Goal: Task Accomplishment & Management: Manage account settings

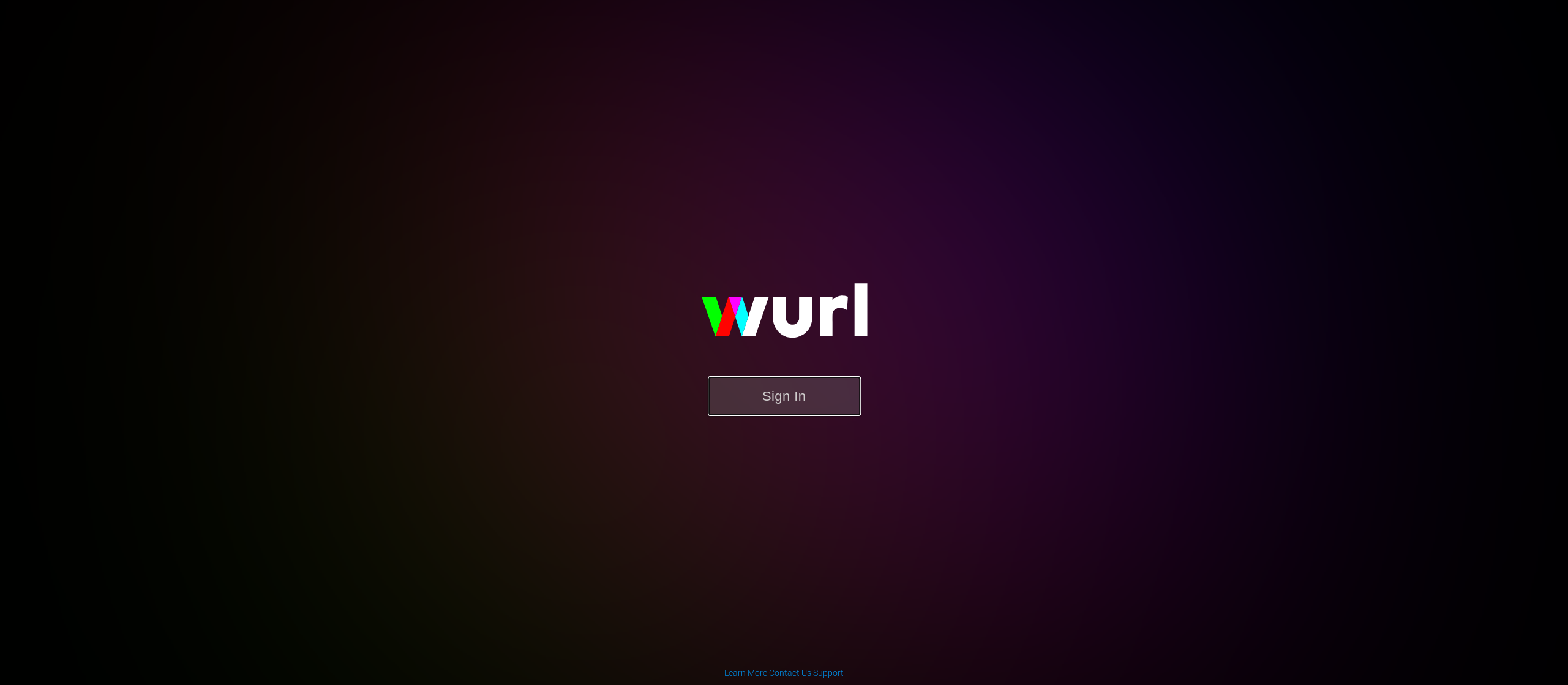
click at [765, 394] on button "Sign In" at bounding box center [784, 396] width 153 height 40
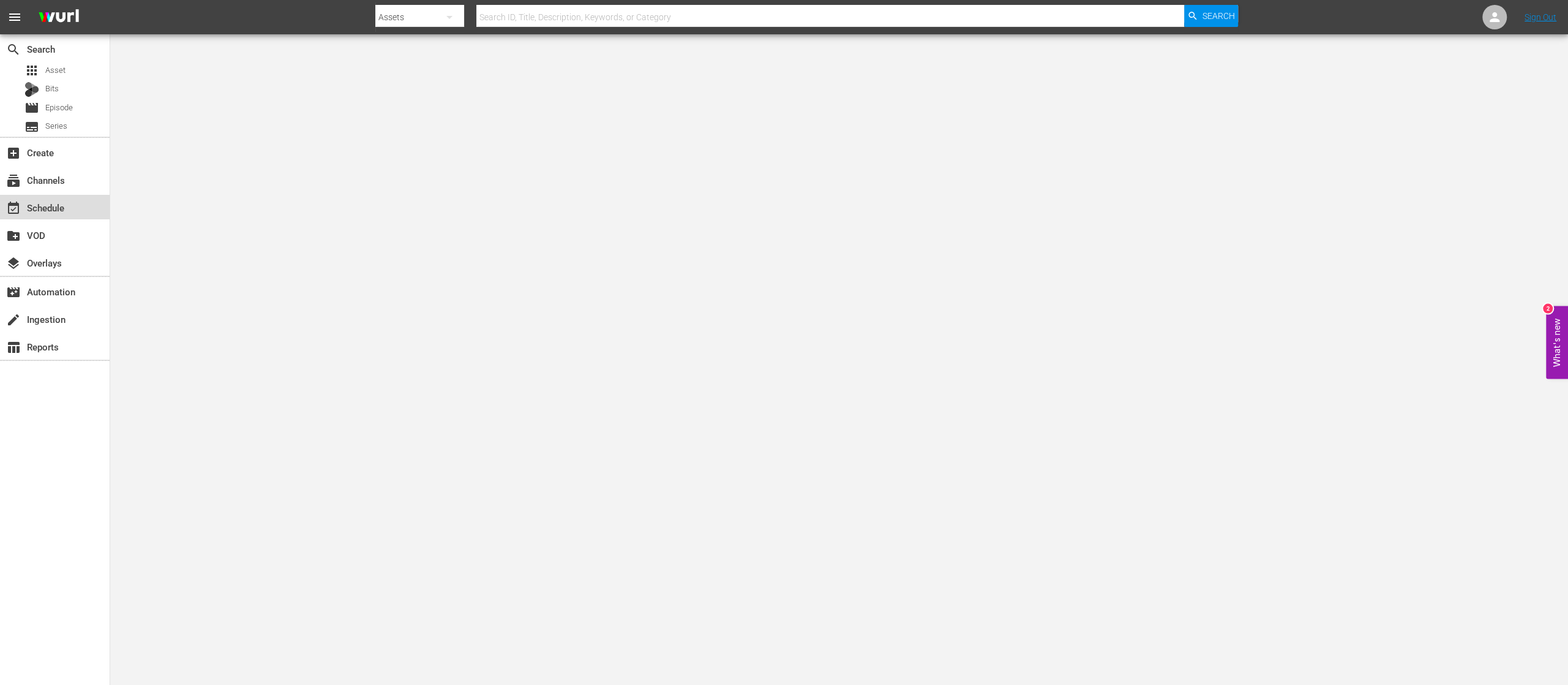
click at [35, 207] on div "event_available Schedule" at bounding box center [34, 206] width 69 height 11
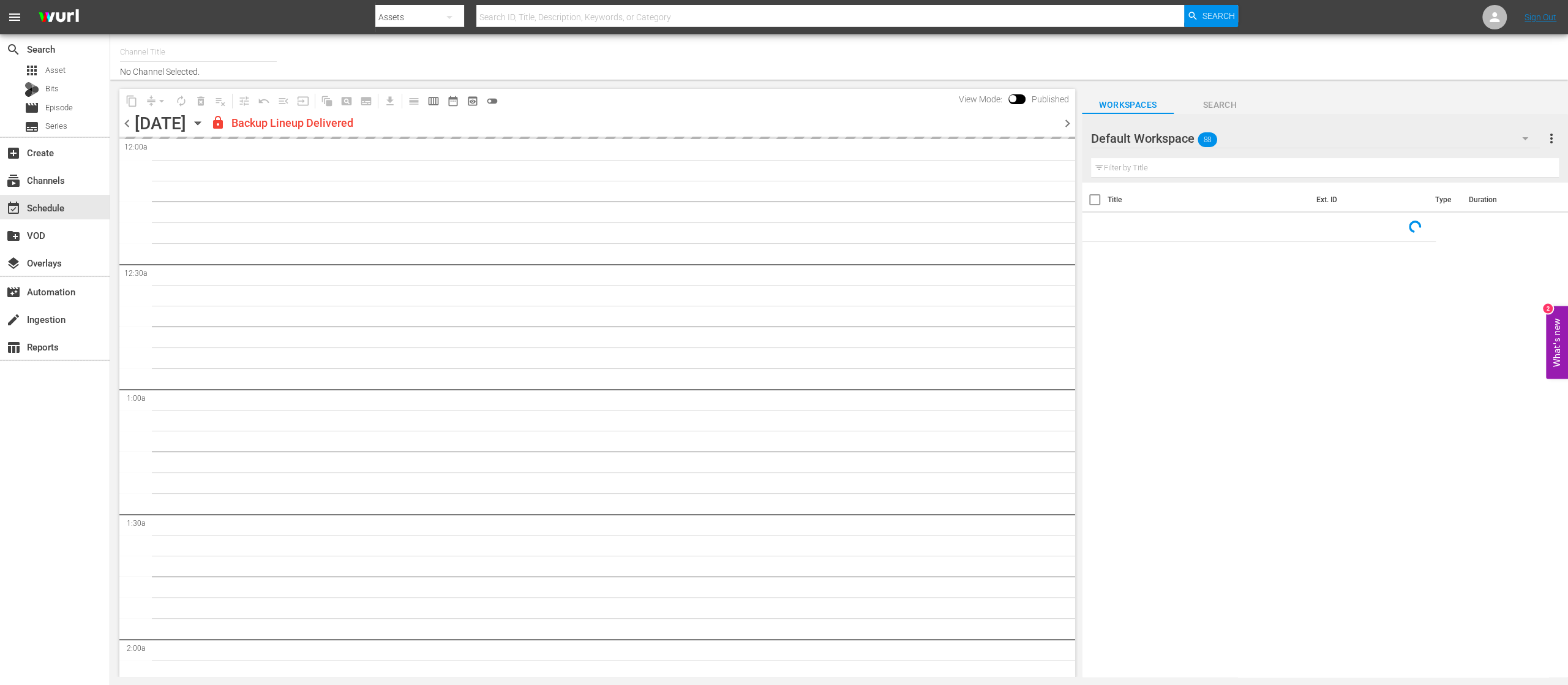
type input "United Fight Alliance (1569)"
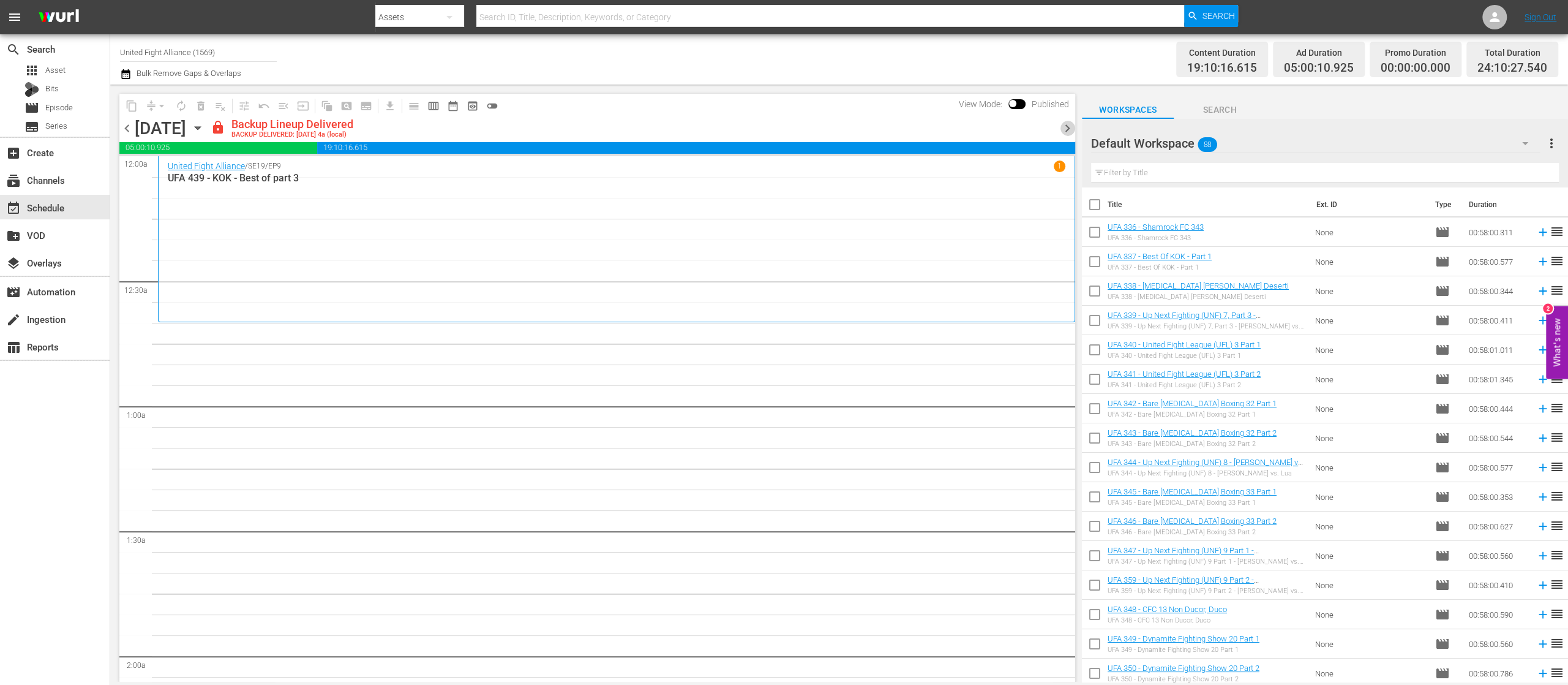
click at [1066, 125] on span "chevron_right" at bounding box center [1067, 128] width 15 height 15
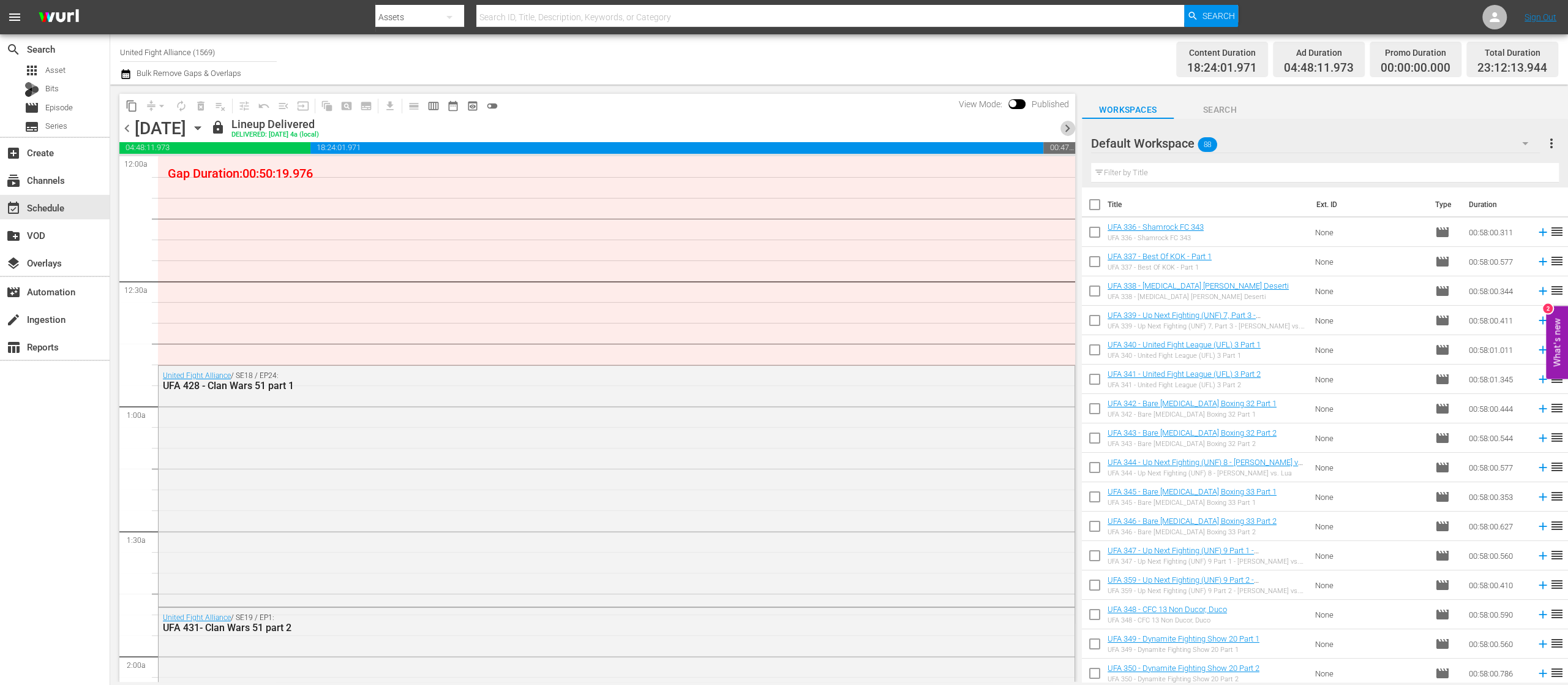
click at [1066, 127] on span "chevron_right" at bounding box center [1067, 128] width 15 height 15
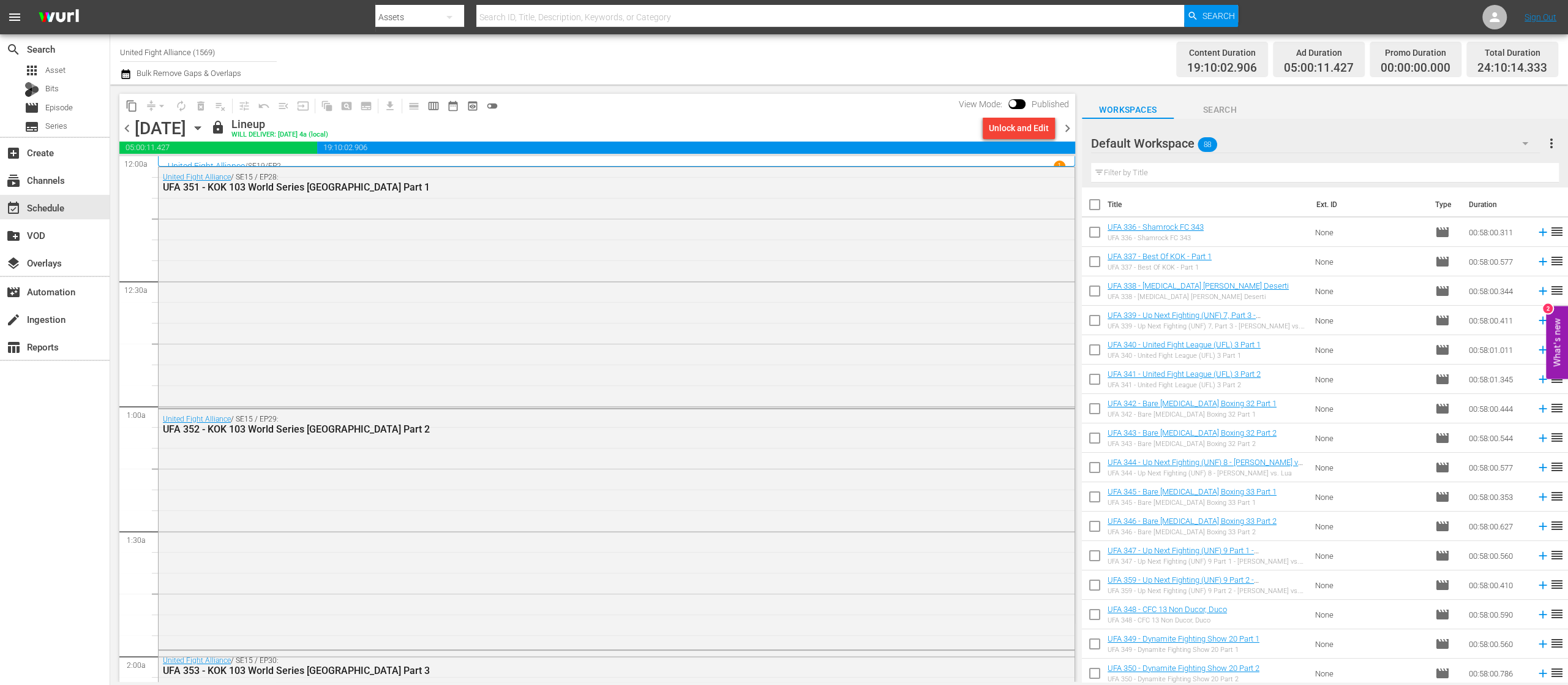
click at [1063, 121] on span "chevron_right" at bounding box center [1067, 128] width 15 height 15
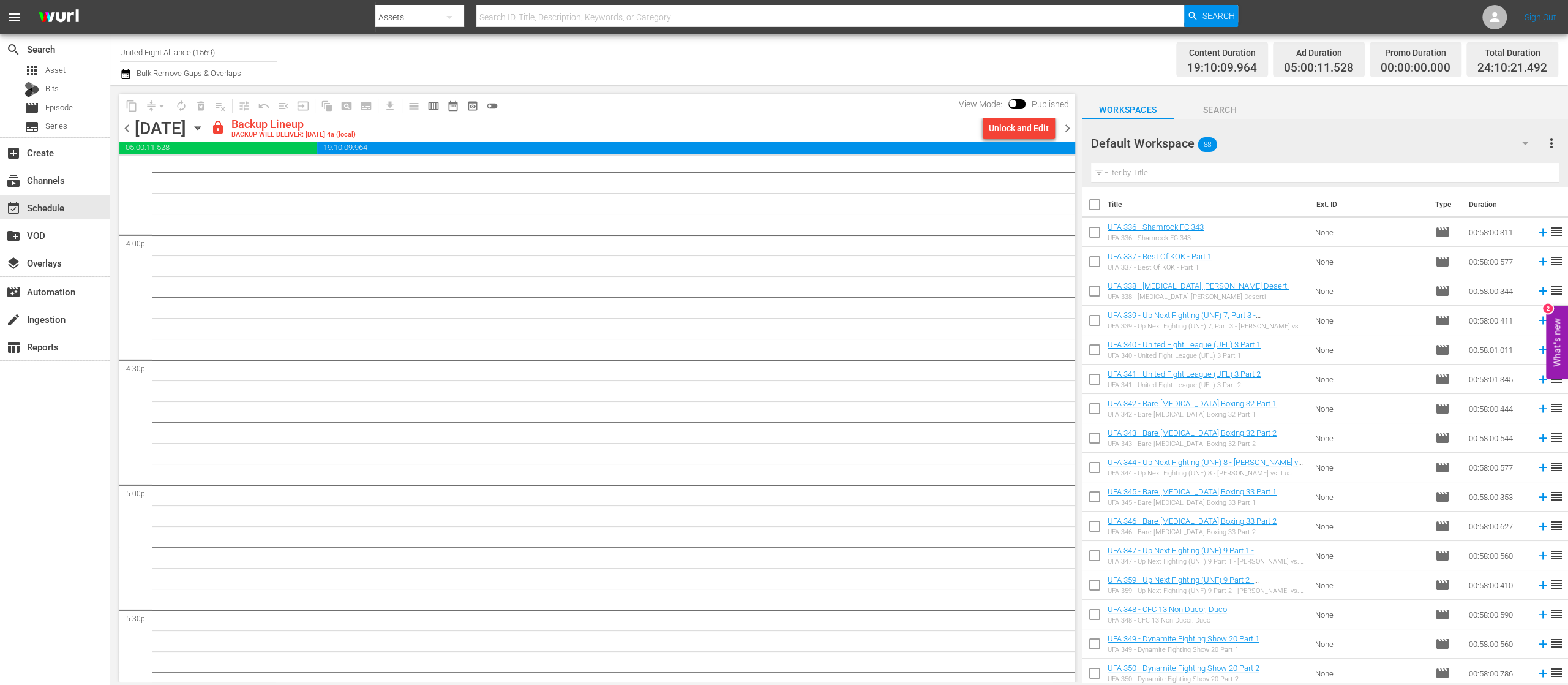
scroll to position [5473, 0]
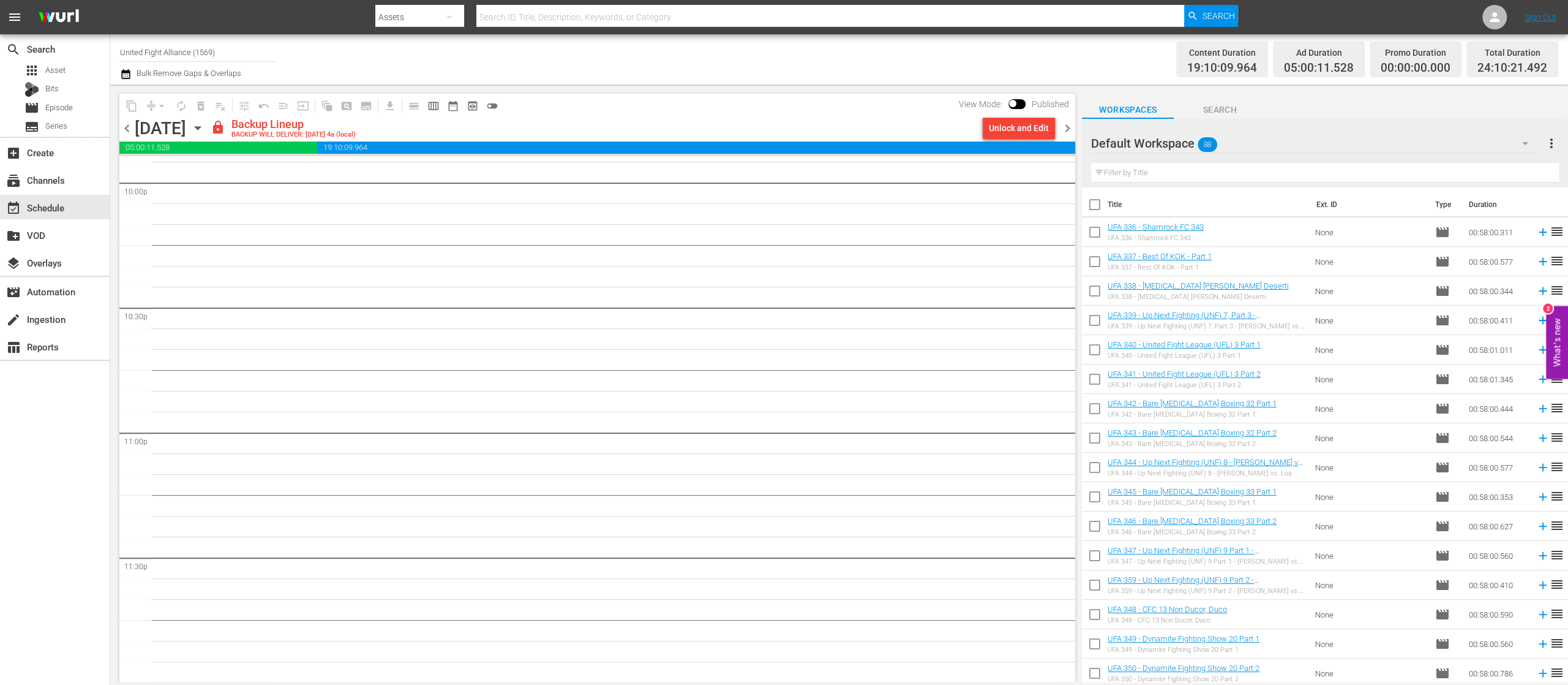
click at [1063, 125] on span "chevron_right" at bounding box center [1067, 128] width 15 height 15
click at [1067, 126] on span "chevron_right" at bounding box center [1067, 128] width 15 height 15
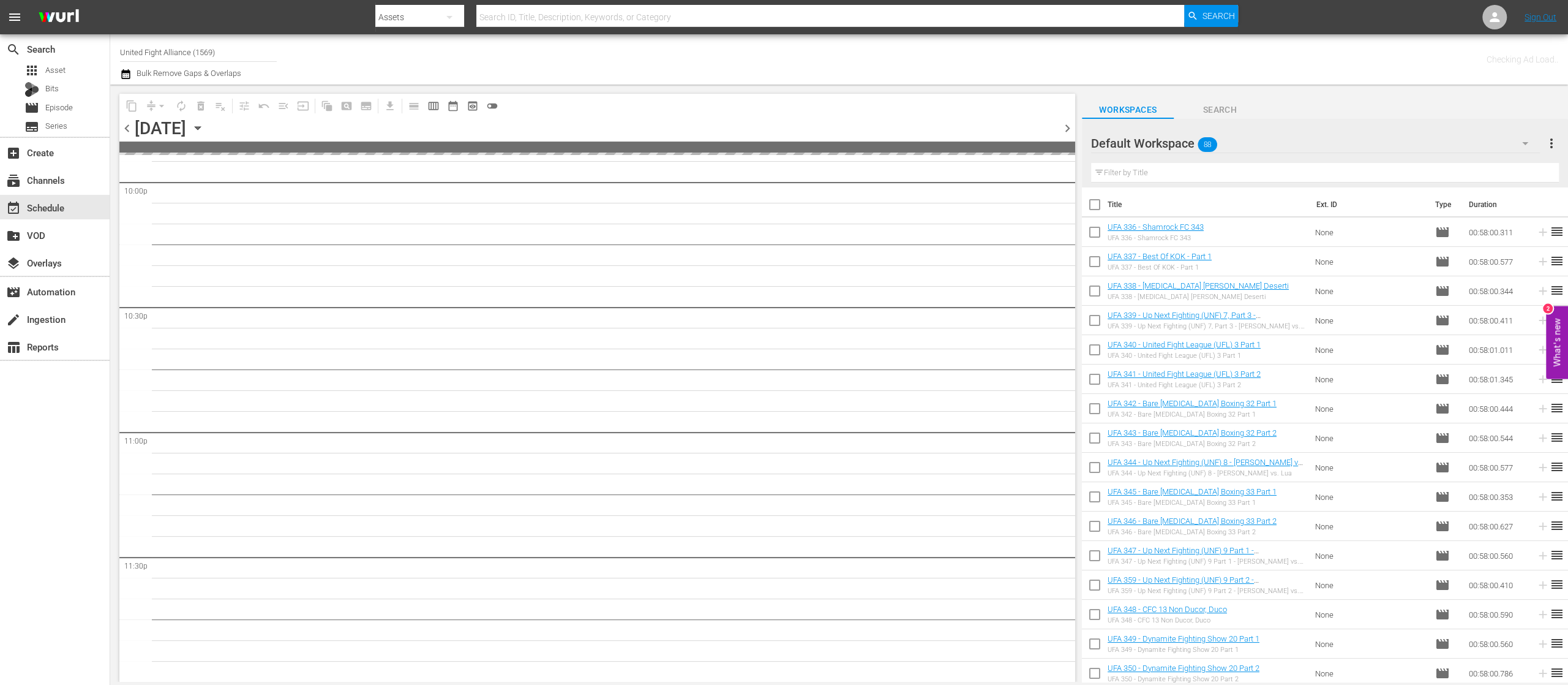
scroll to position [5473, 0]
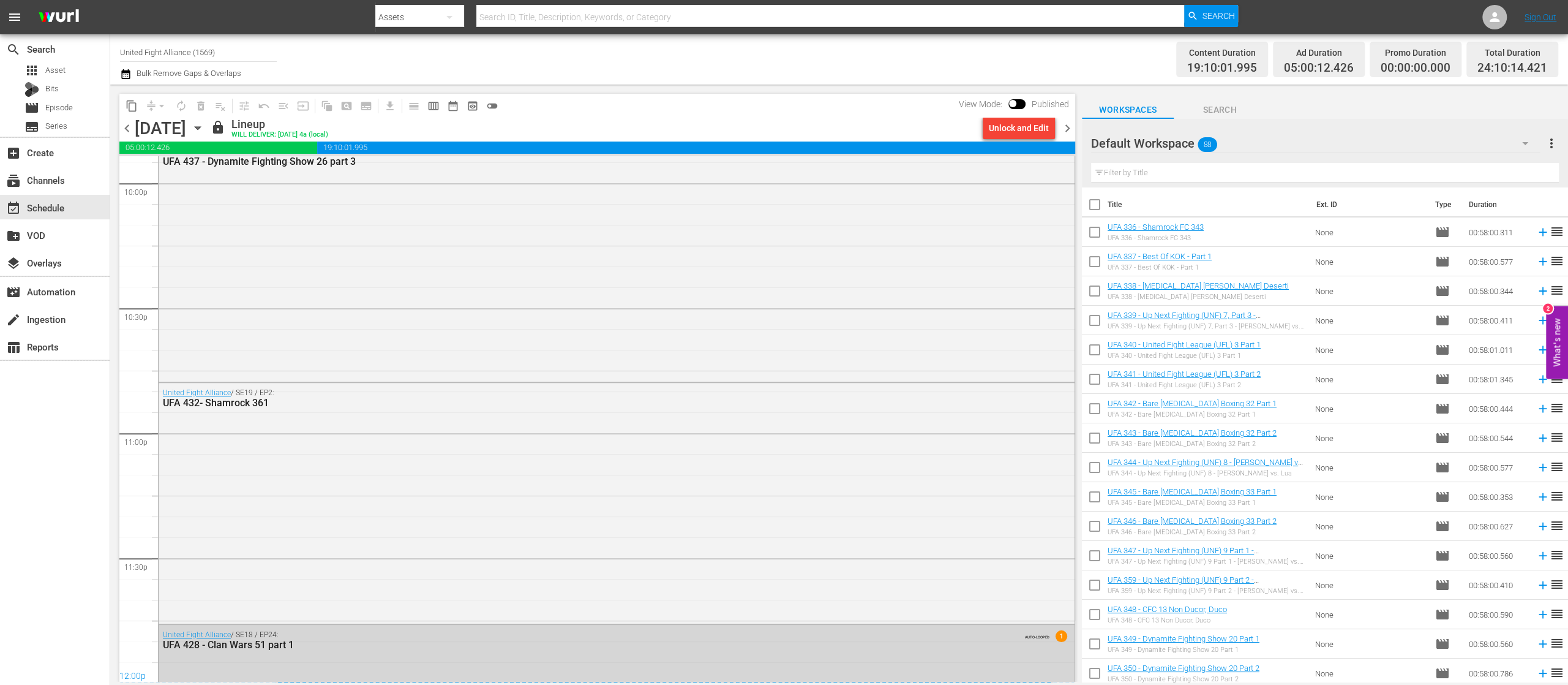
click at [123, 130] on span "chevron_left" at bounding box center [127, 128] width 15 height 15
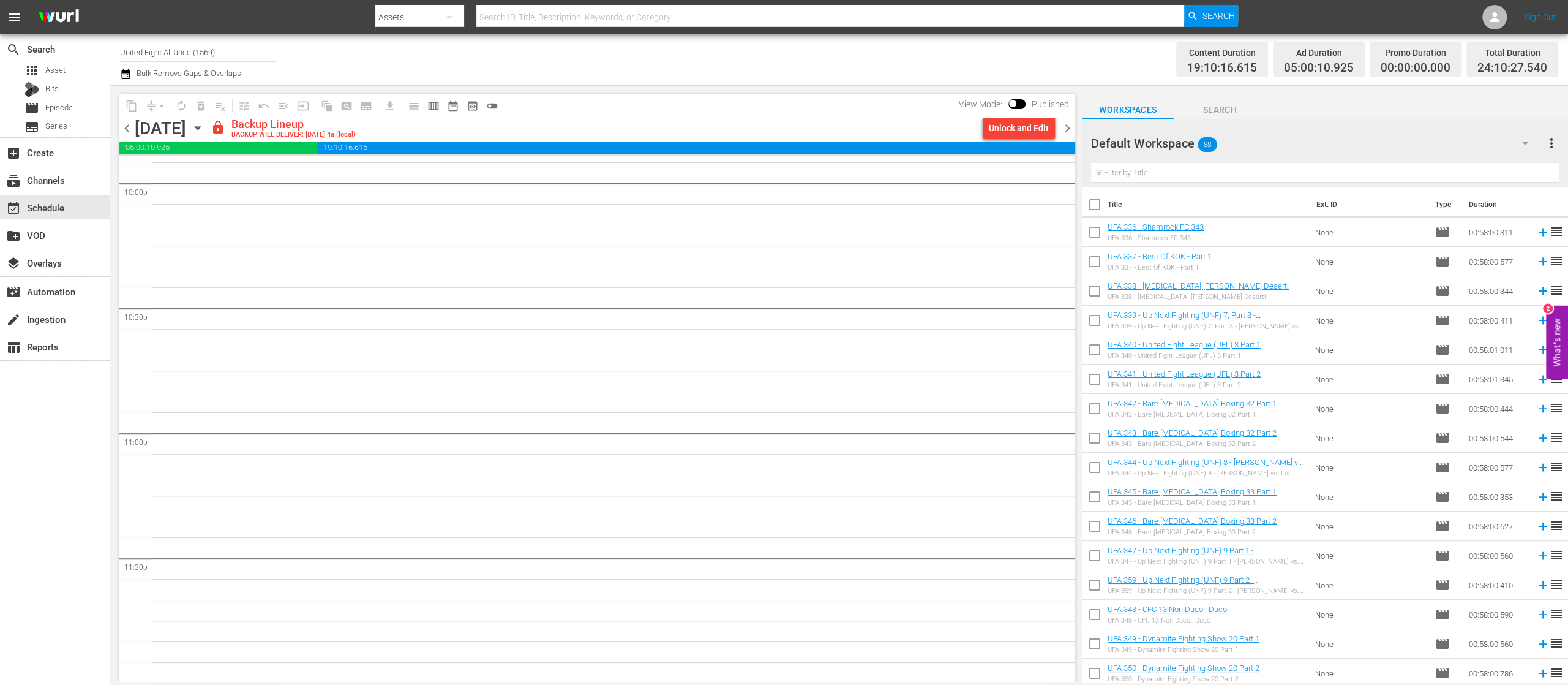
click at [123, 130] on span "chevron_left" at bounding box center [127, 128] width 15 height 15
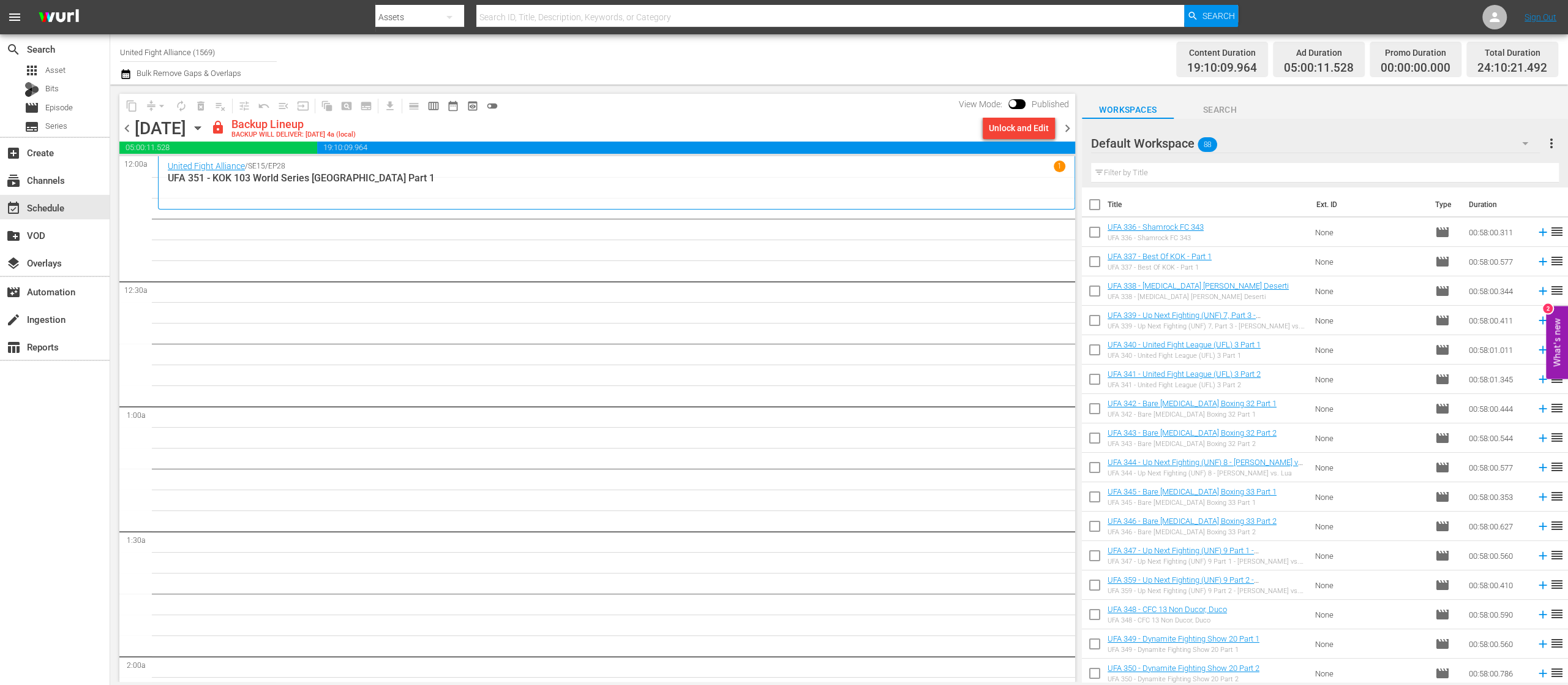
click at [129, 124] on span "chevron_left" at bounding box center [127, 128] width 15 height 15
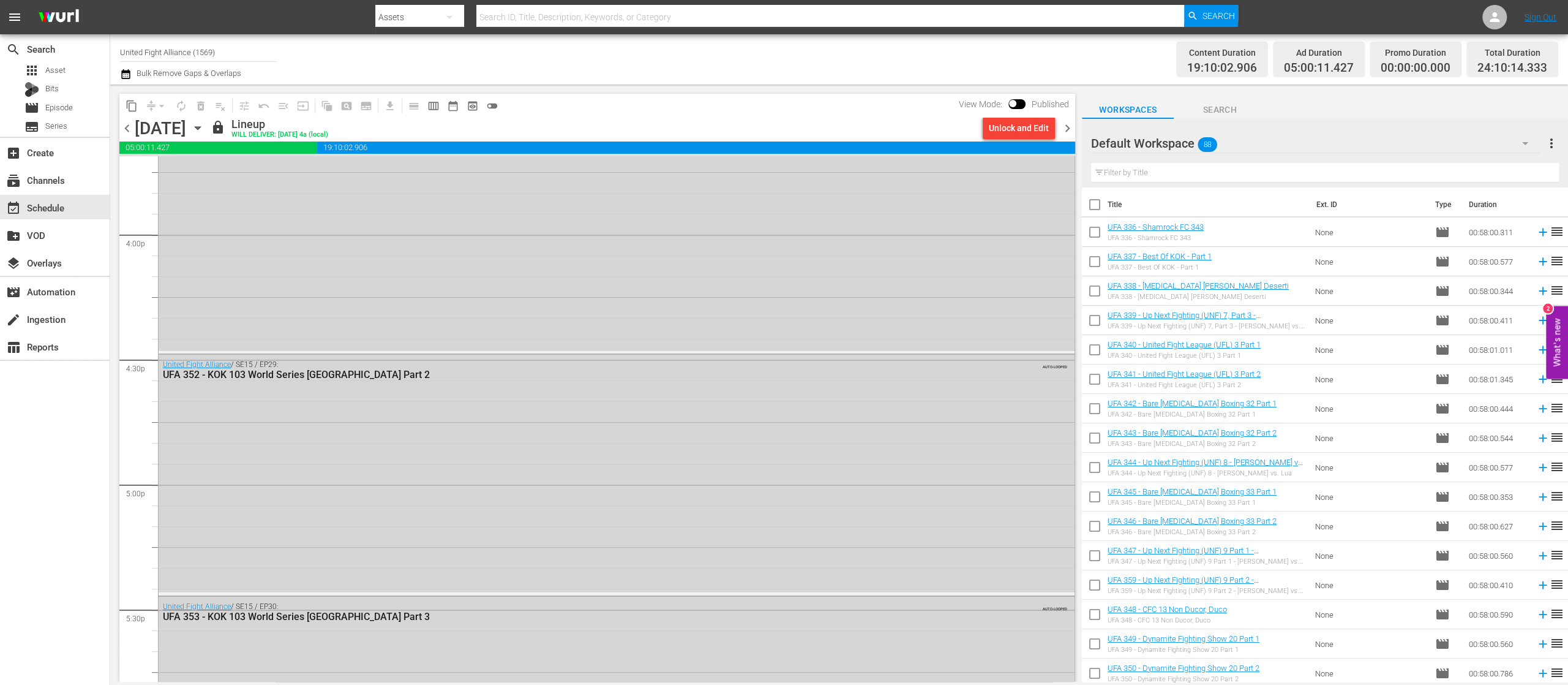
scroll to position [5527, 0]
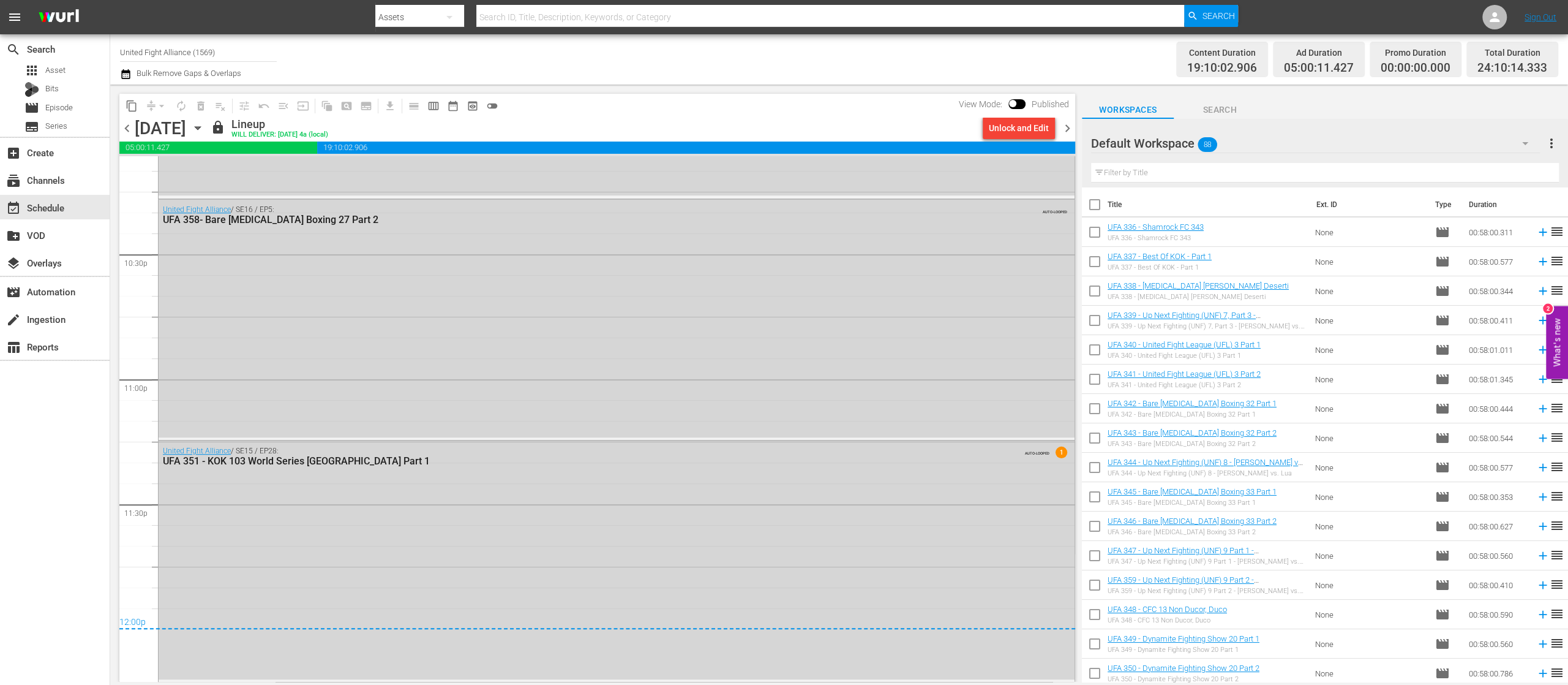
click at [1063, 124] on span "chevron_right" at bounding box center [1067, 128] width 15 height 15
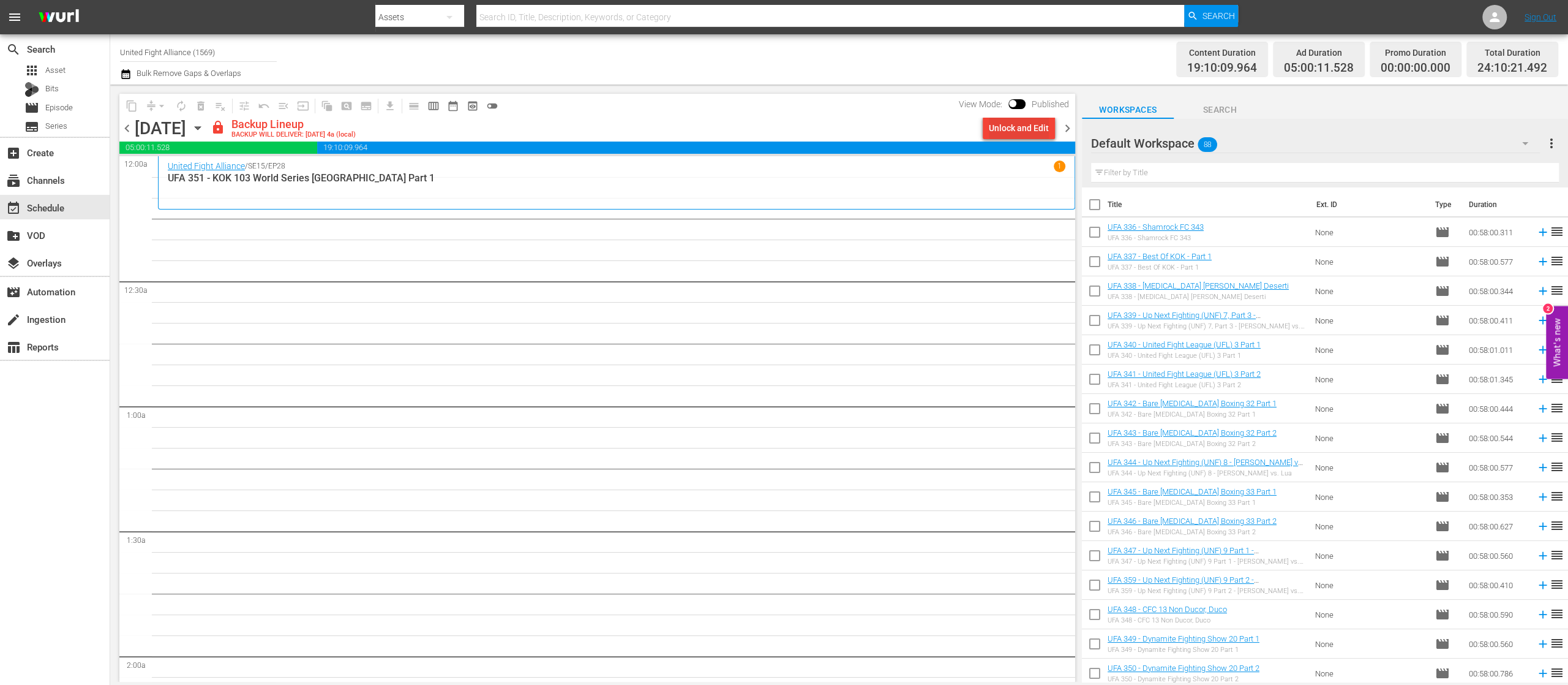
click at [1008, 125] on div "Unlock and Edit" at bounding box center [1018, 127] width 60 height 22
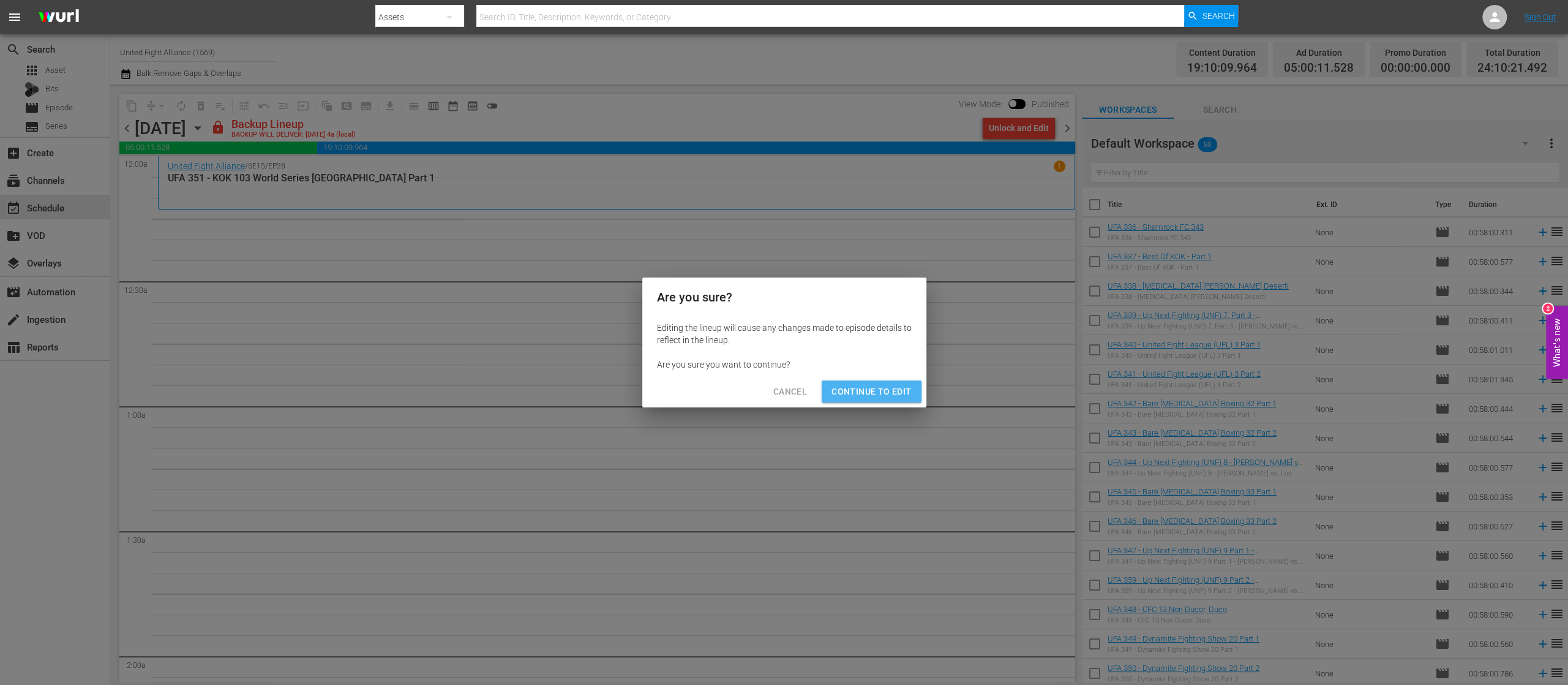
click at [876, 389] on span "Continue to Edit" at bounding box center [871, 392] width 79 height 15
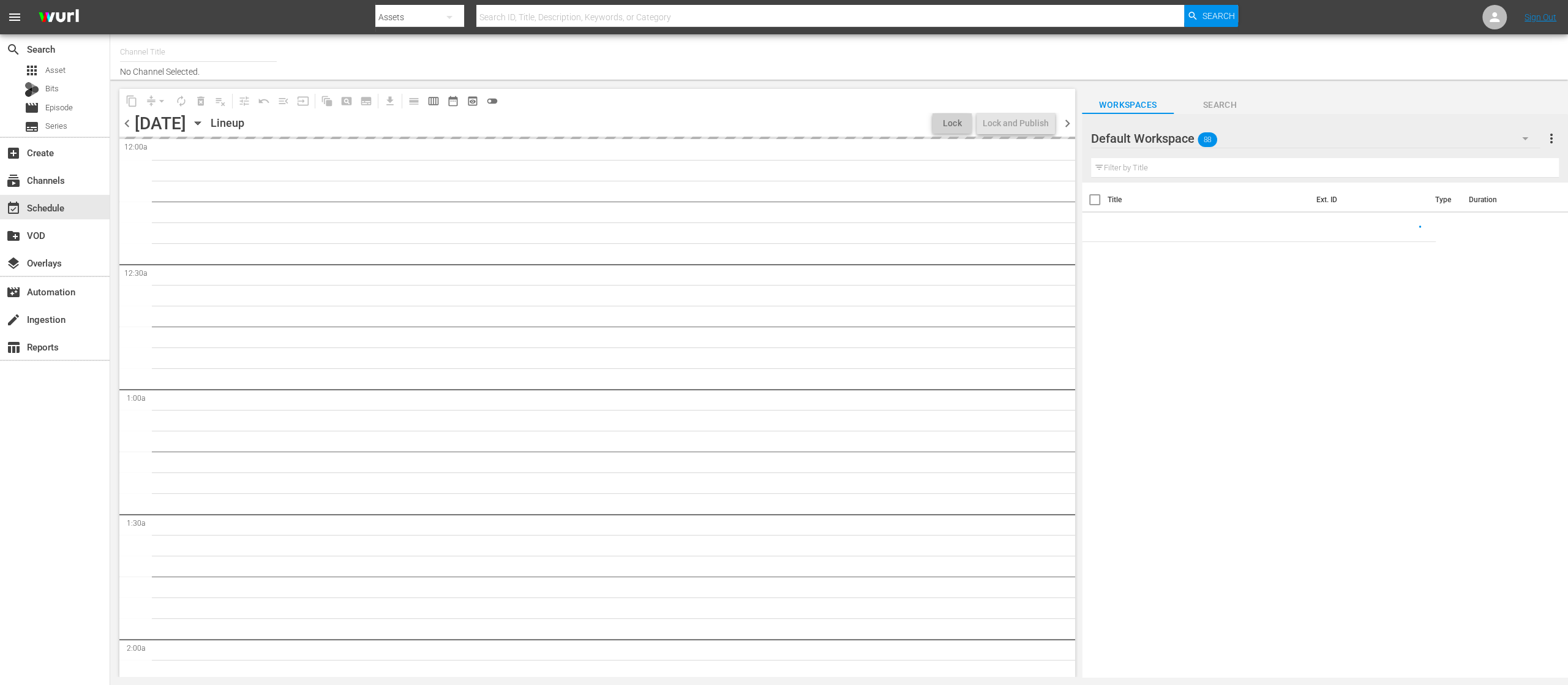
type input "United Fight Alliance (1569)"
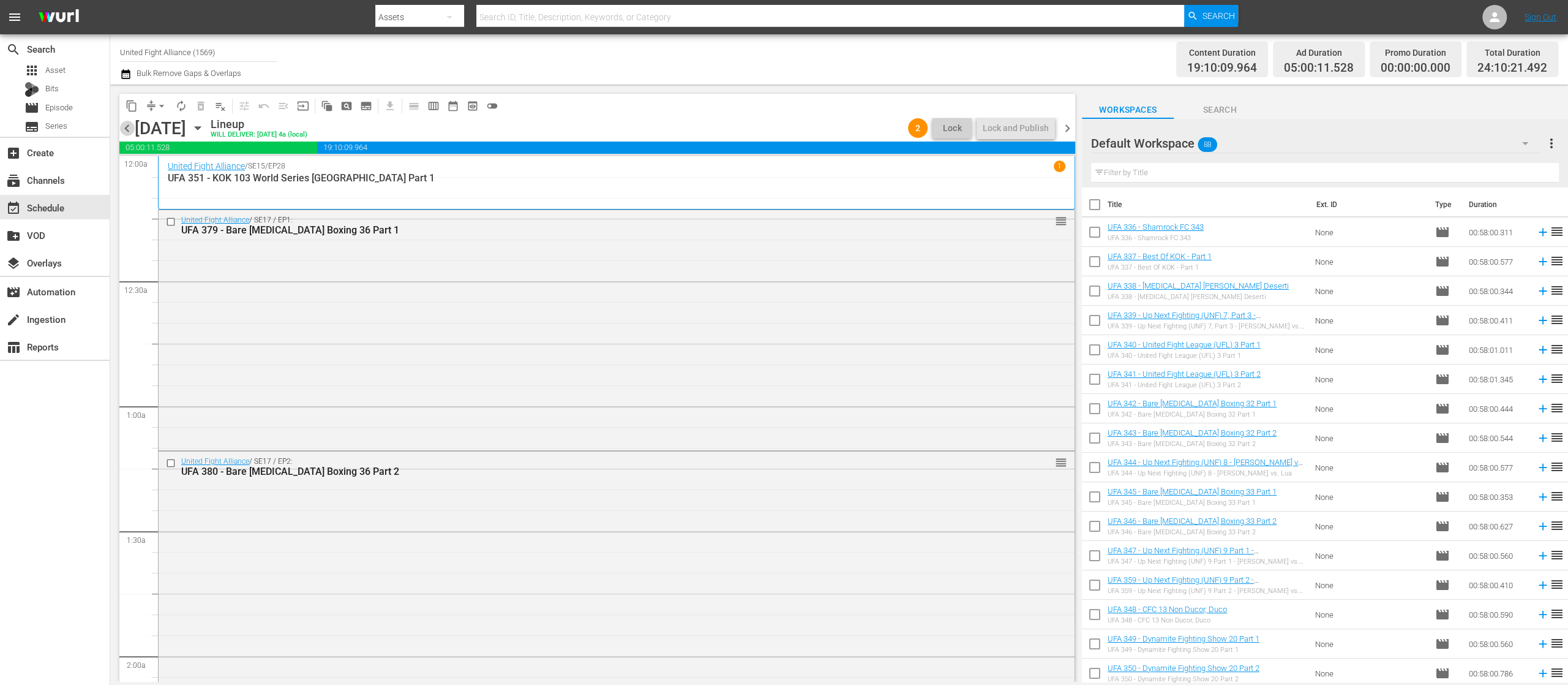
click at [122, 123] on span "chevron_left" at bounding box center [127, 128] width 15 height 15
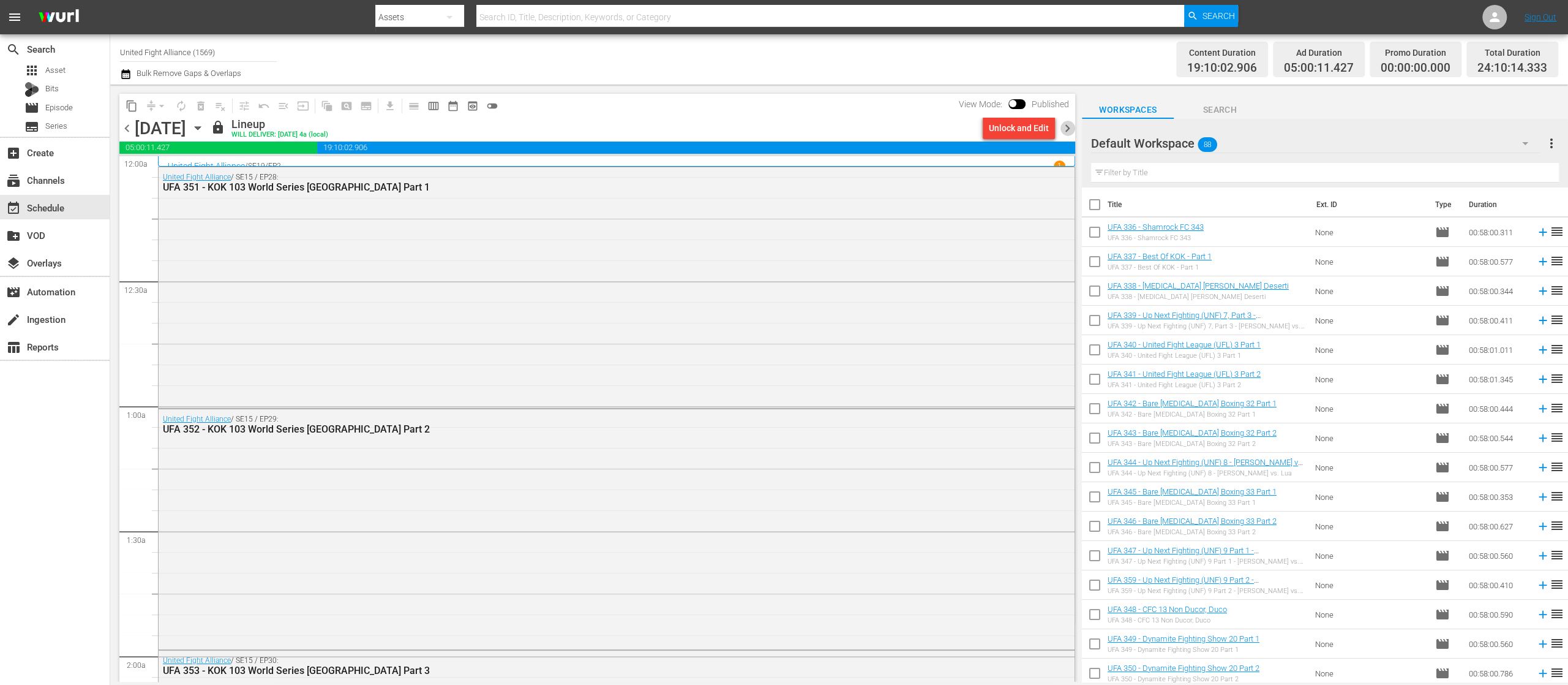
click at [1063, 127] on span "chevron_right" at bounding box center [1067, 128] width 15 height 15
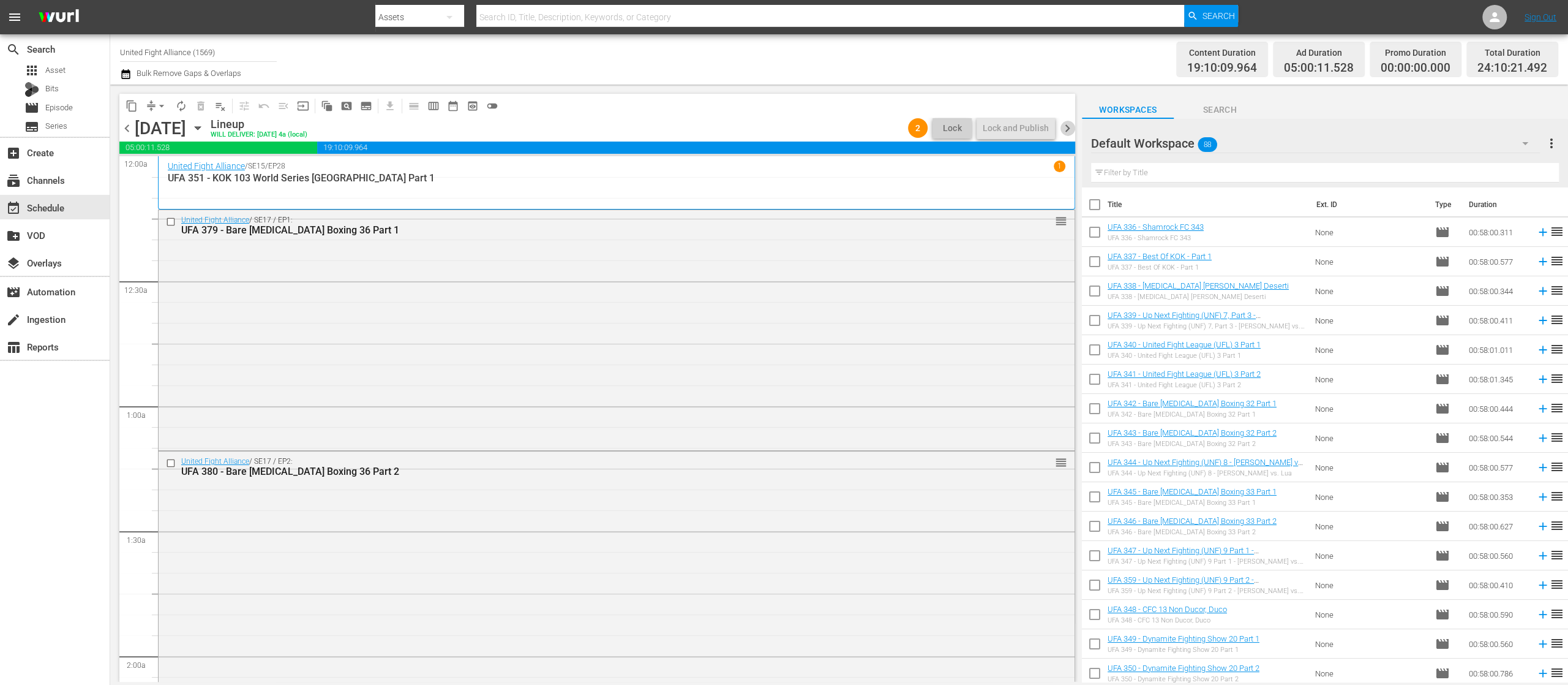
click at [1066, 124] on span "chevron_right" at bounding box center [1067, 128] width 15 height 15
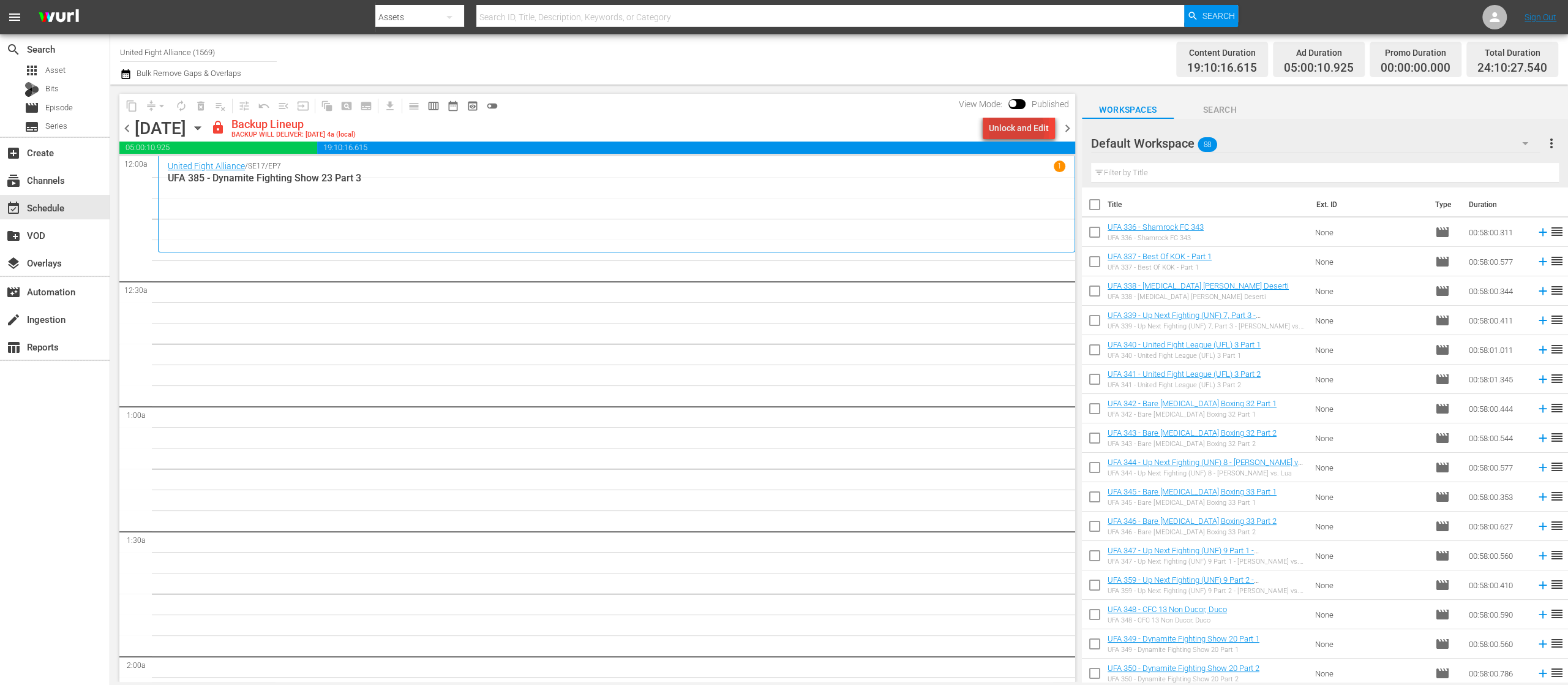
click at [1018, 130] on div "Unlock and Edit" at bounding box center [1018, 127] width 60 height 22
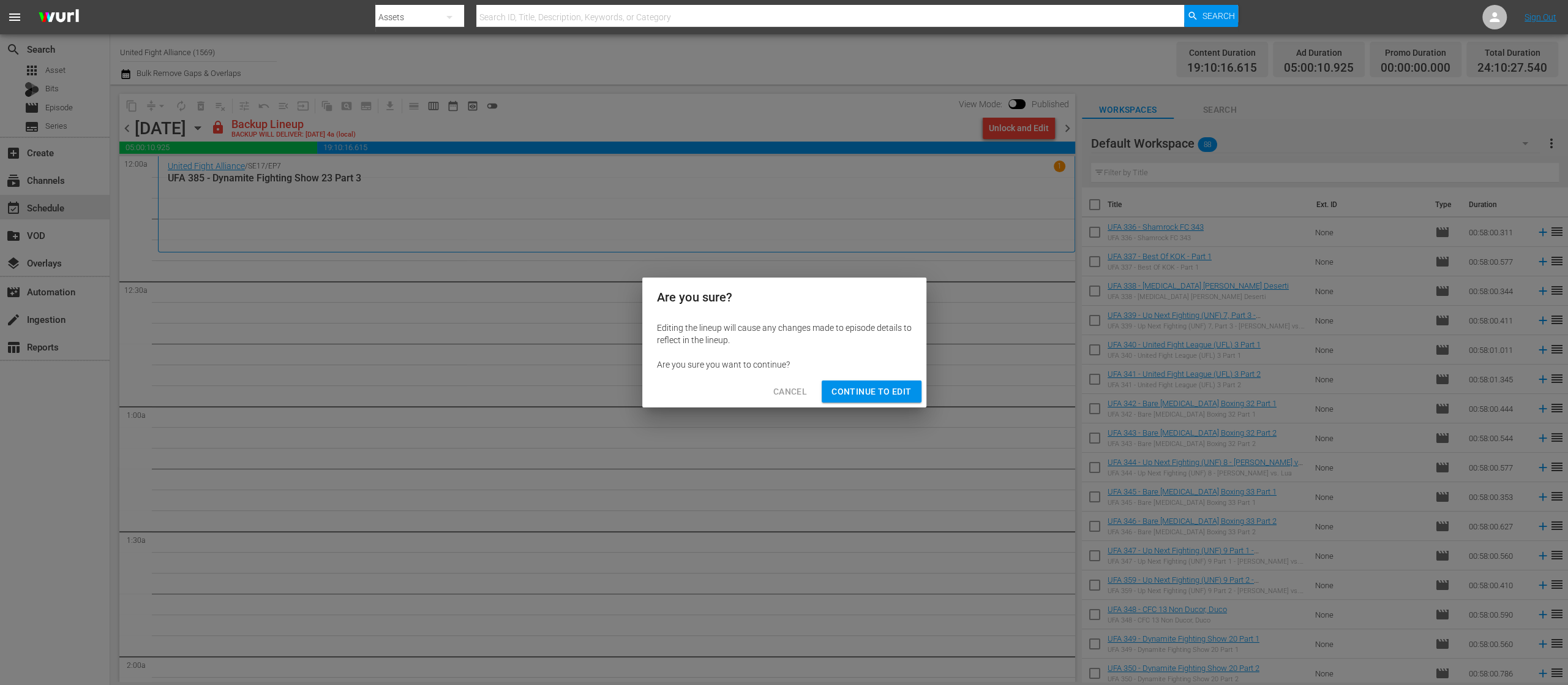
click at [894, 394] on span "Continue to Edit" at bounding box center [871, 392] width 79 height 15
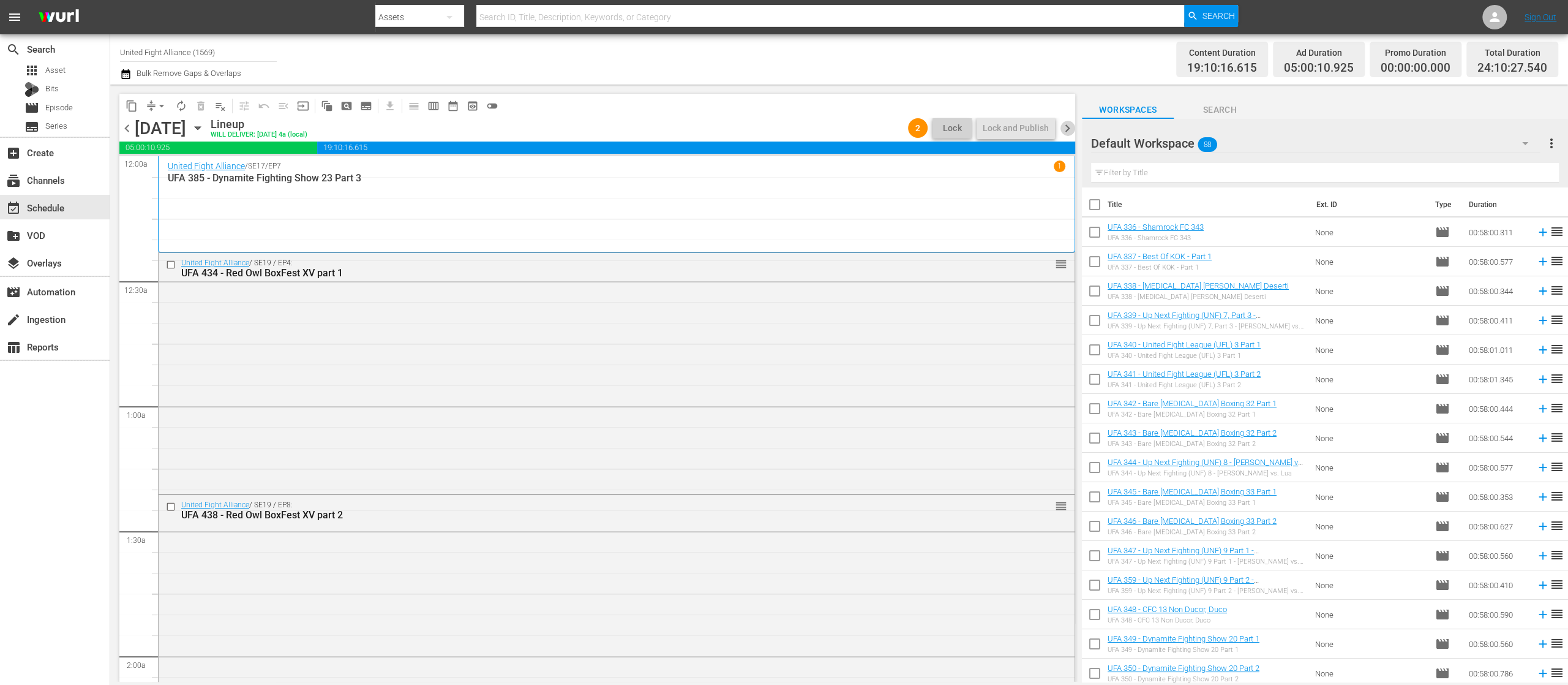
click at [1068, 123] on span "chevron_right" at bounding box center [1067, 128] width 15 height 15
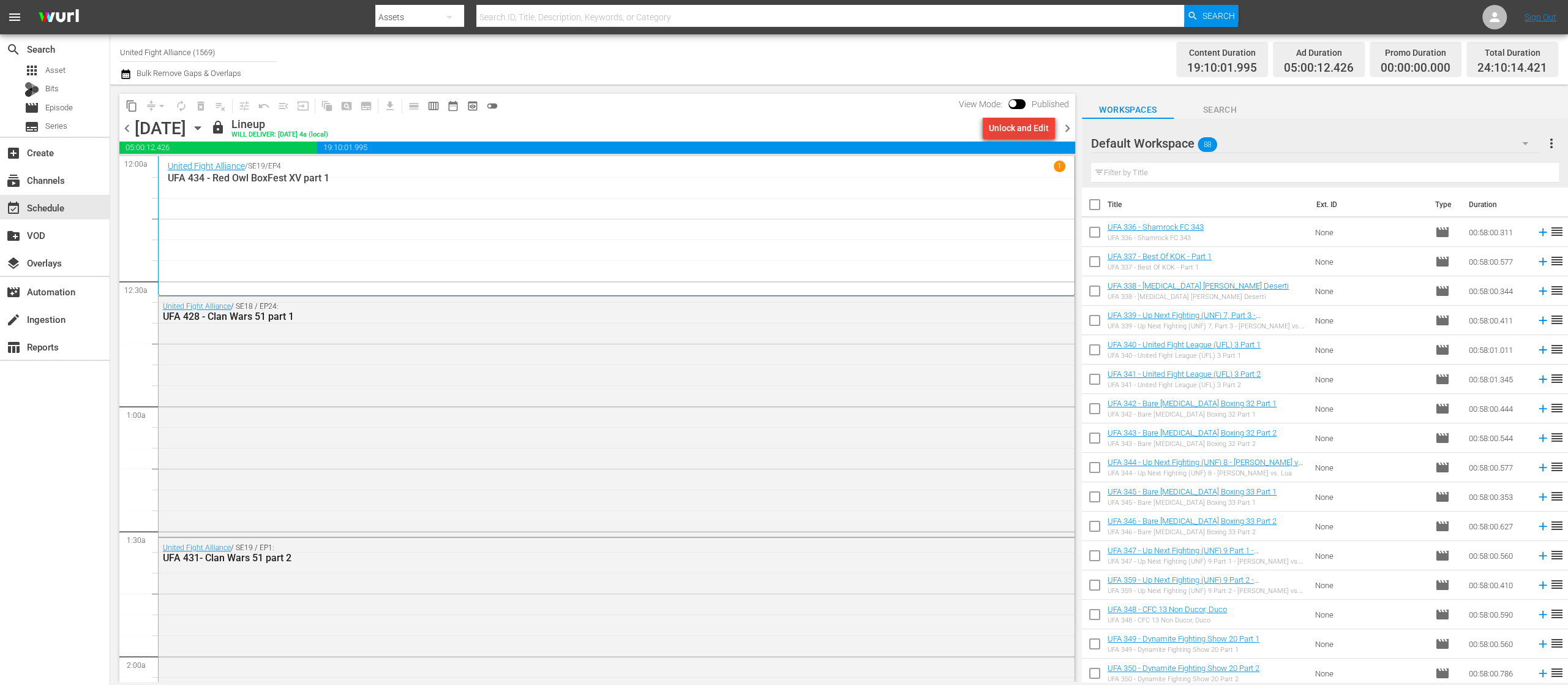
click at [1034, 126] on div "Unlock and Edit" at bounding box center [1018, 127] width 60 height 22
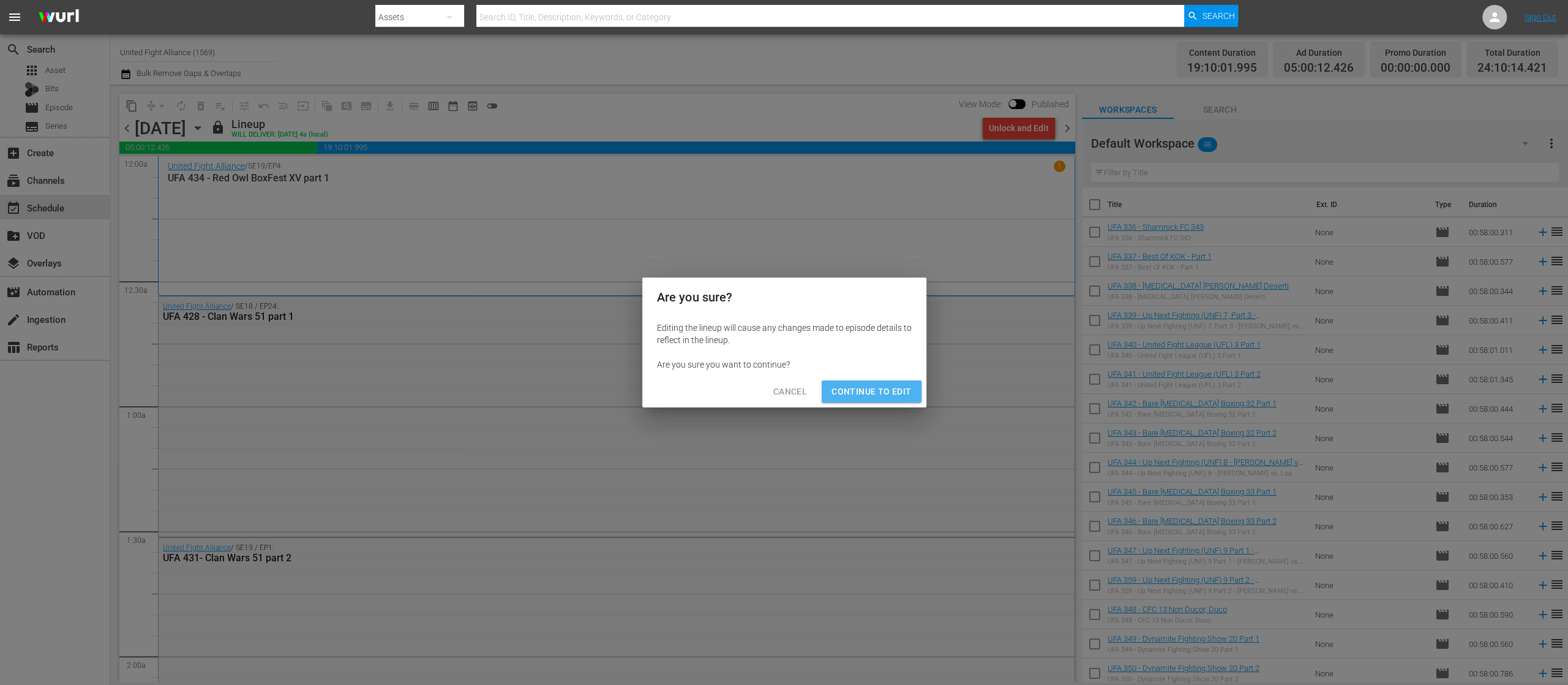
click at [907, 390] on span "Continue to Edit" at bounding box center [871, 392] width 79 height 15
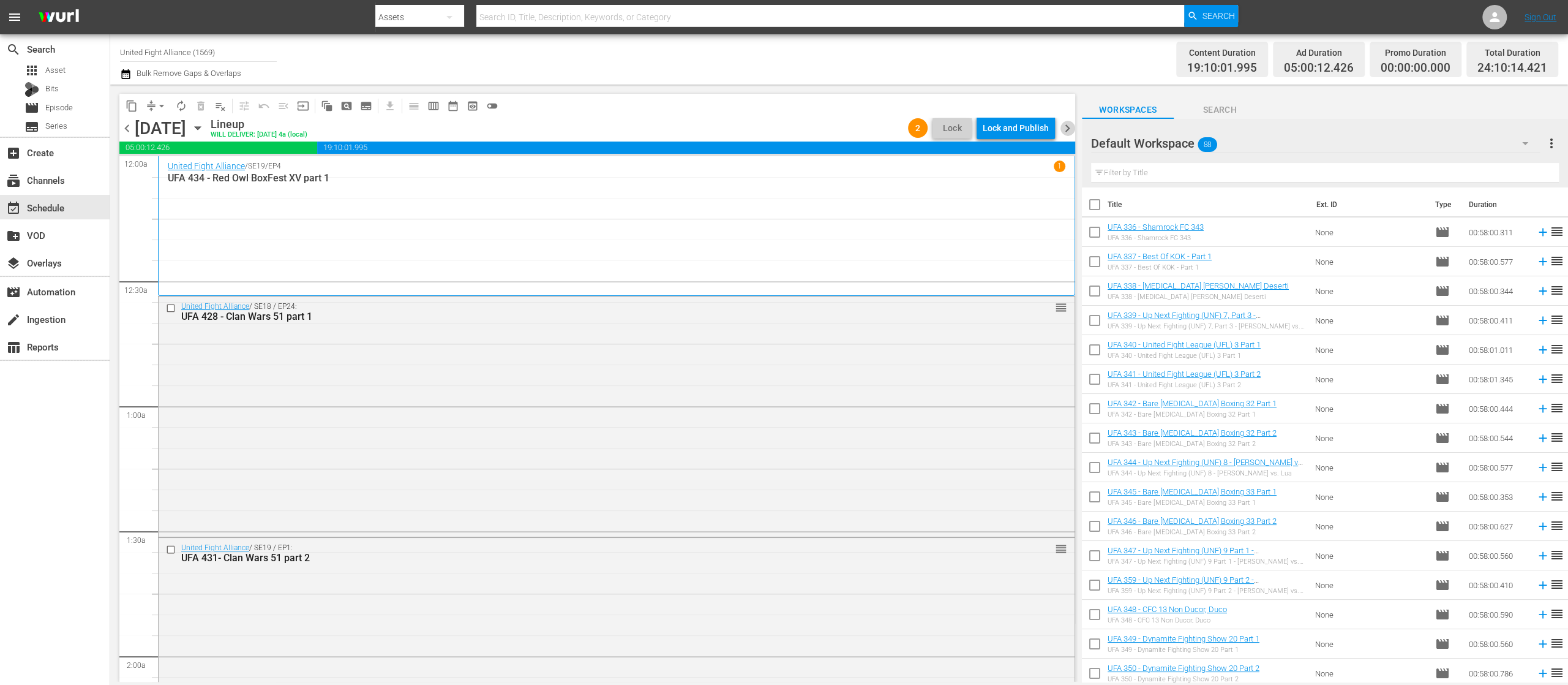
click at [1065, 125] on span "chevron_right" at bounding box center [1067, 128] width 15 height 15
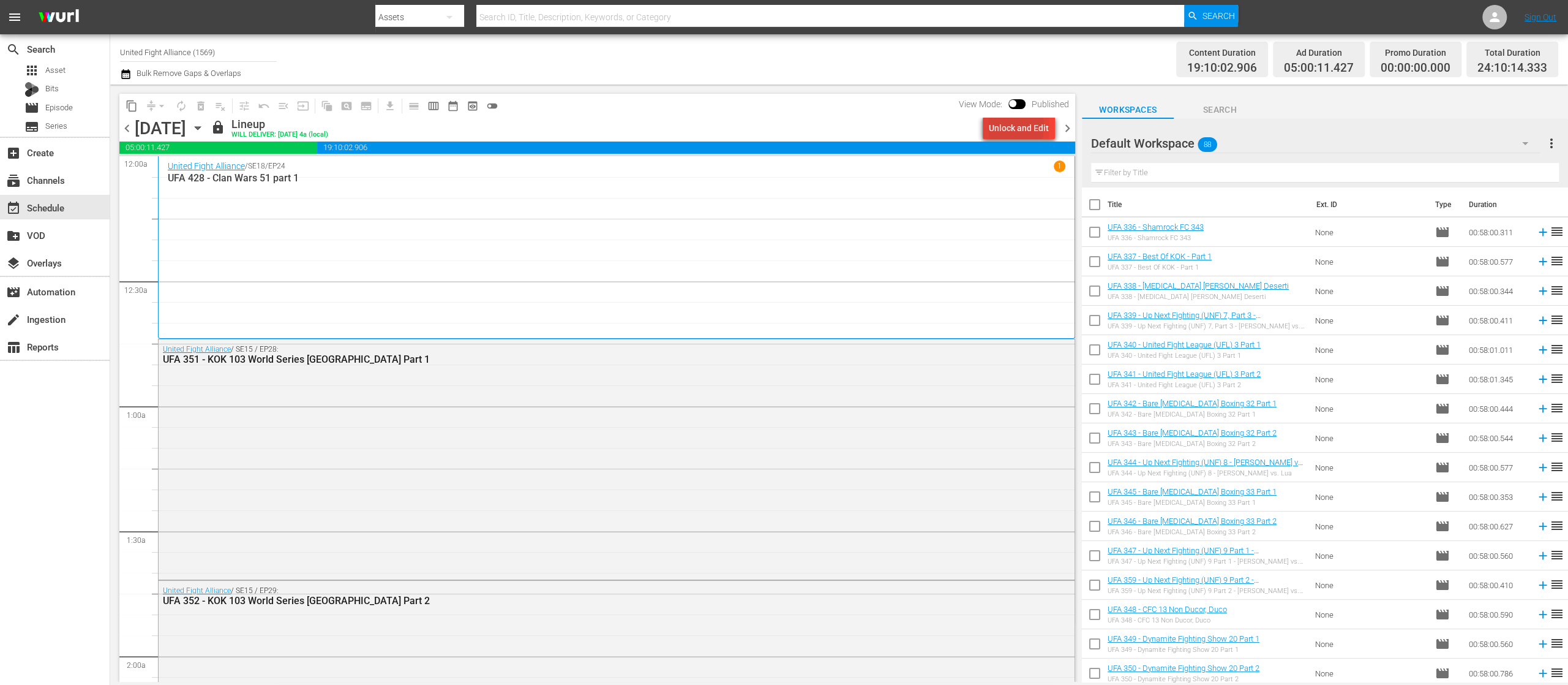
click at [1008, 126] on div "Unlock and Edit" at bounding box center [1018, 127] width 60 height 22
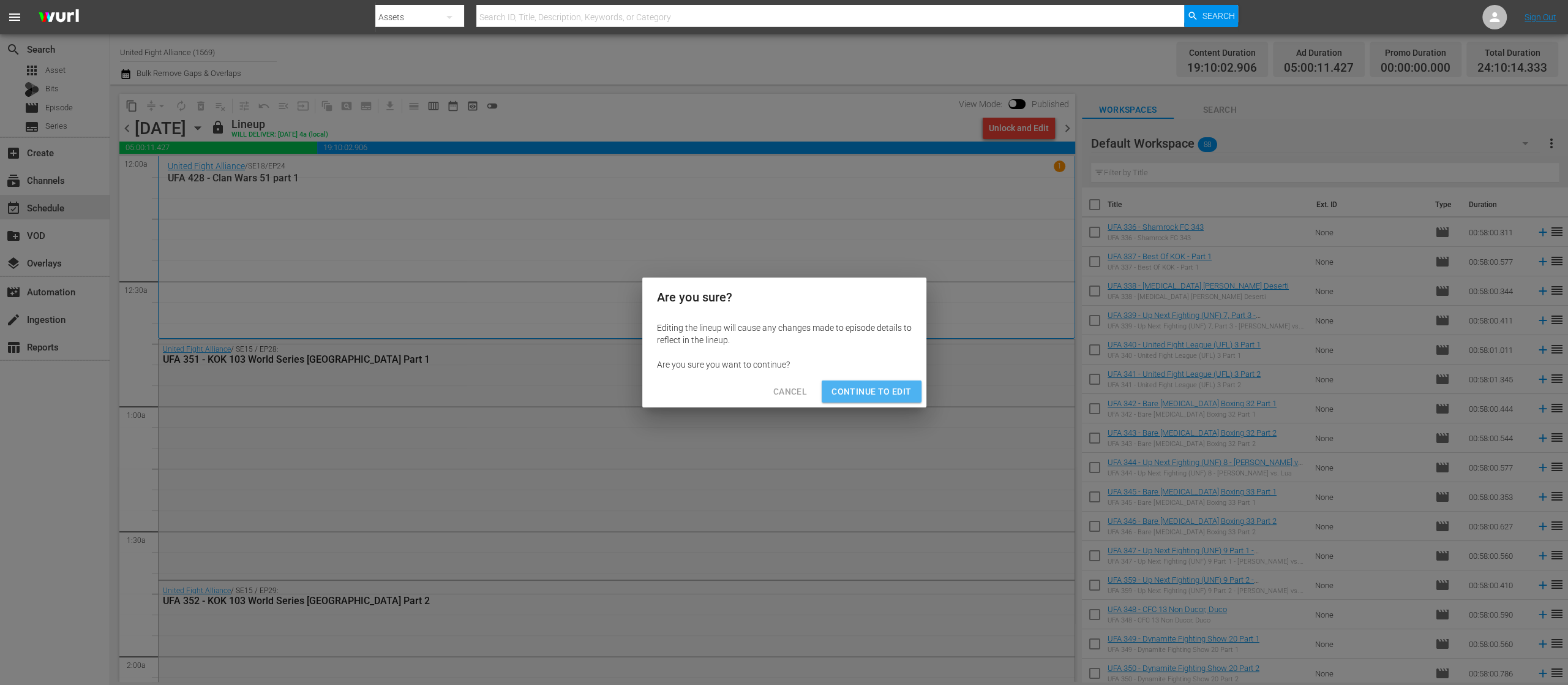
click at [887, 385] on span "Continue to Edit" at bounding box center [871, 392] width 79 height 15
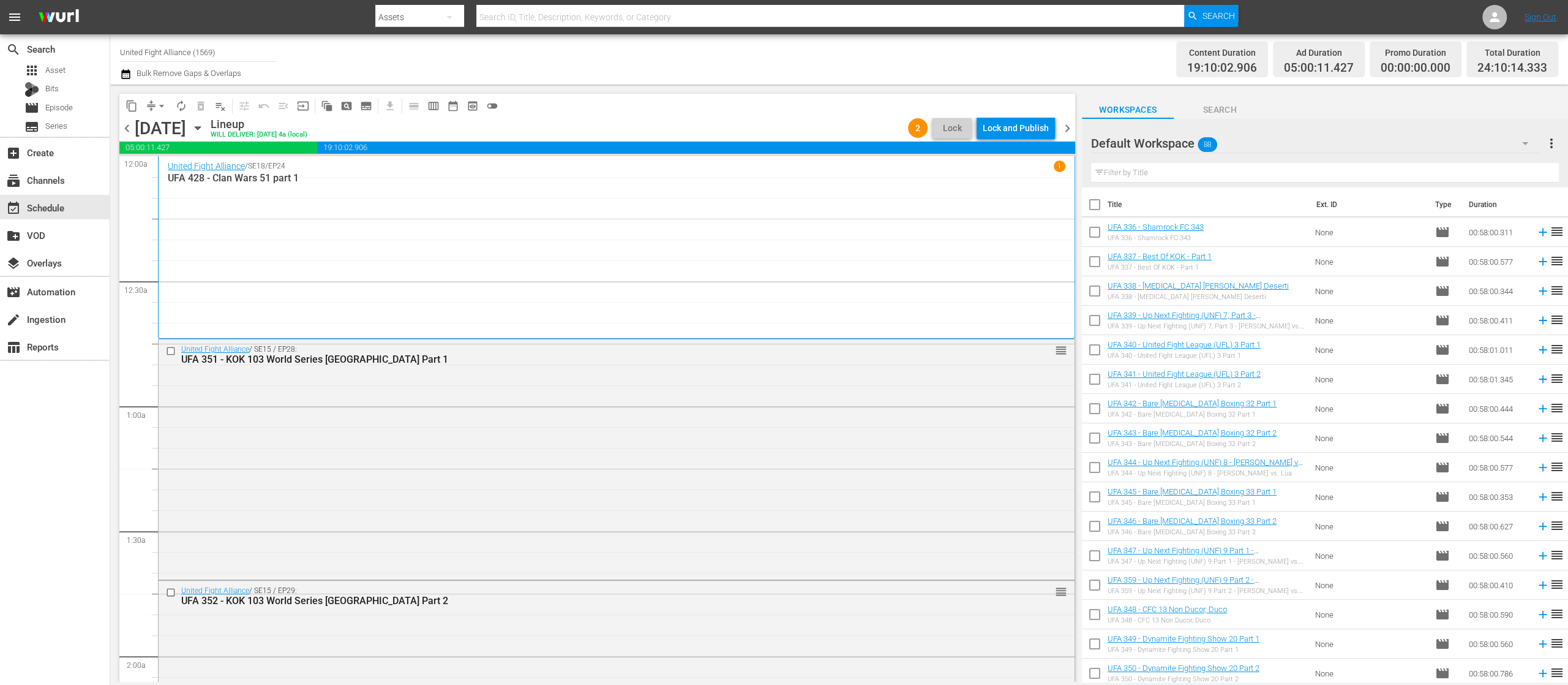
click at [1063, 136] on div "chevron_left Friday, October 10th October 10th Lineup WILL DELIVER: 10/9 @ 4a (…" at bounding box center [598, 129] width 956 height 24
click at [1064, 127] on span "chevron_right" at bounding box center [1067, 128] width 15 height 15
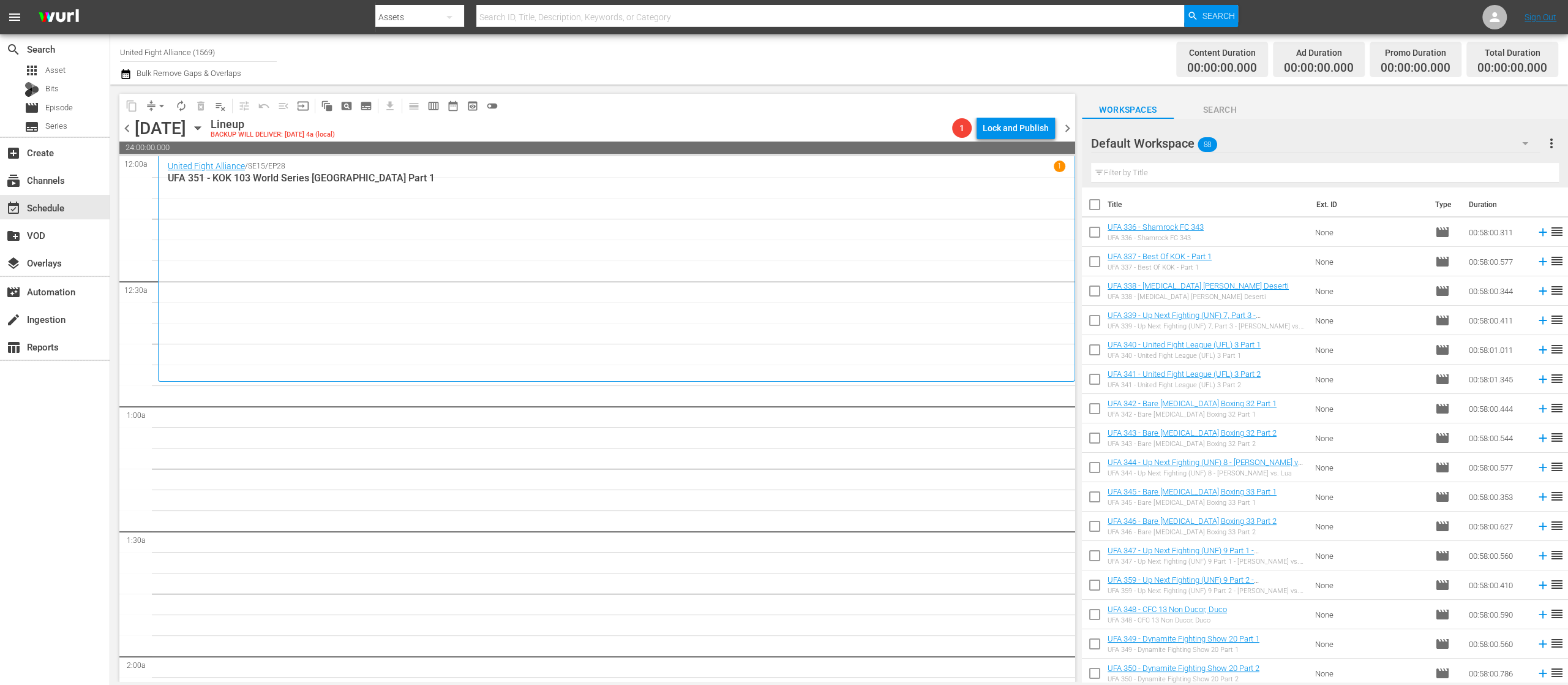
click at [127, 123] on span "chevron_left" at bounding box center [127, 128] width 15 height 15
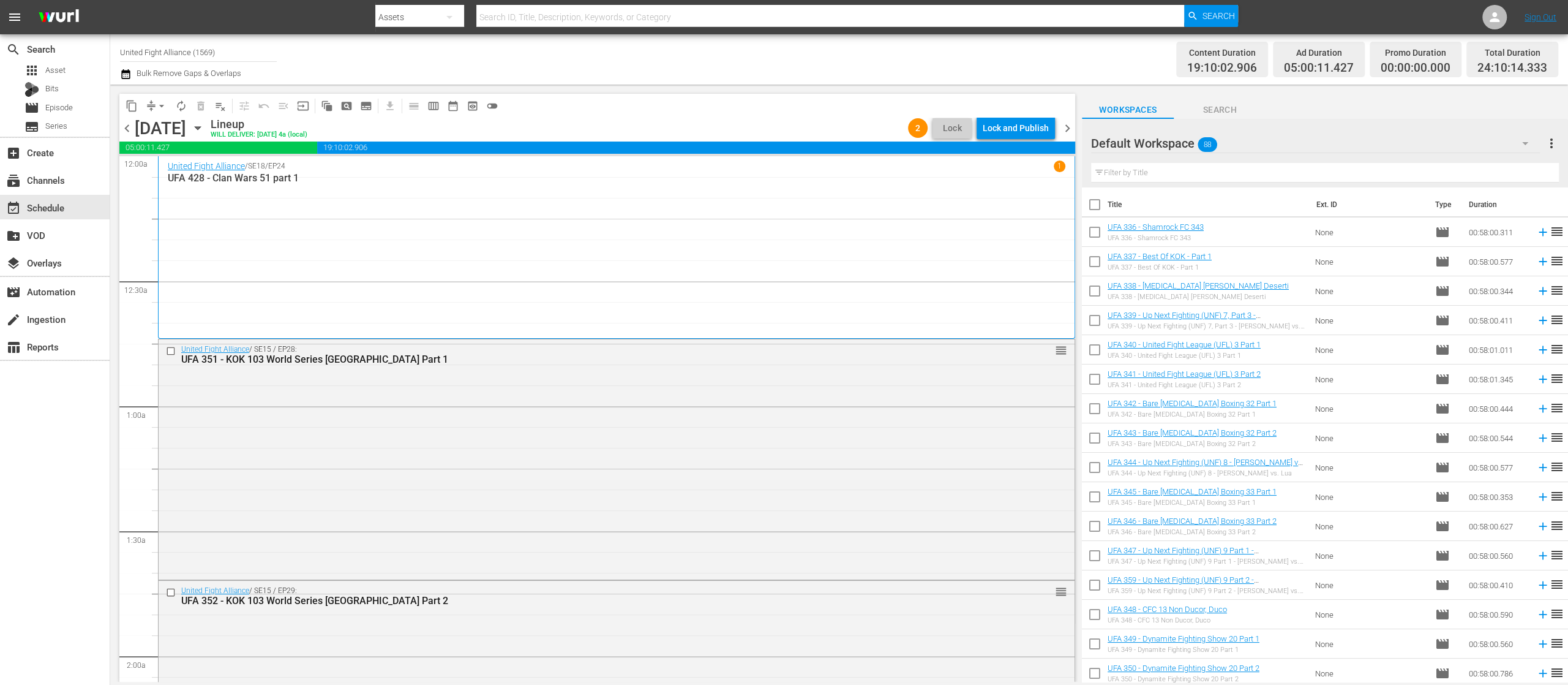
click at [127, 123] on span "chevron_left" at bounding box center [127, 128] width 15 height 15
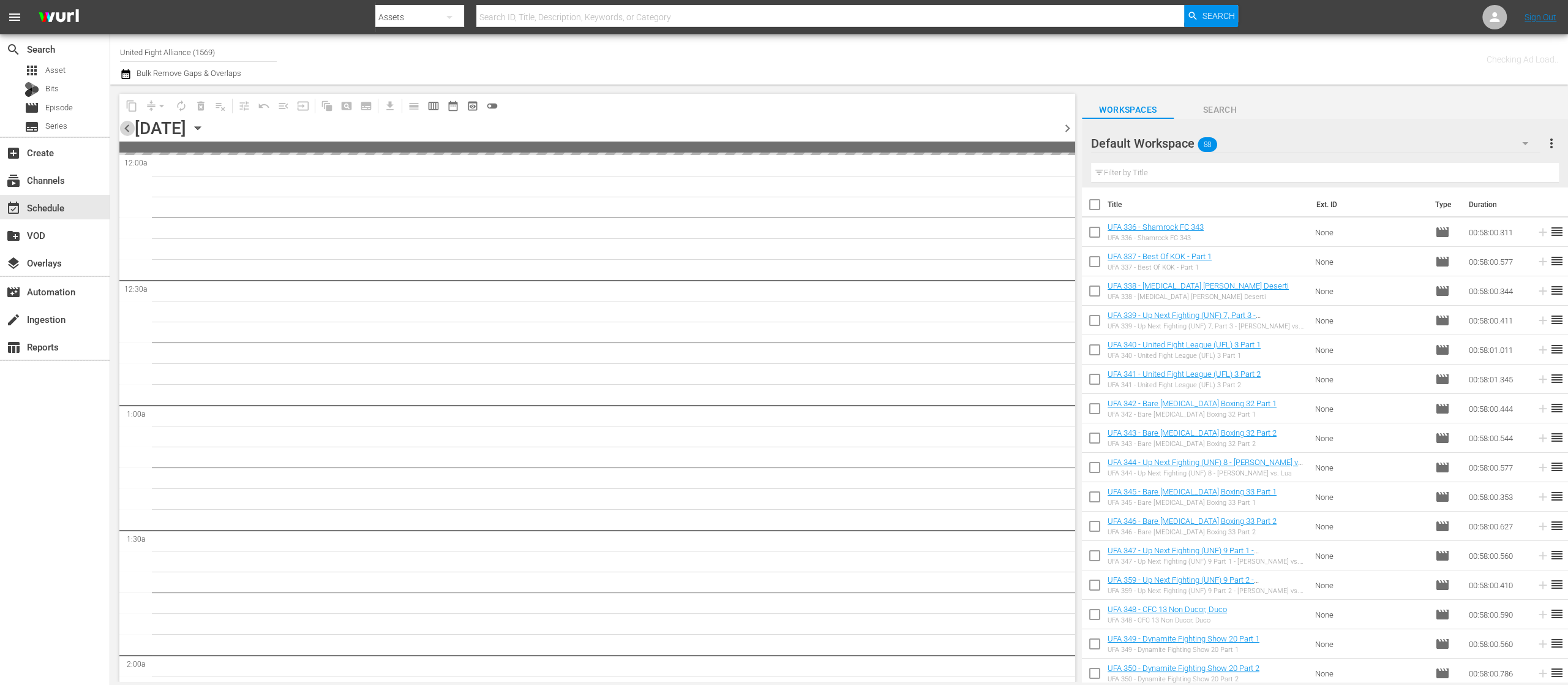
click at [127, 123] on span "chevron_left" at bounding box center [127, 128] width 15 height 15
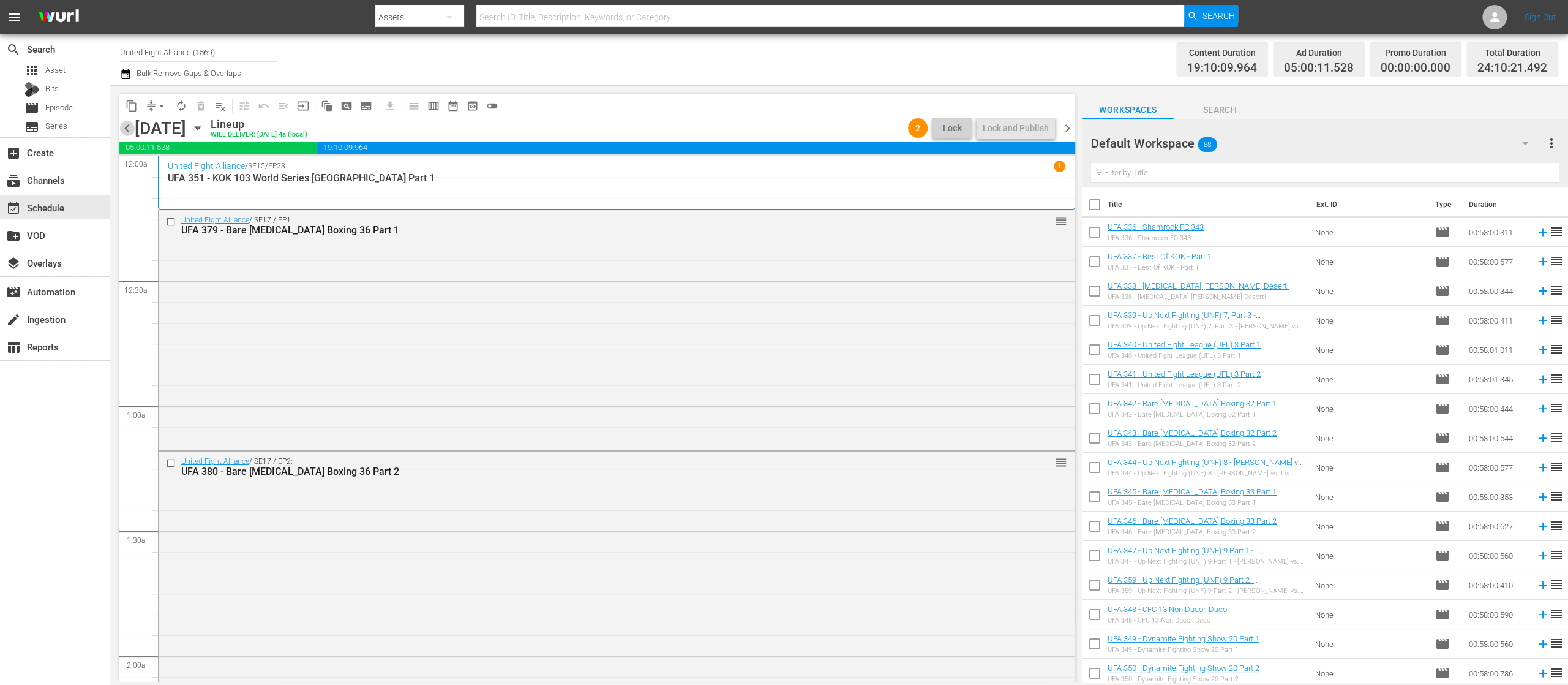
click at [127, 123] on span "chevron_left" at bounding box center [127, 128] width 15 height 15
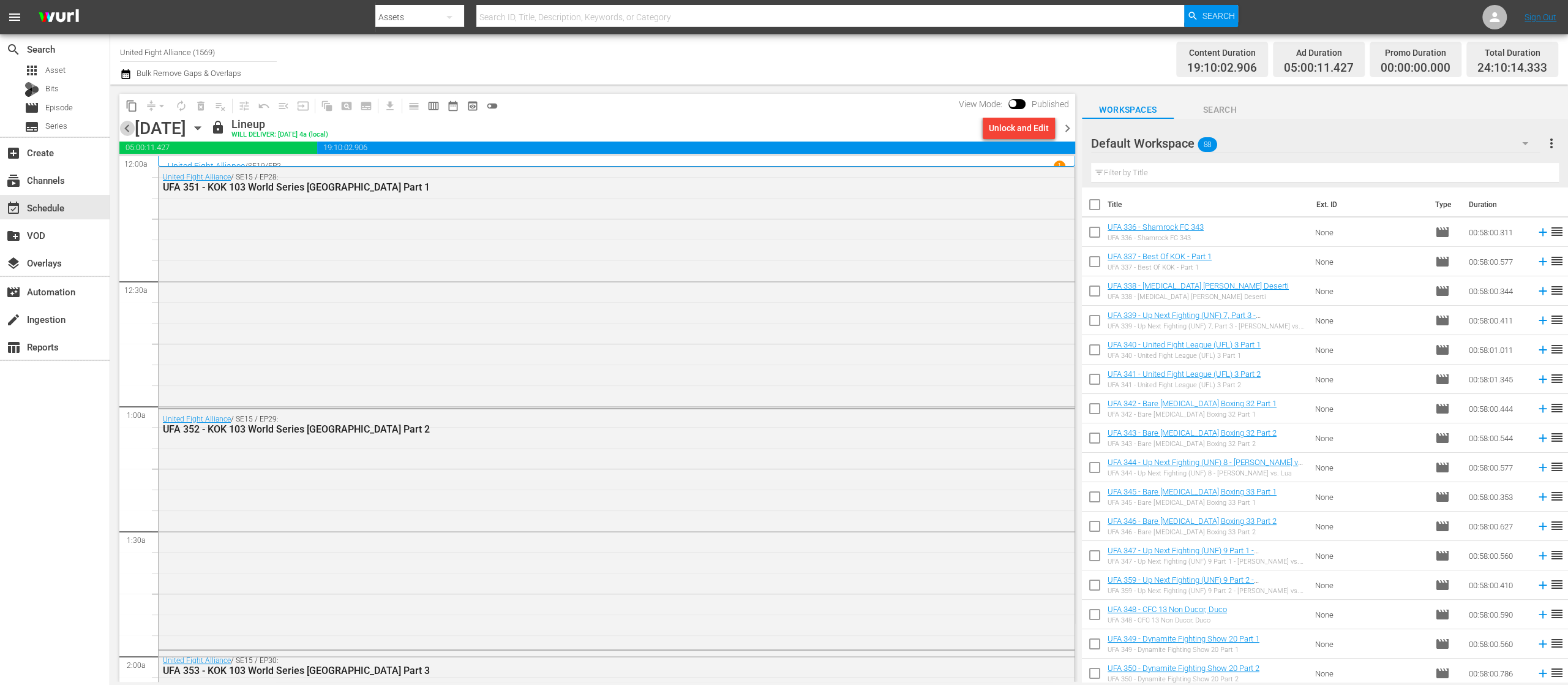
click at [127, 123] on span "chevron_left" at bounding box center [127, 128] width 15 height 15
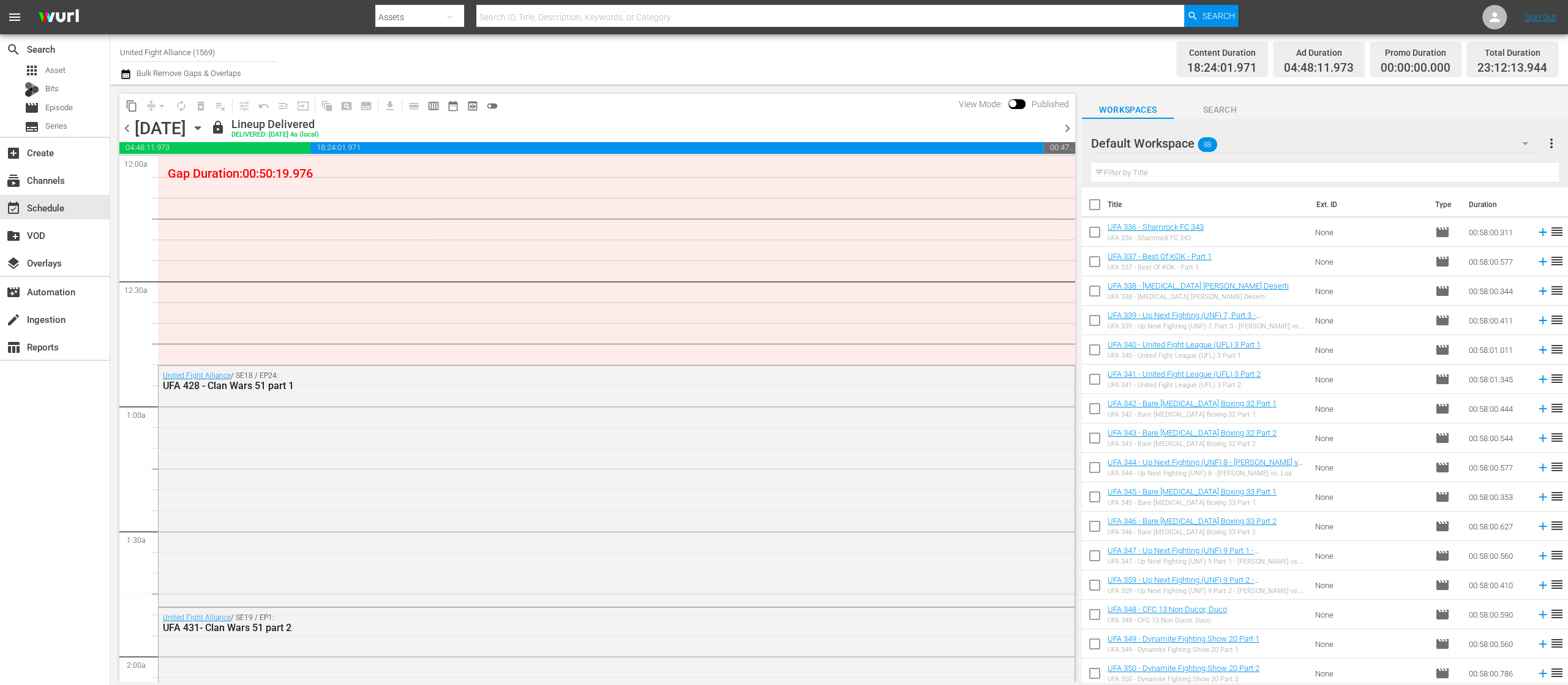
click at [1070, 130] on span "chevron_right" at bounding box center [1067, 128] width 15 height 15
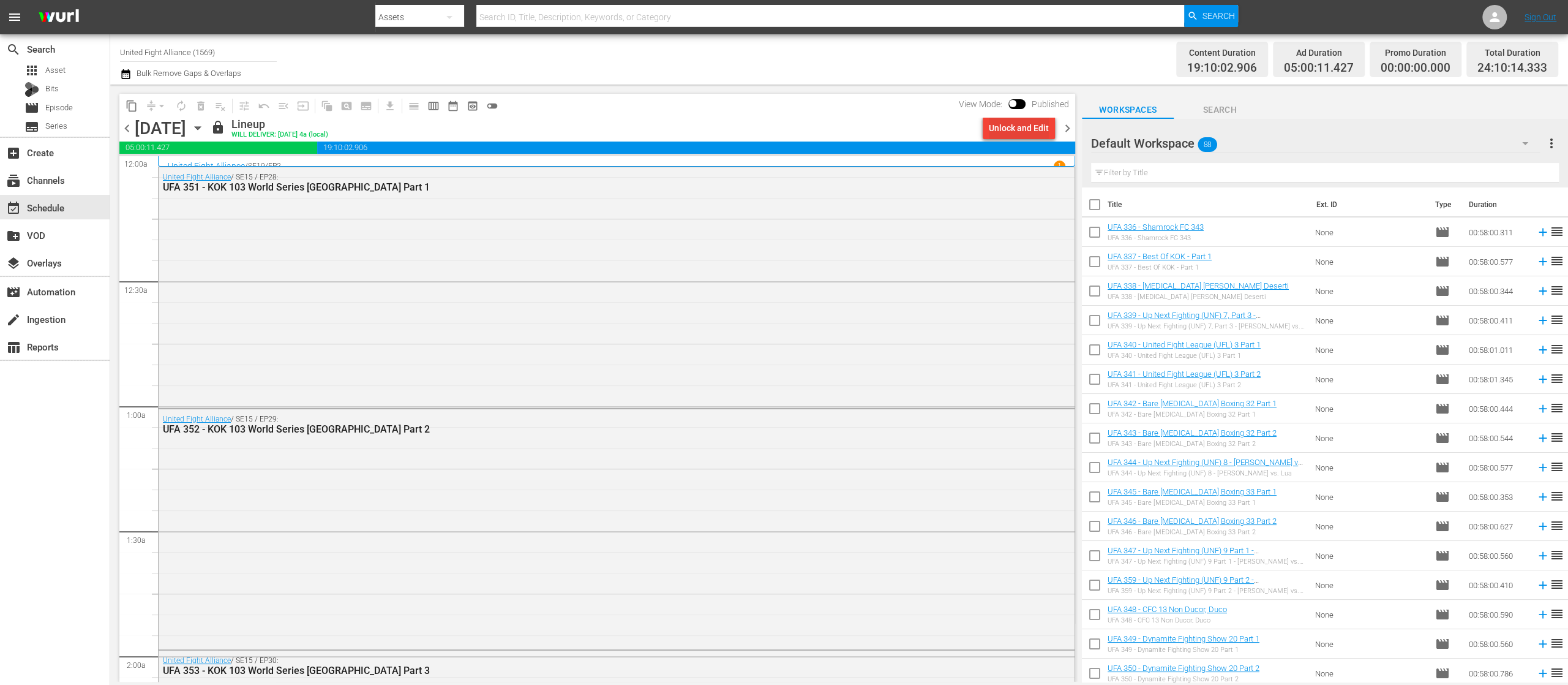
click at [1014, 120] on div "Unlock and Edit" at bounding box center [1018, 127] width 60 height 22
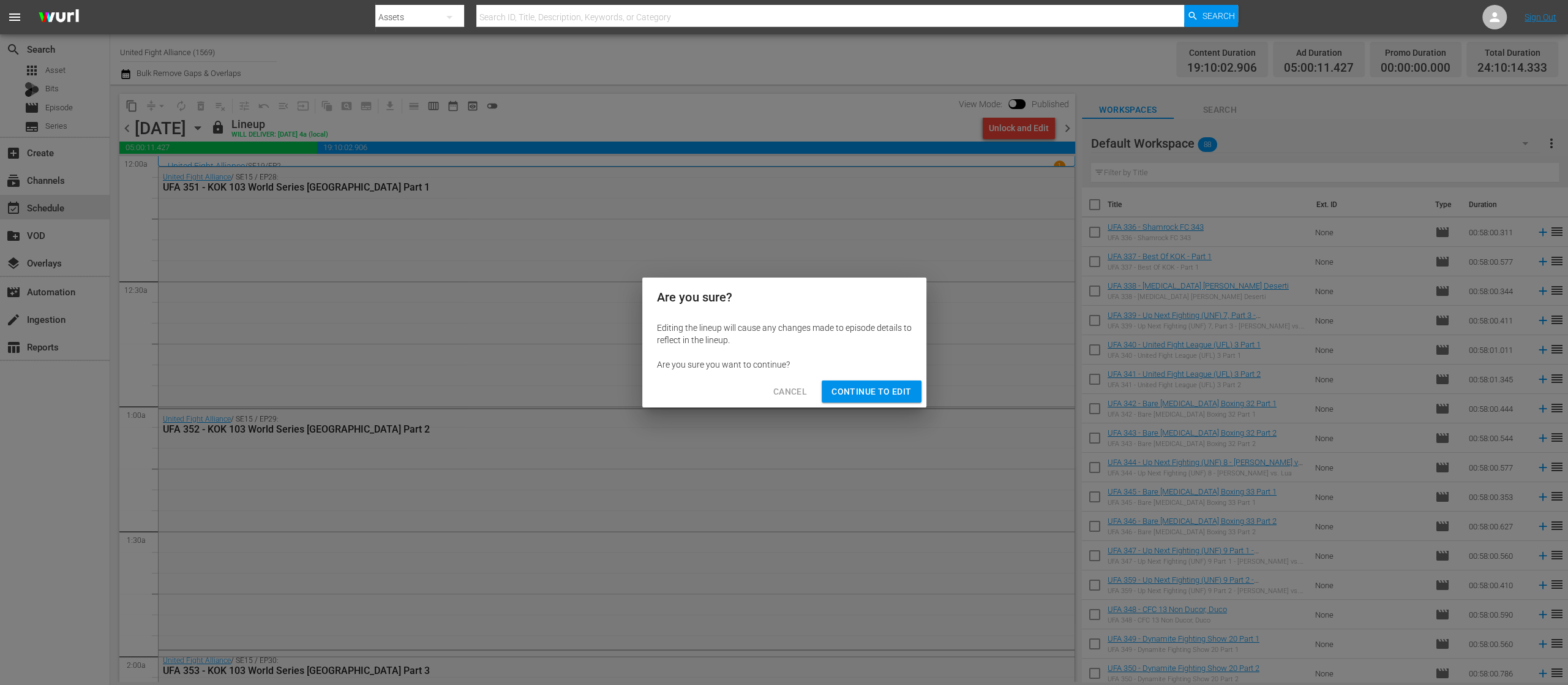
click at [883, 390] on span "Continue to Edit" at bounding box center [871, 392] width 79 height 15
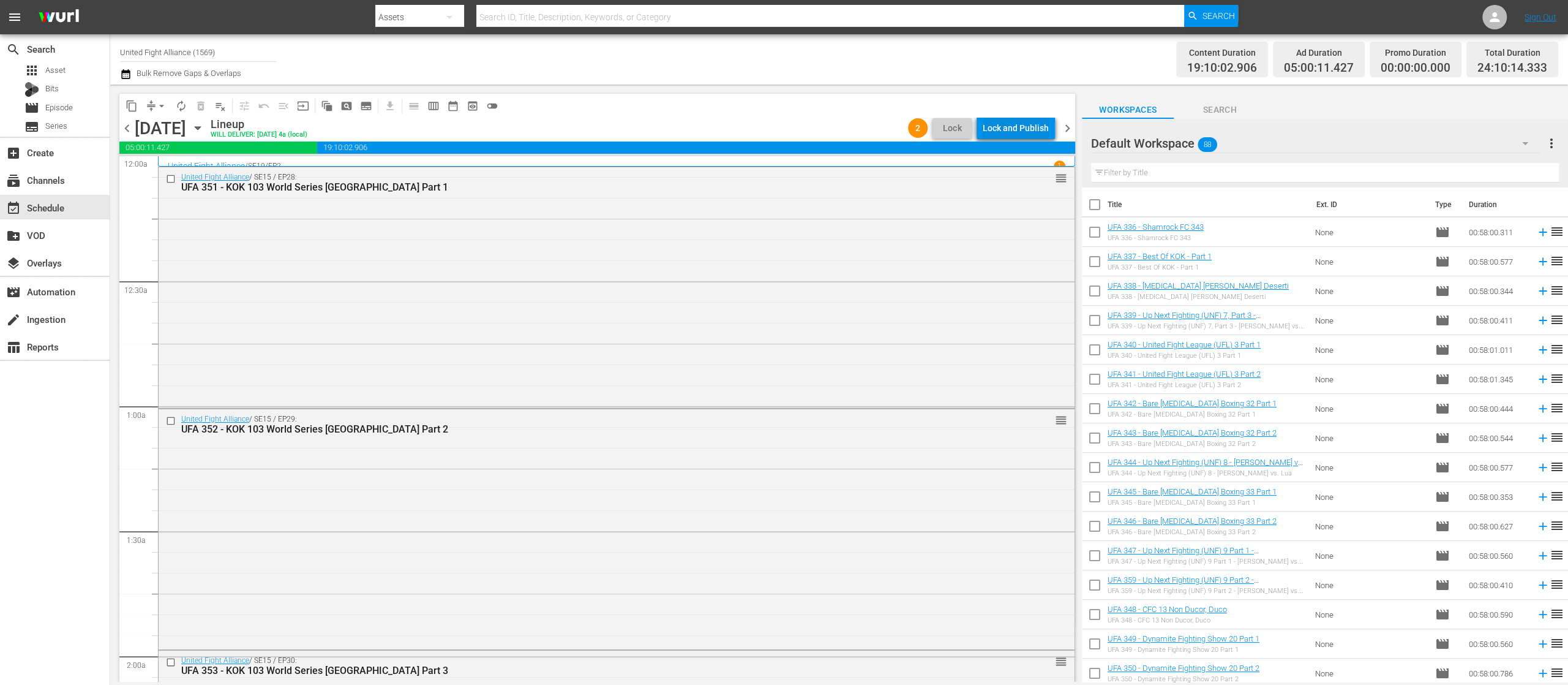
click at [1008, 130] on div "Lock and Publish" at bounding box center [1015, 127] width 66 height 22
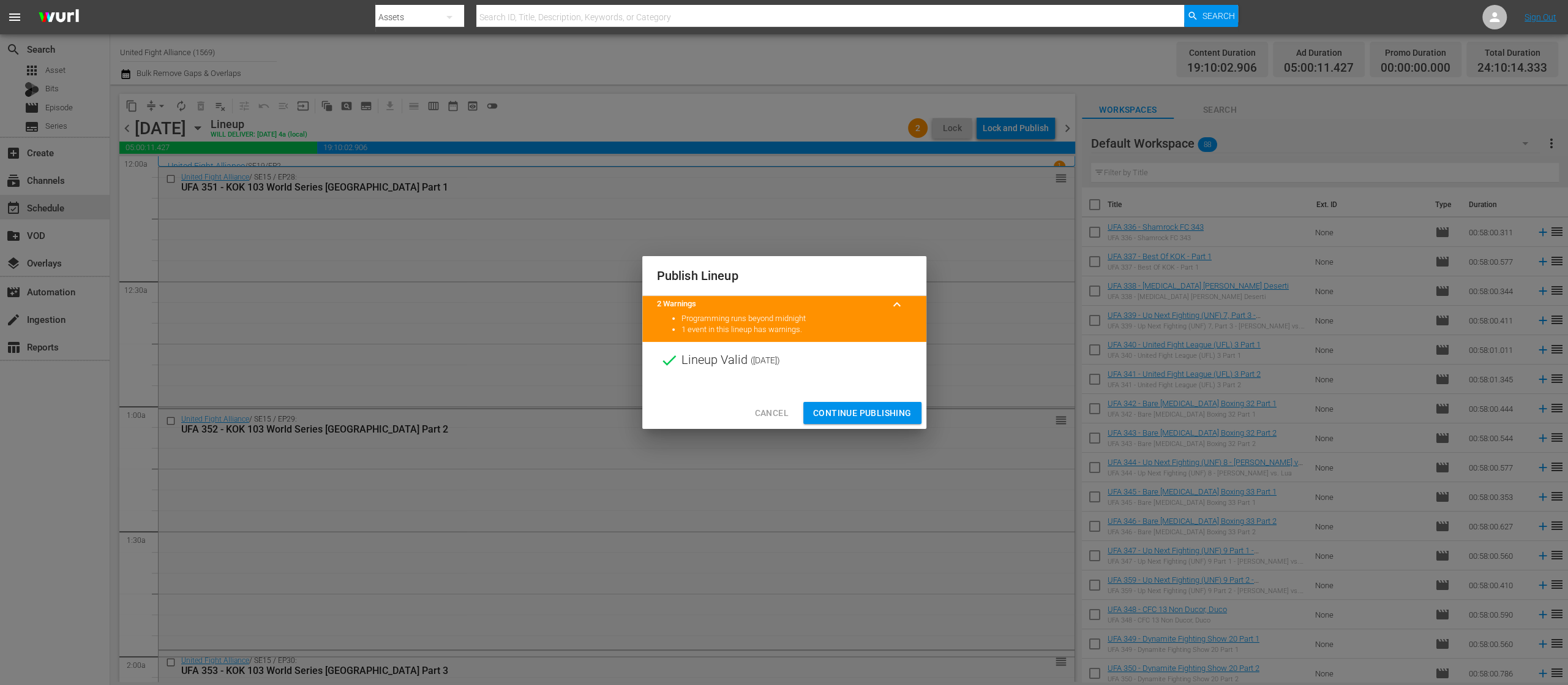
click at [892, 410] on span "Continue Publishing" at bounding box center [862, 413] width 98 height 15
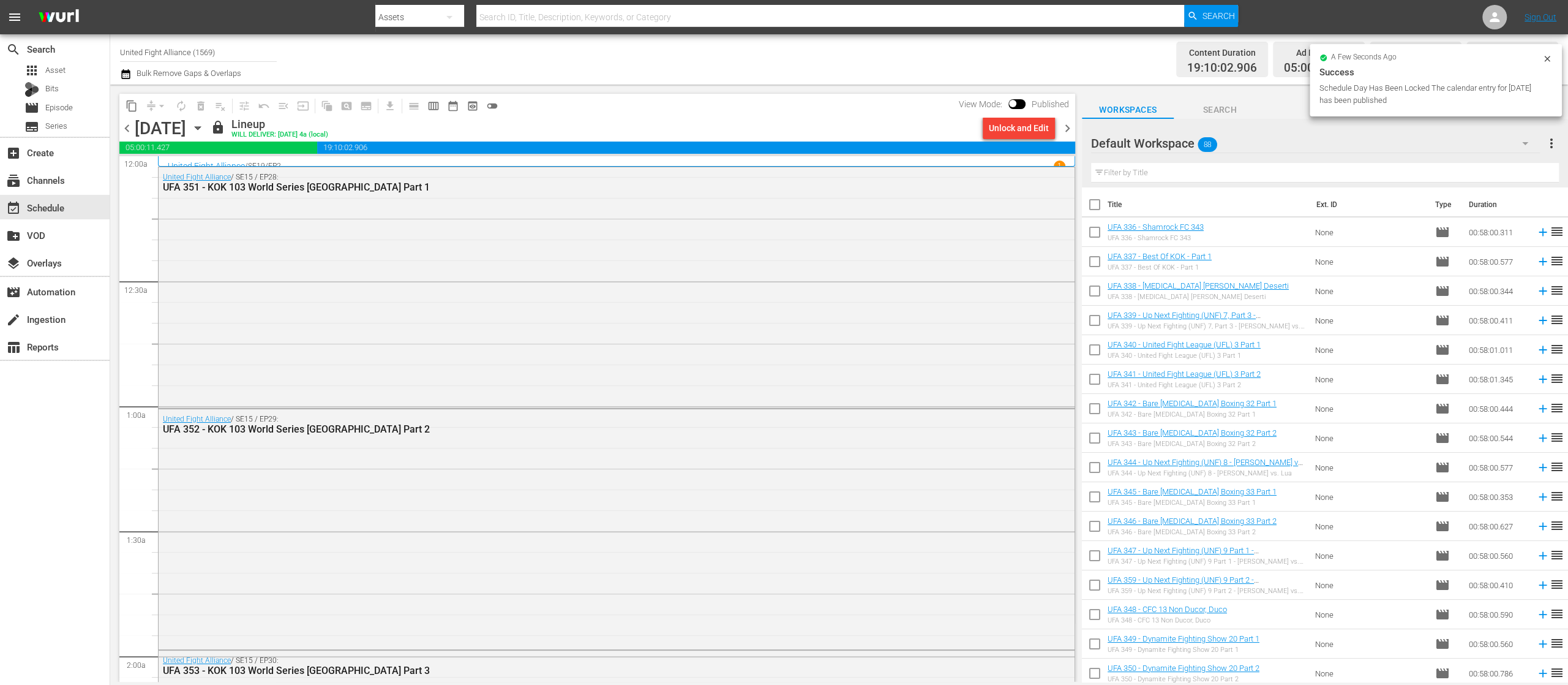
click at [1064, 125] on span "chevron_right" at bounding box center [1067, 128] width 15 height 15
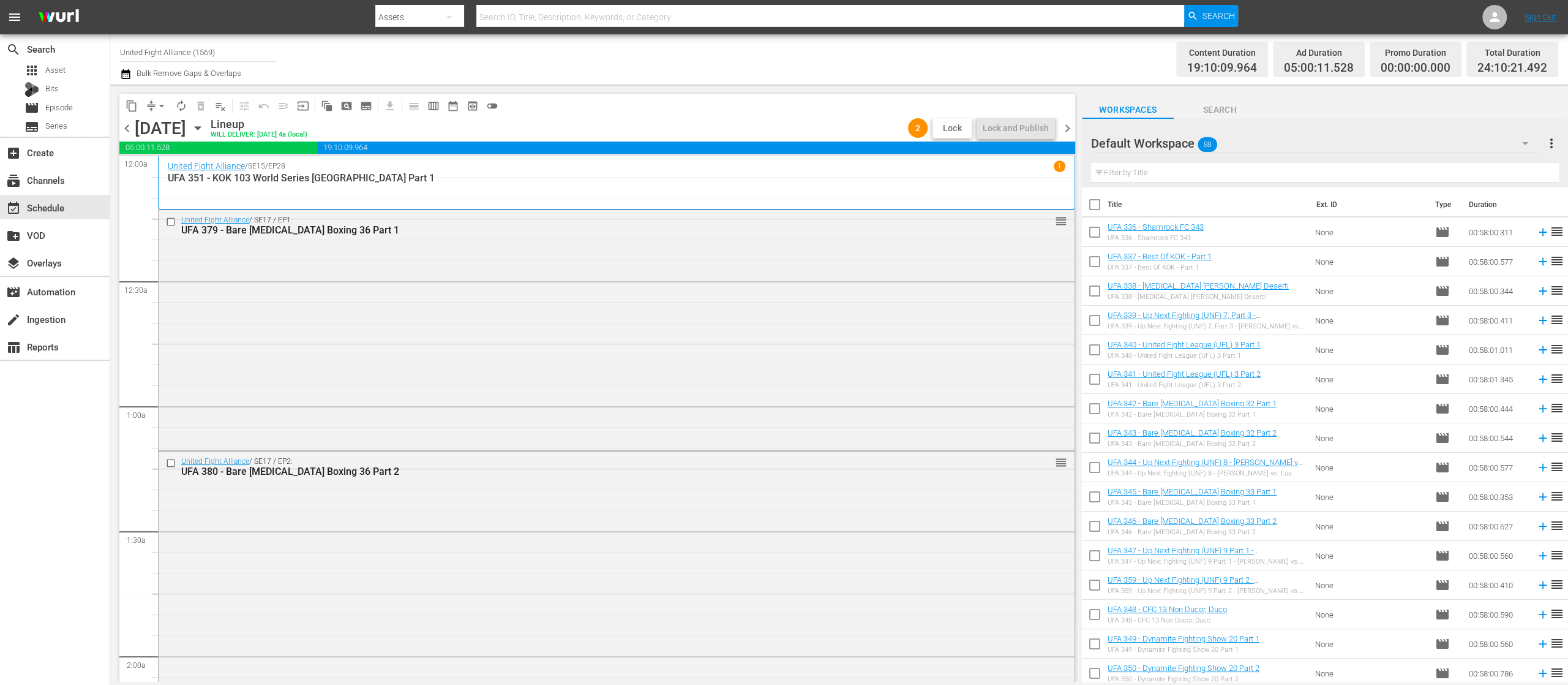
click at [951, 129] on span "Lock" at bounding box center [952, 128] width 30 height 13
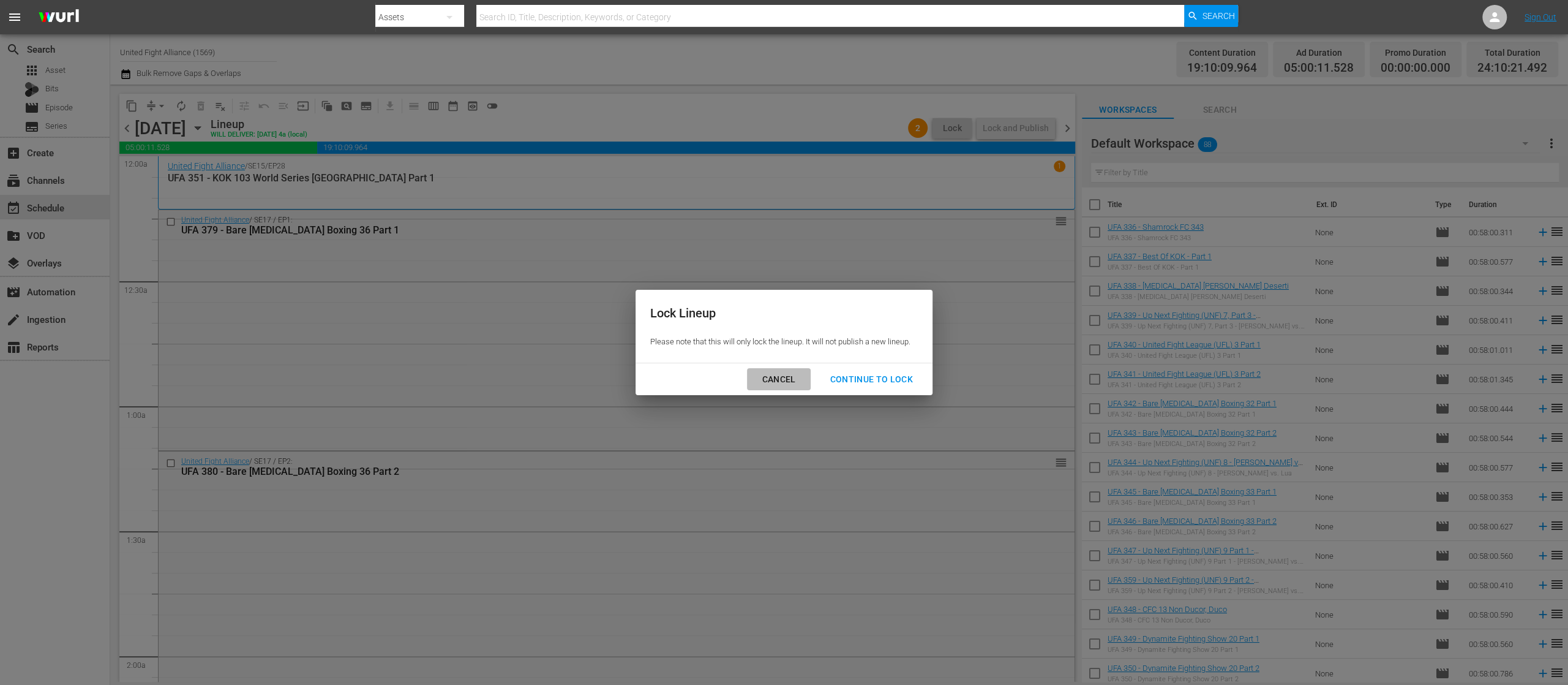
click at [787, 372] on div "Cancel" at bounding box center [778, 380] width 53 height 15
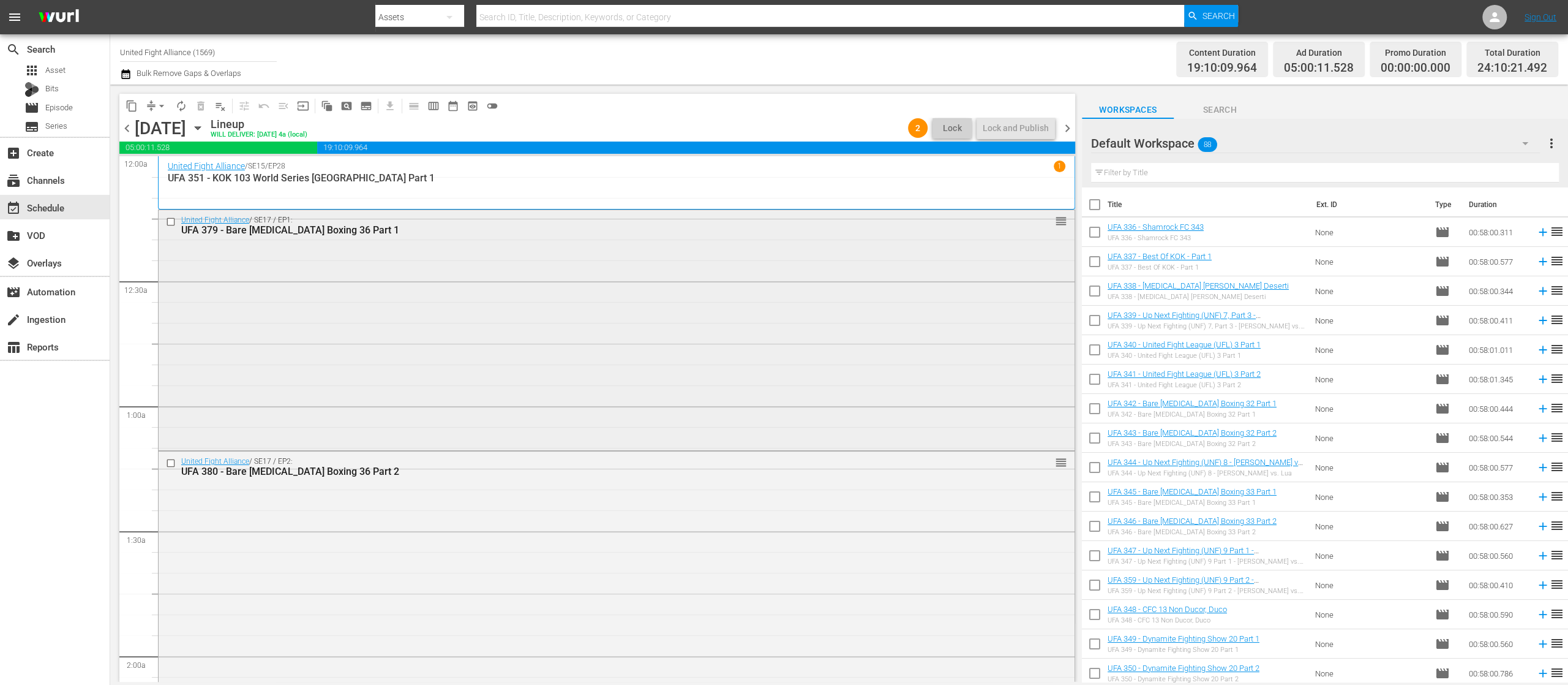
click at [563, 338] on div "United Fight Alliance / SE17 / EP1: UFA 379 - Bare Knuckle Boxing 36 Part 1 reo…" at bounding box center [617, 330] width 916 height 238
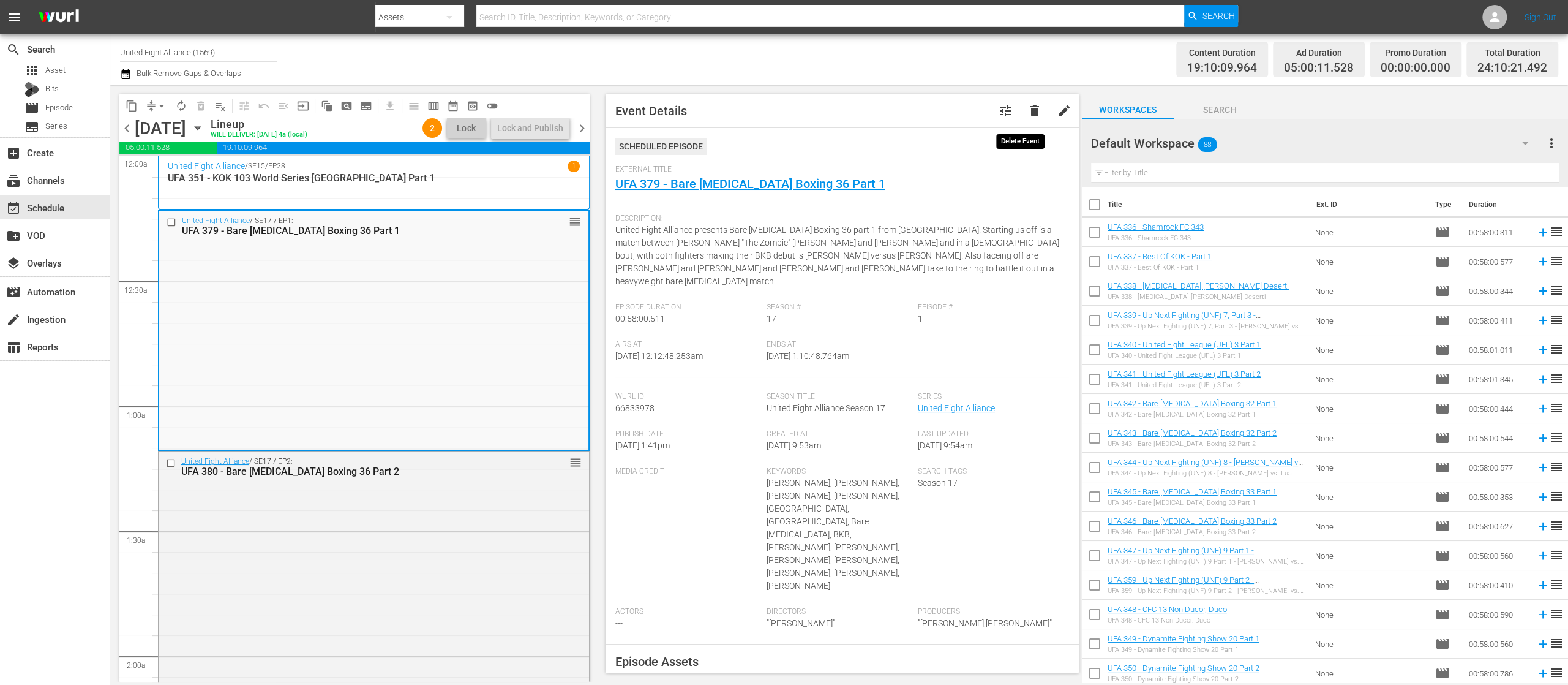
click at [1028, 108] on span "delete" at bounding box center [1034, 111] width 14 height 14
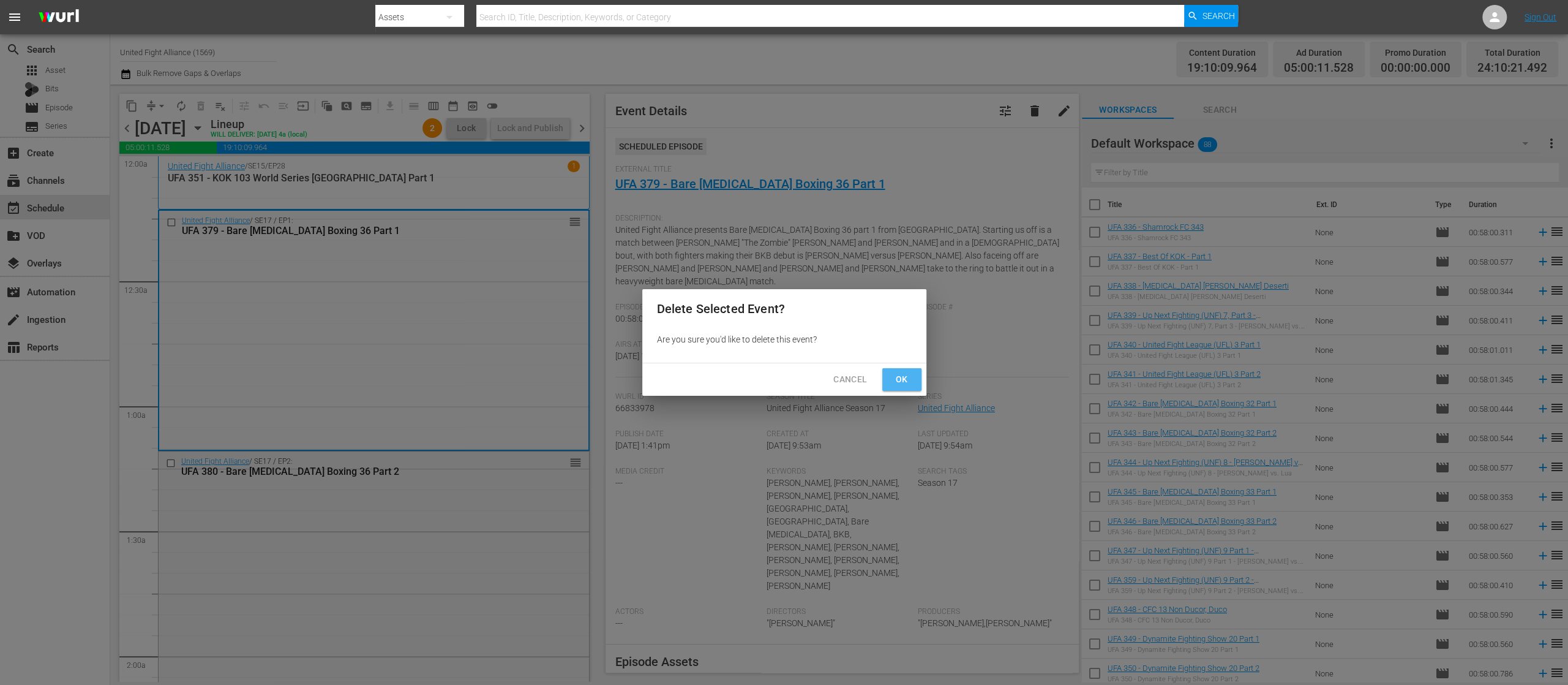
click at [915, 374] on button "Ok" at bounding box center [901, 380] width 39 height 23
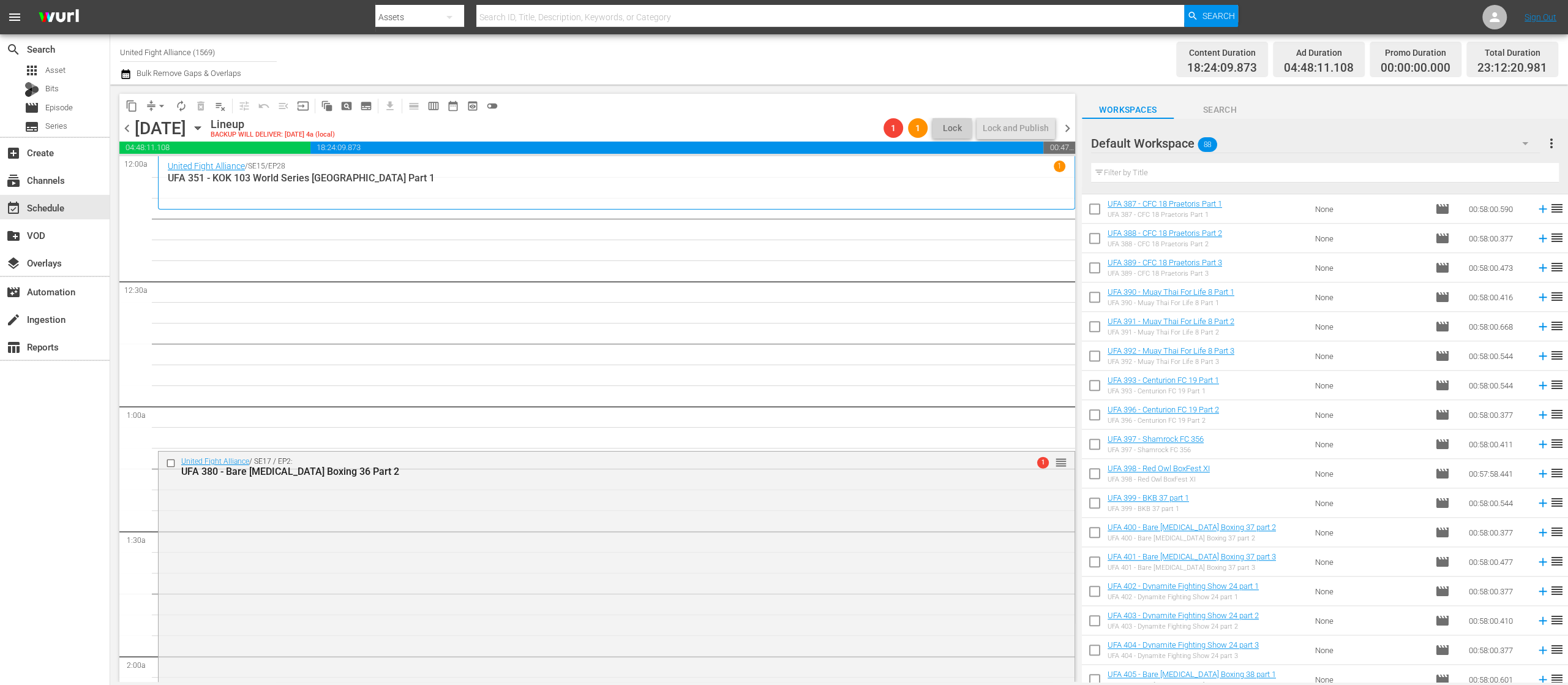
scroll to position [690, 0]
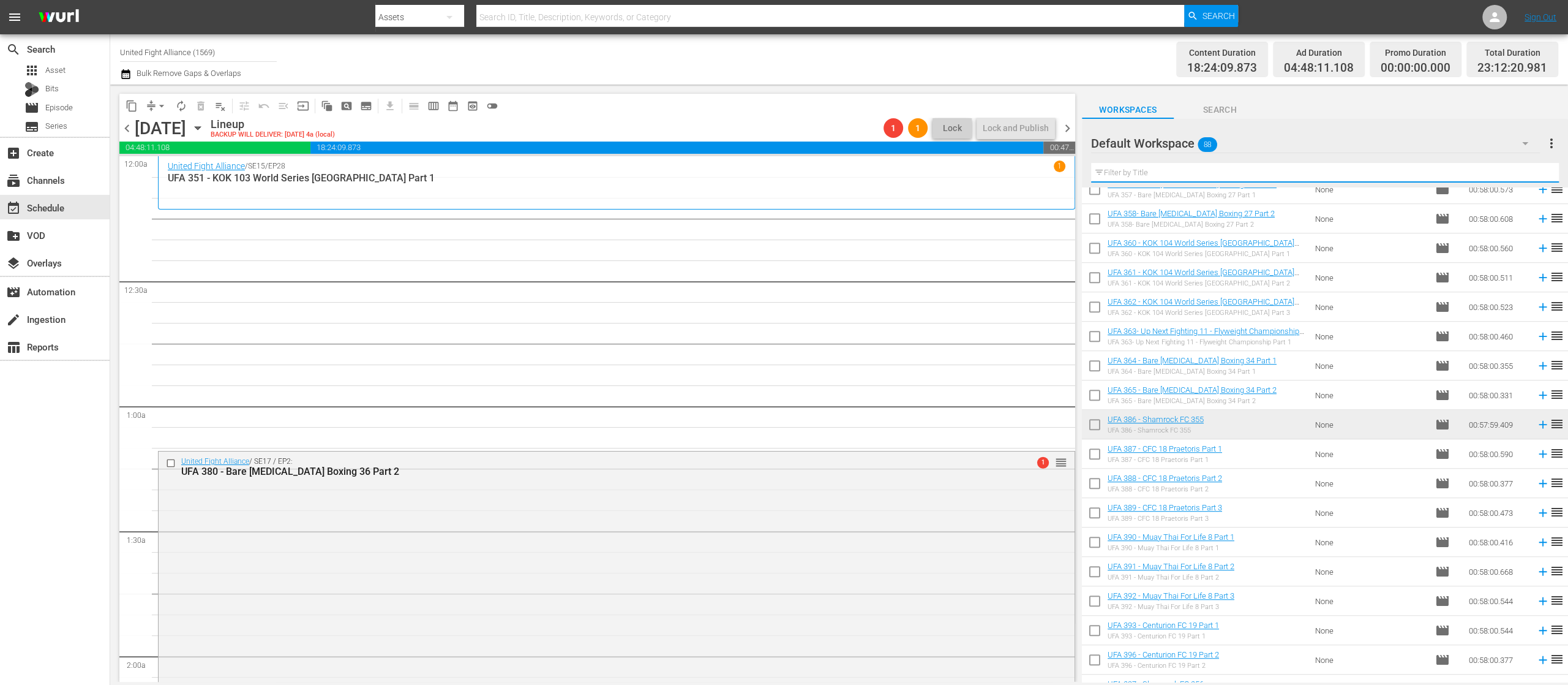
click at [1223, 173] on input "text" at bounding box center [1325, 173] width 468 height 20
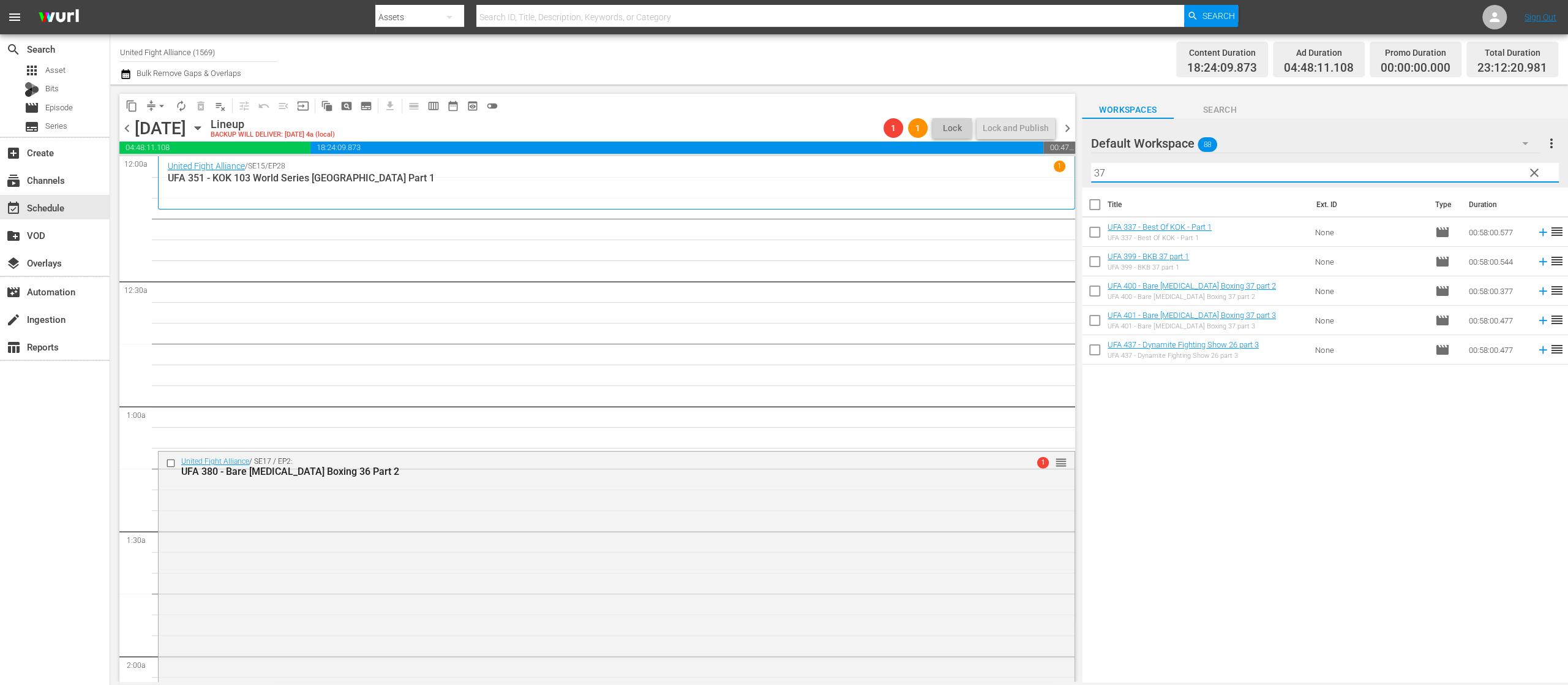
type input "3"
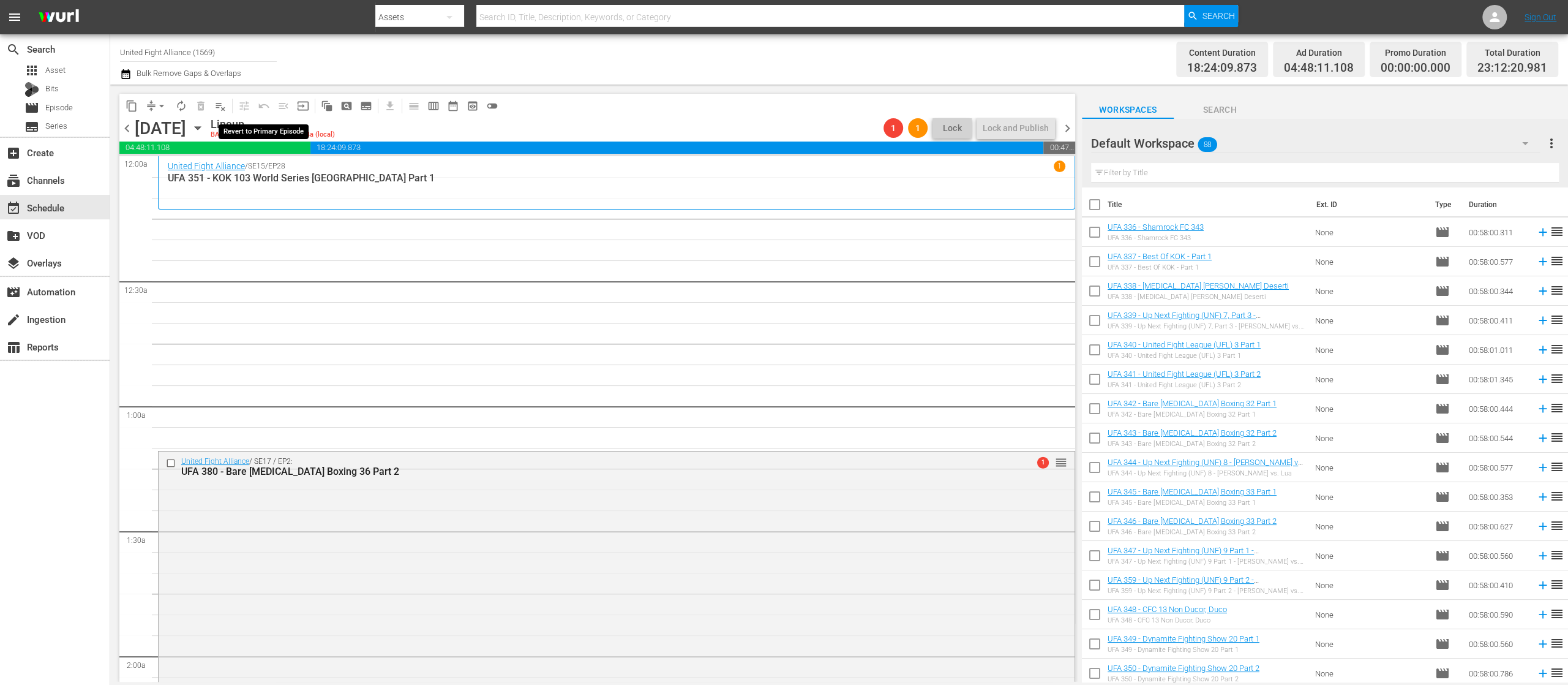
click at [261, 105] on span "undo_outined" at bounding box center [264, 106] width 20 height 20
click at [61, 105] on span "Episode" at bounding box center [59, 108] width 27 height 12
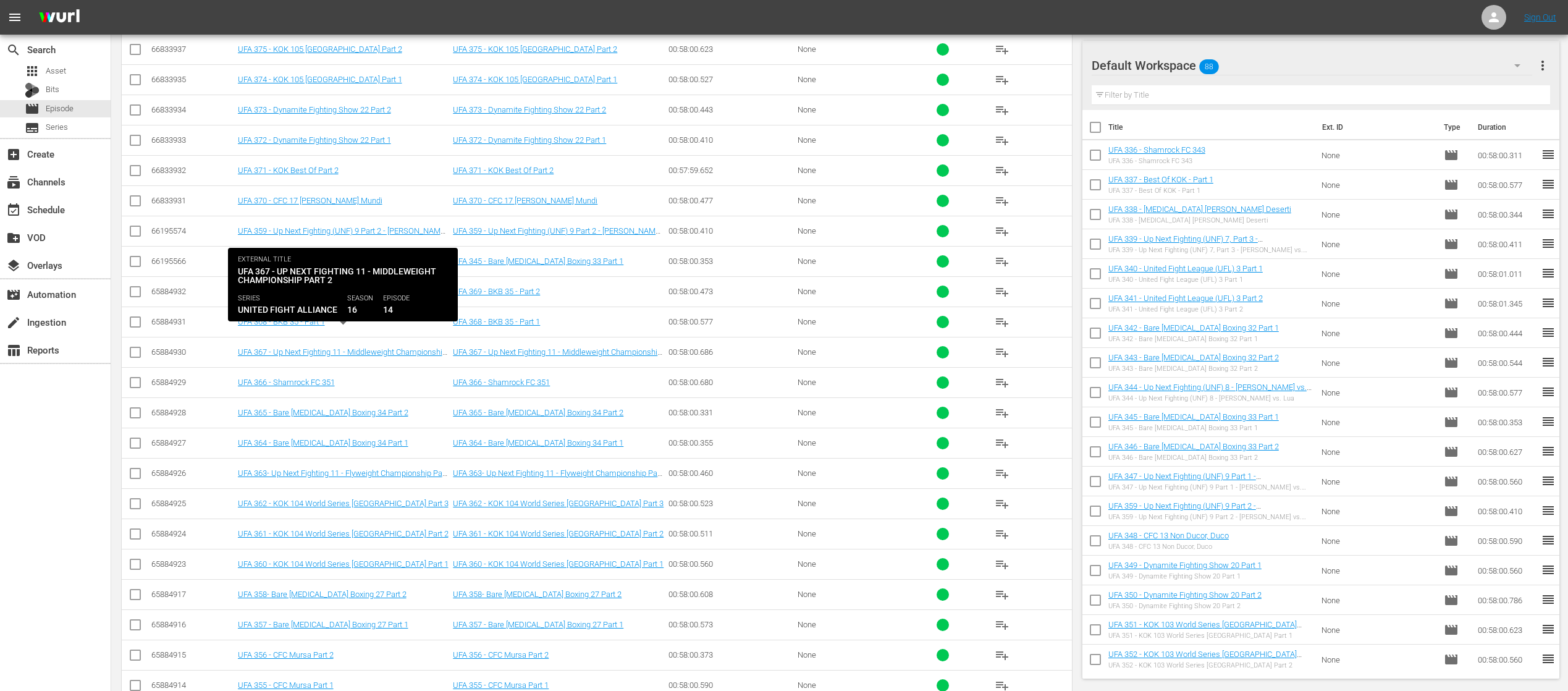
scroll to position [2153, 0]
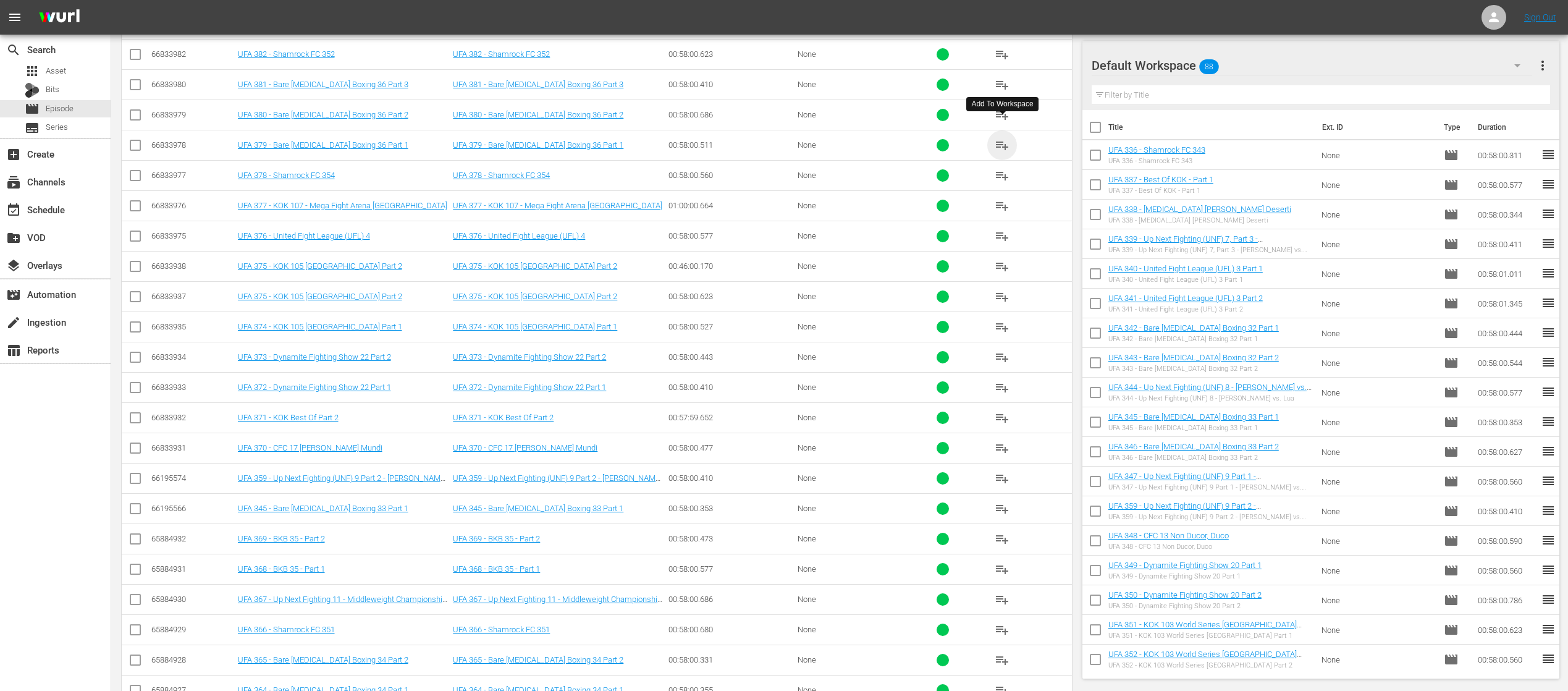
click at [1005, 138] on span "playlist_add" at bounding box center [1001, 145] width 15 height 15
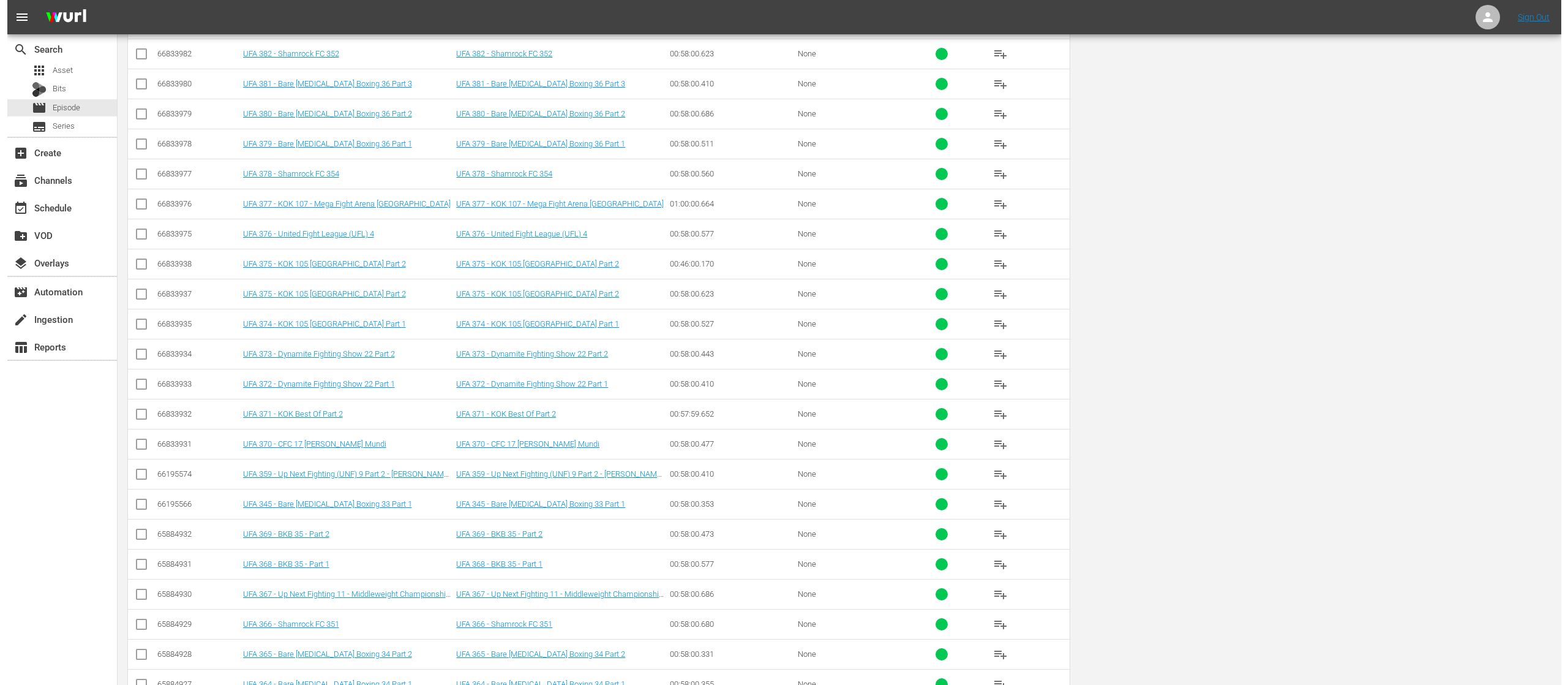
scroll to position [0, 0]
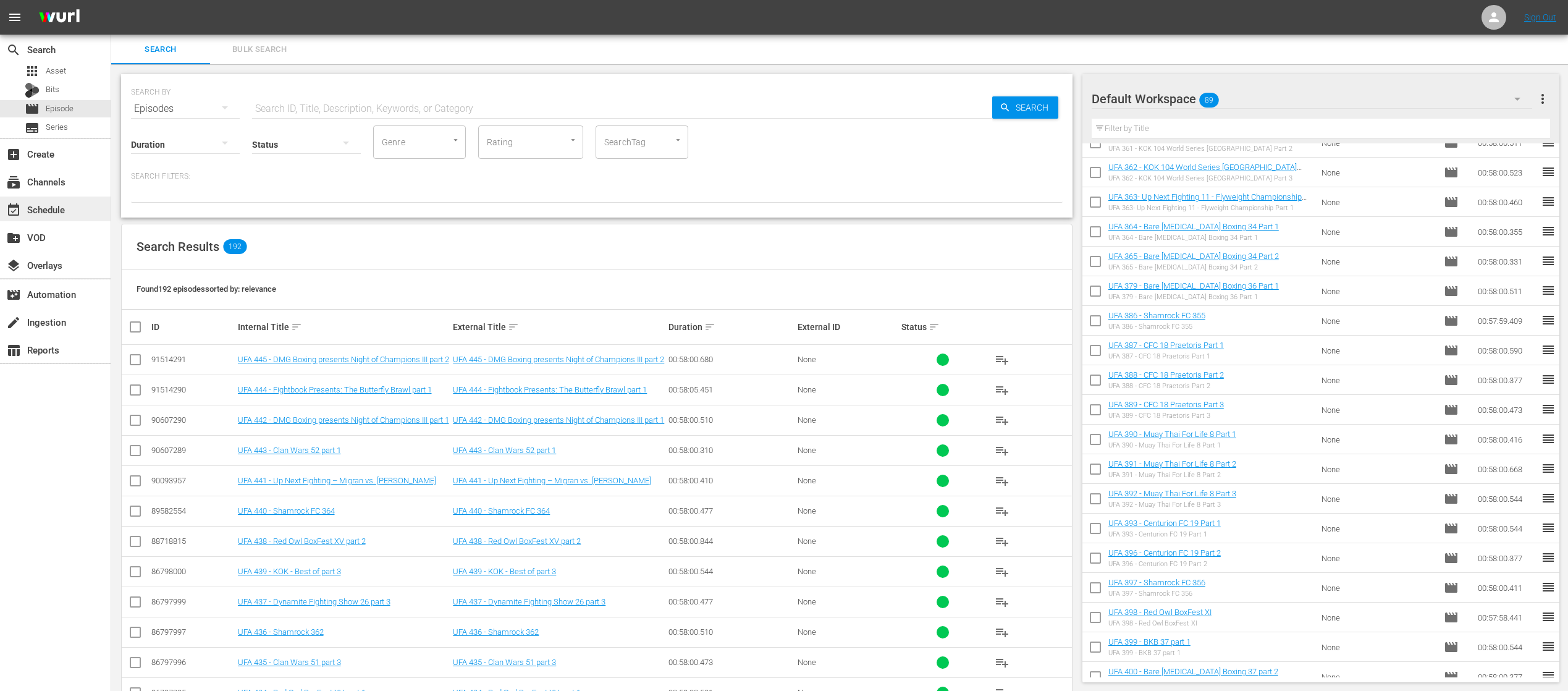
click at [42, 204] on div "event_available Schedule" at bounding box center [35, 208] width 69 height 11
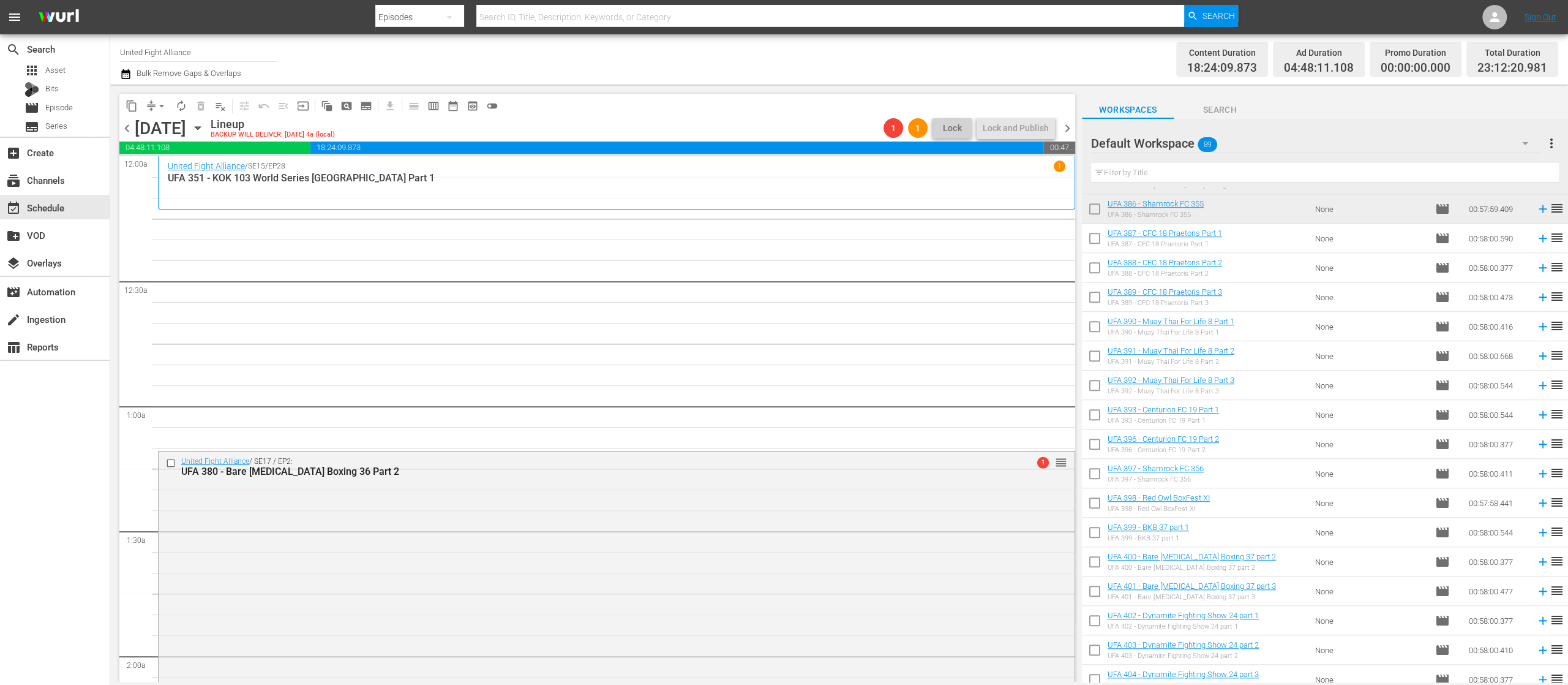
scroll to position [690, 0]
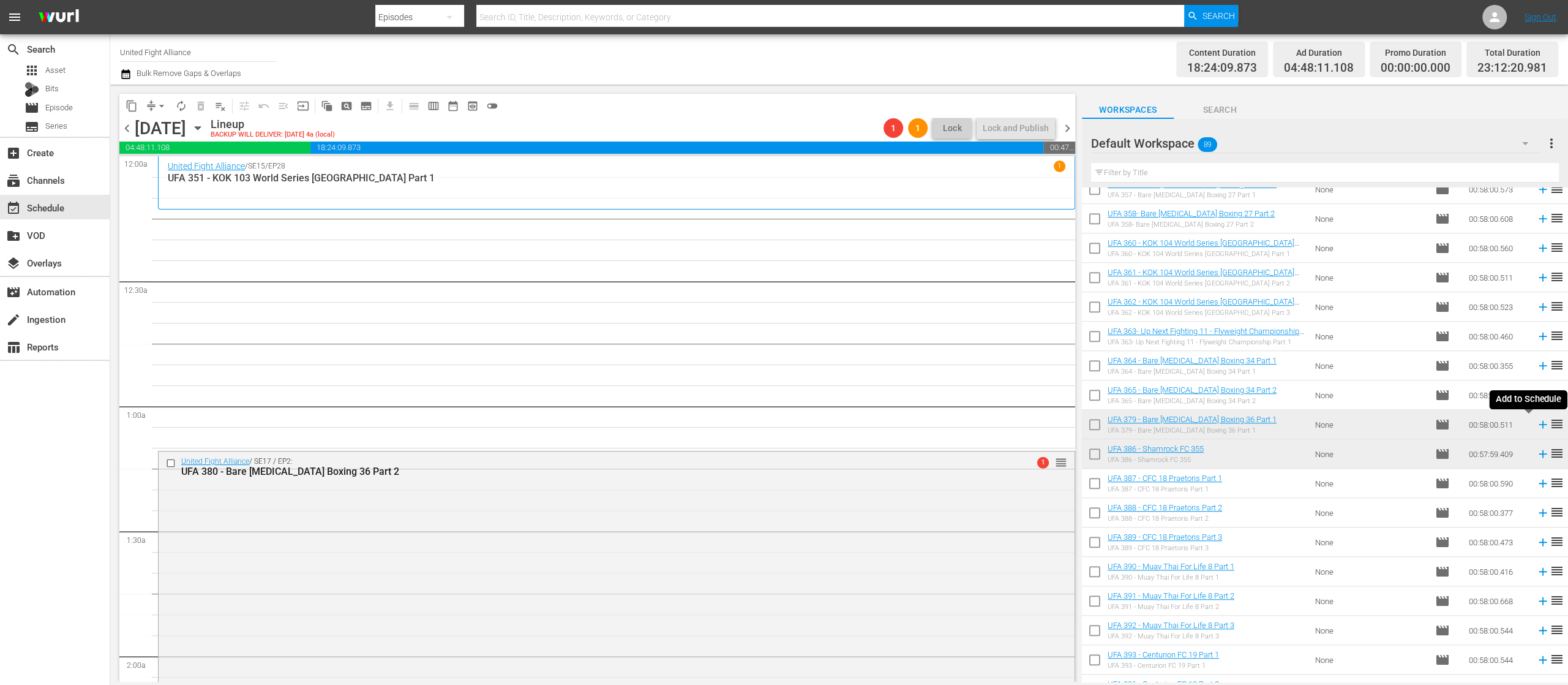
click at [1536, 429] on icon at bounding box center [1543, 425] width 14 height 14
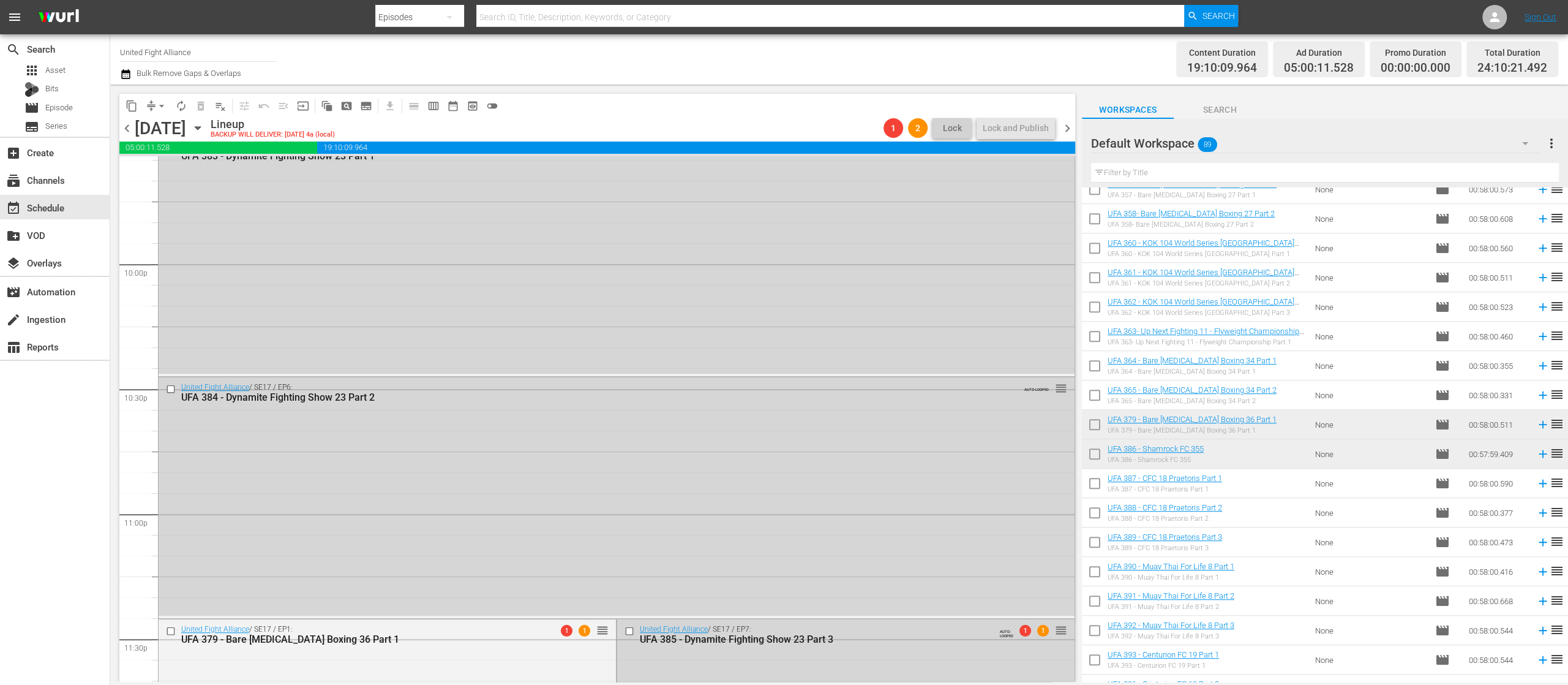
scroll to position [5570, 0]
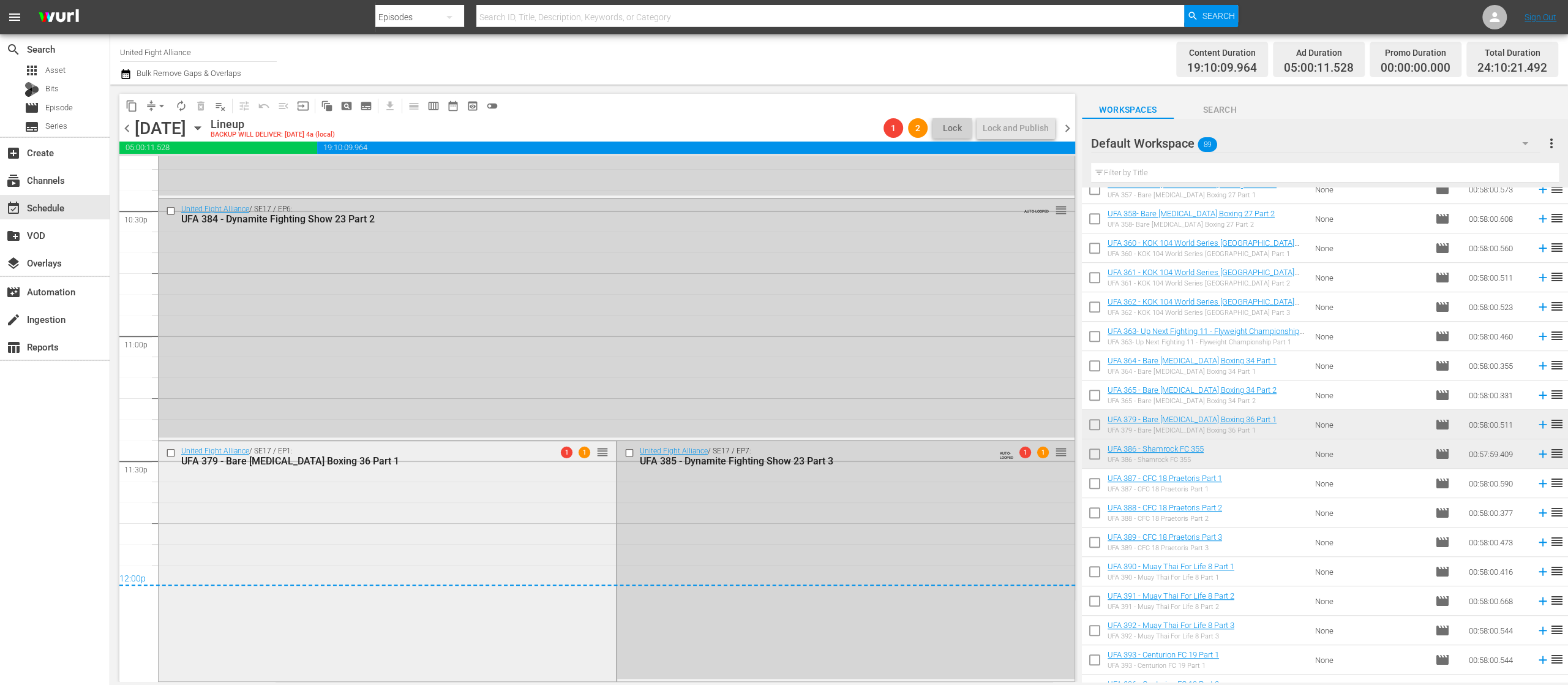
click at [170, 453] on input "checkbox" at bounding box center [172, 452] width 13 height 11
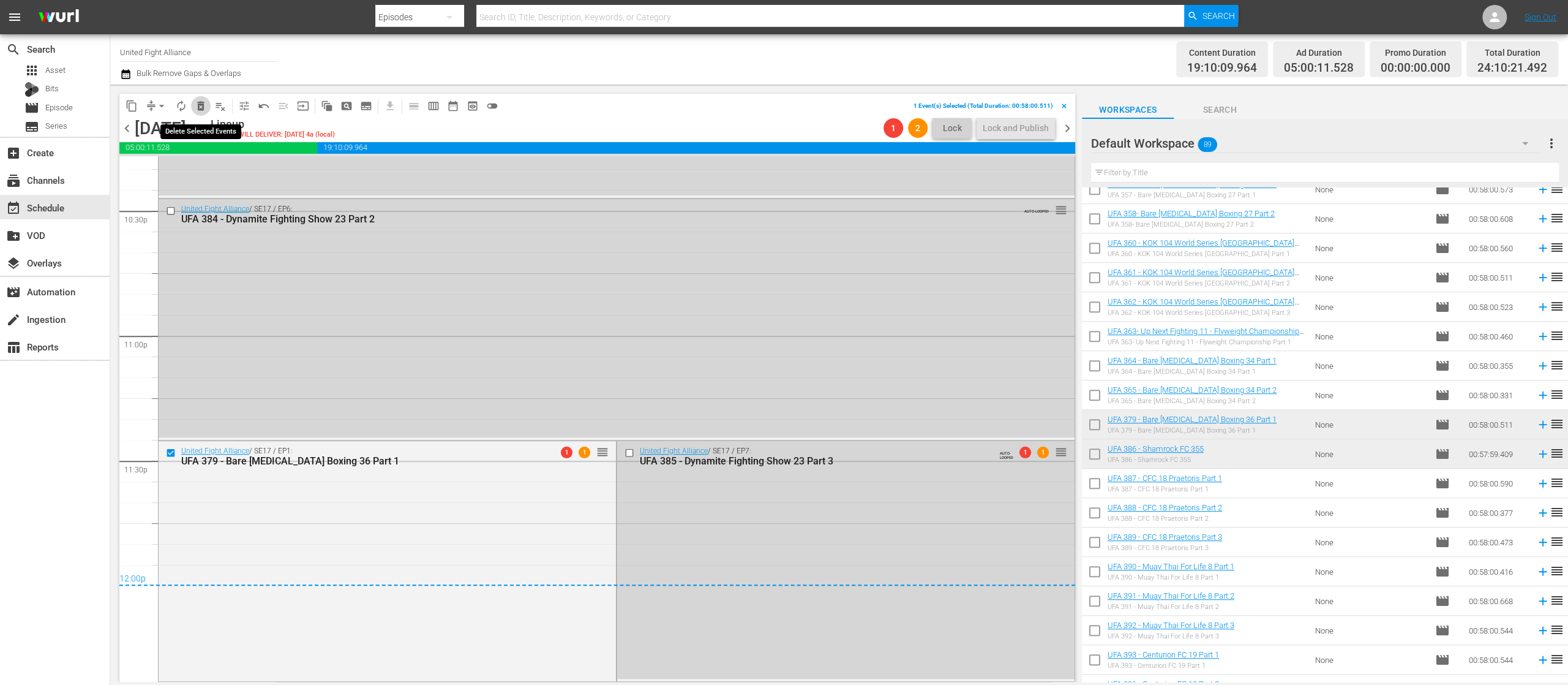
click at [200, 111] on span "delete_forever_outlined" at bounding box center [200, 106] width 12 height 12
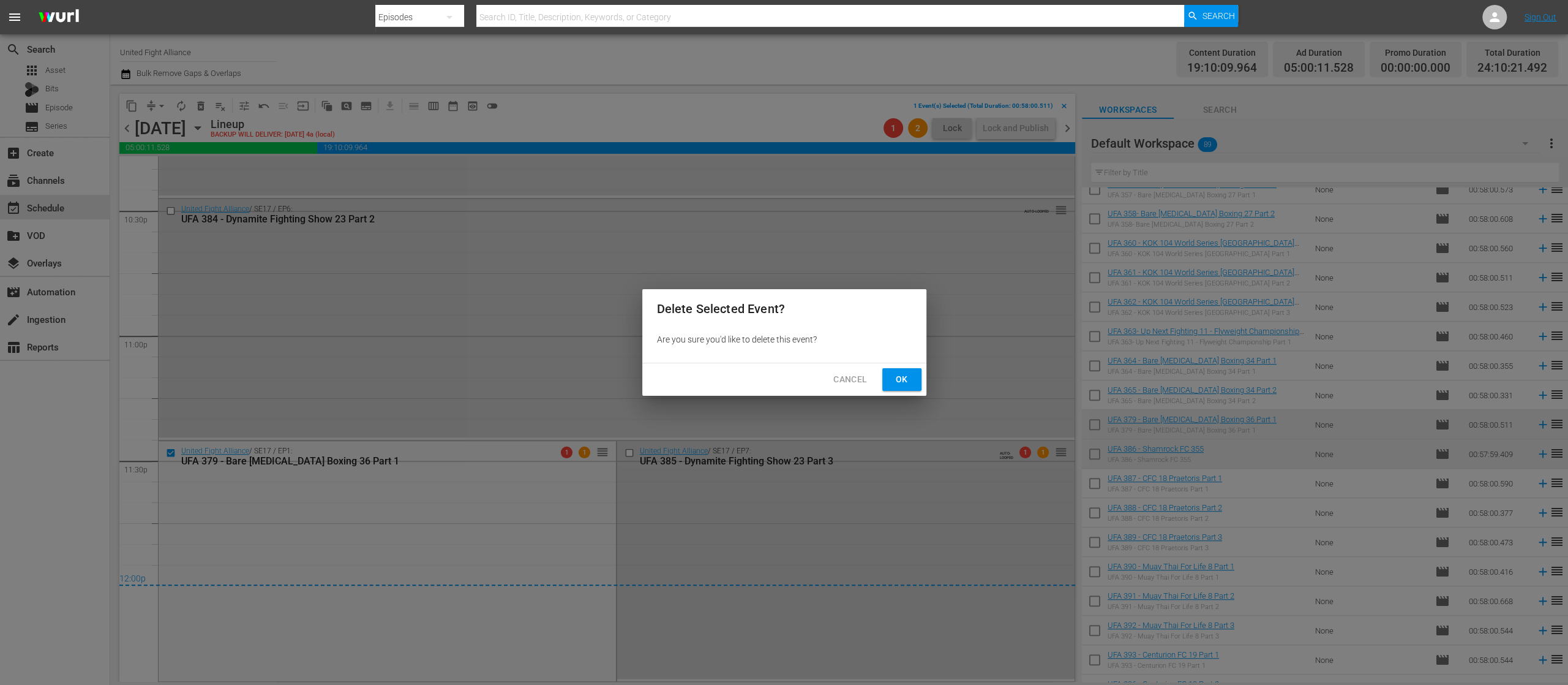
click at [895, 375] on span "Ok" at bounding box center [902, 380] width 20 height 15
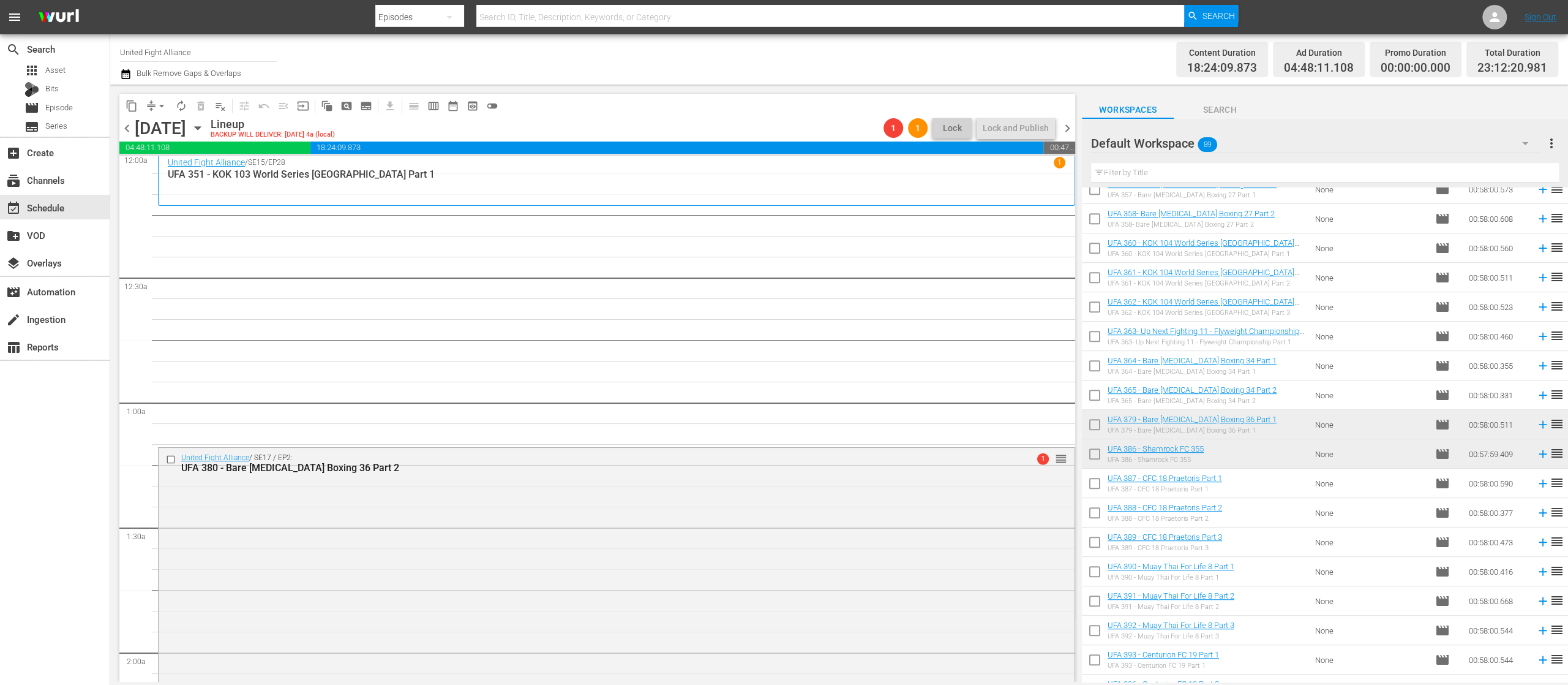
scroll to position [0, 0]
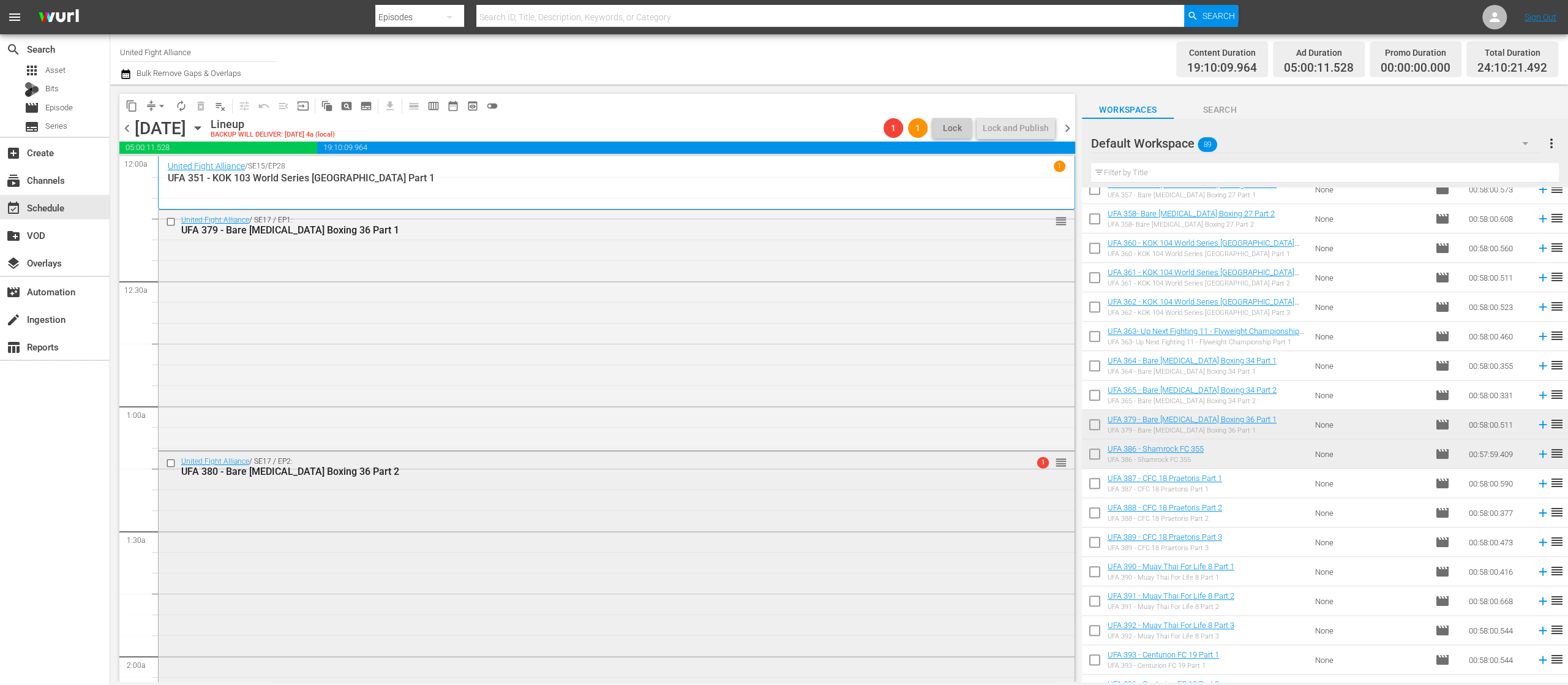
click at [1028, 456] on div "1 reorder" at bounding box center [1036, 462] width 63 height 12
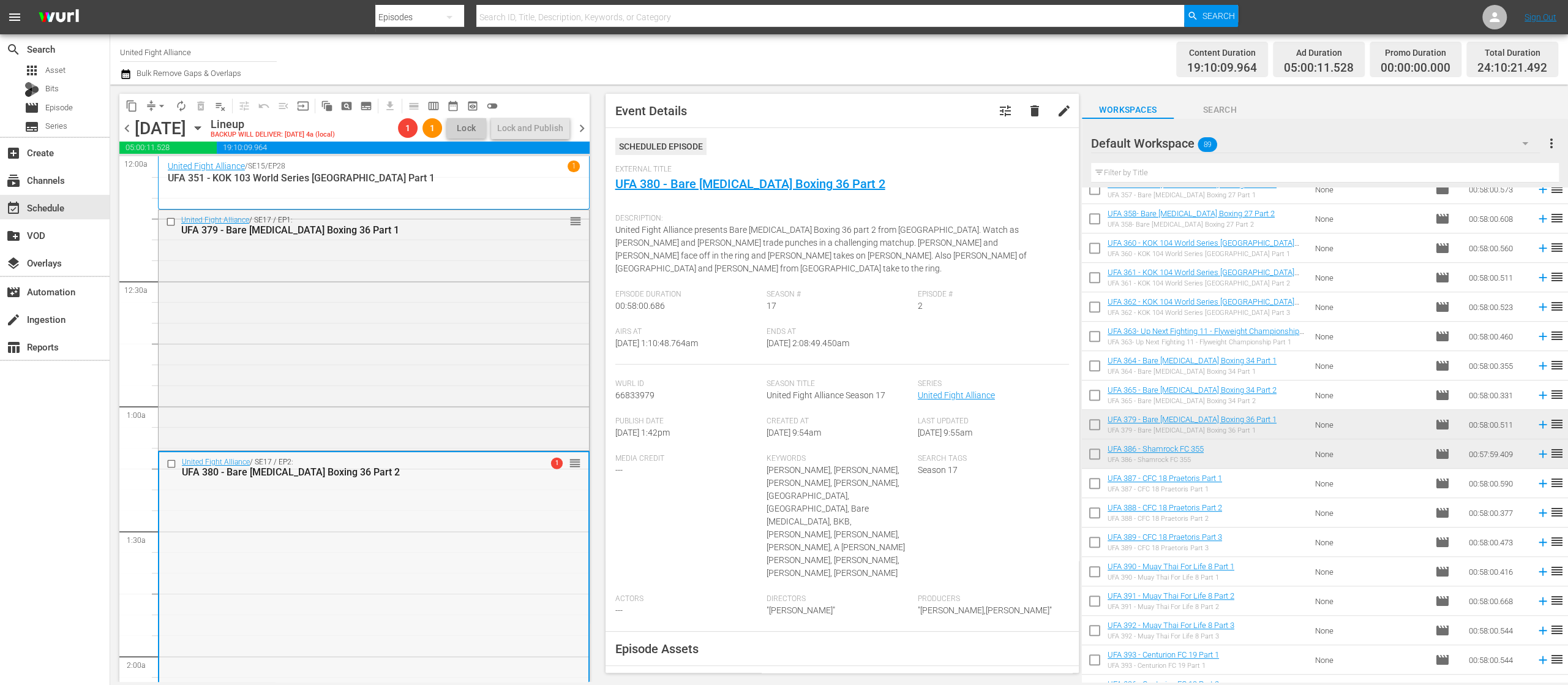
click at [543, 456] on div "United Fight Alliance / SE17 / EP2: UFA 380 - Bare Knuckle Boxing 36 Part 2 1 r…" at bounding box center [374, 467] width 429 height 30
click at [582, 128] on span "chevron_right" at bounding box center [582, 128] width 15 height 15
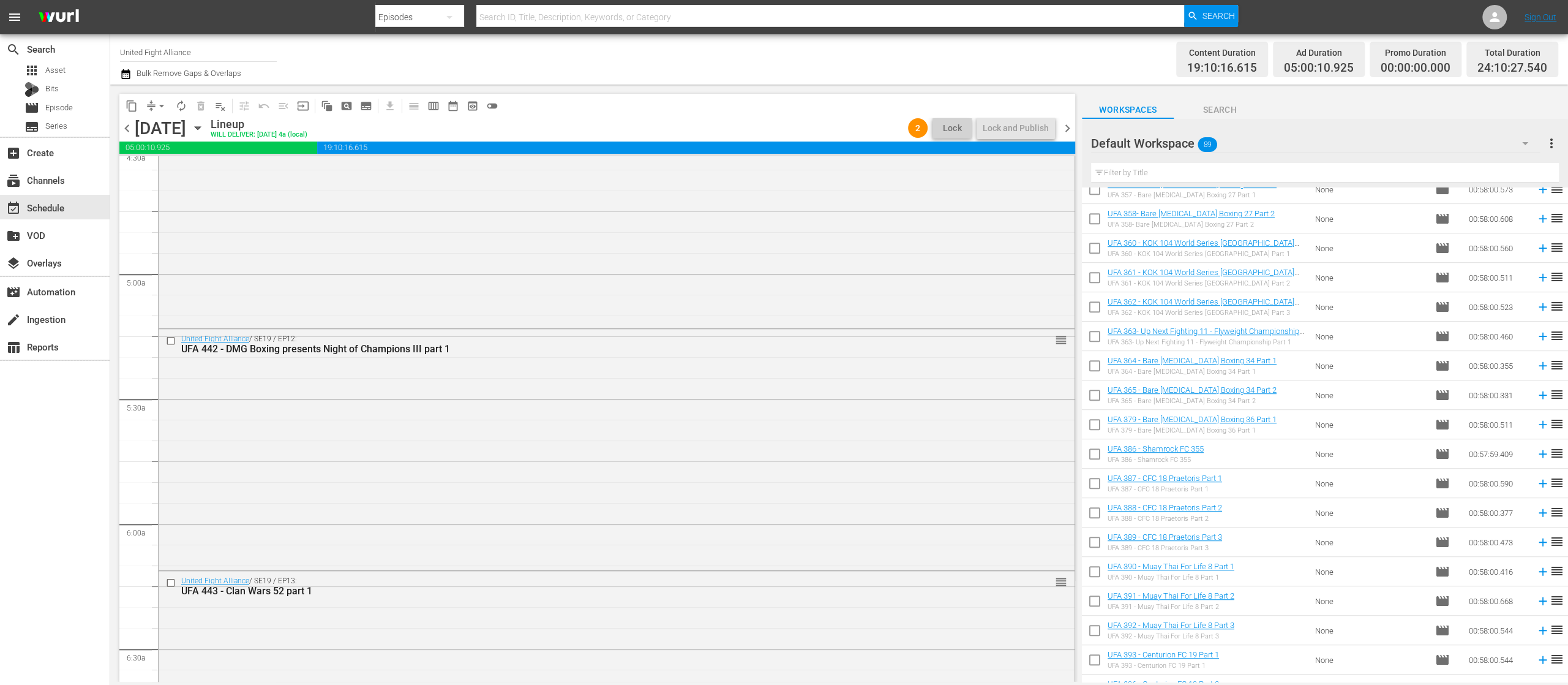
scroll to position [1226, 0]
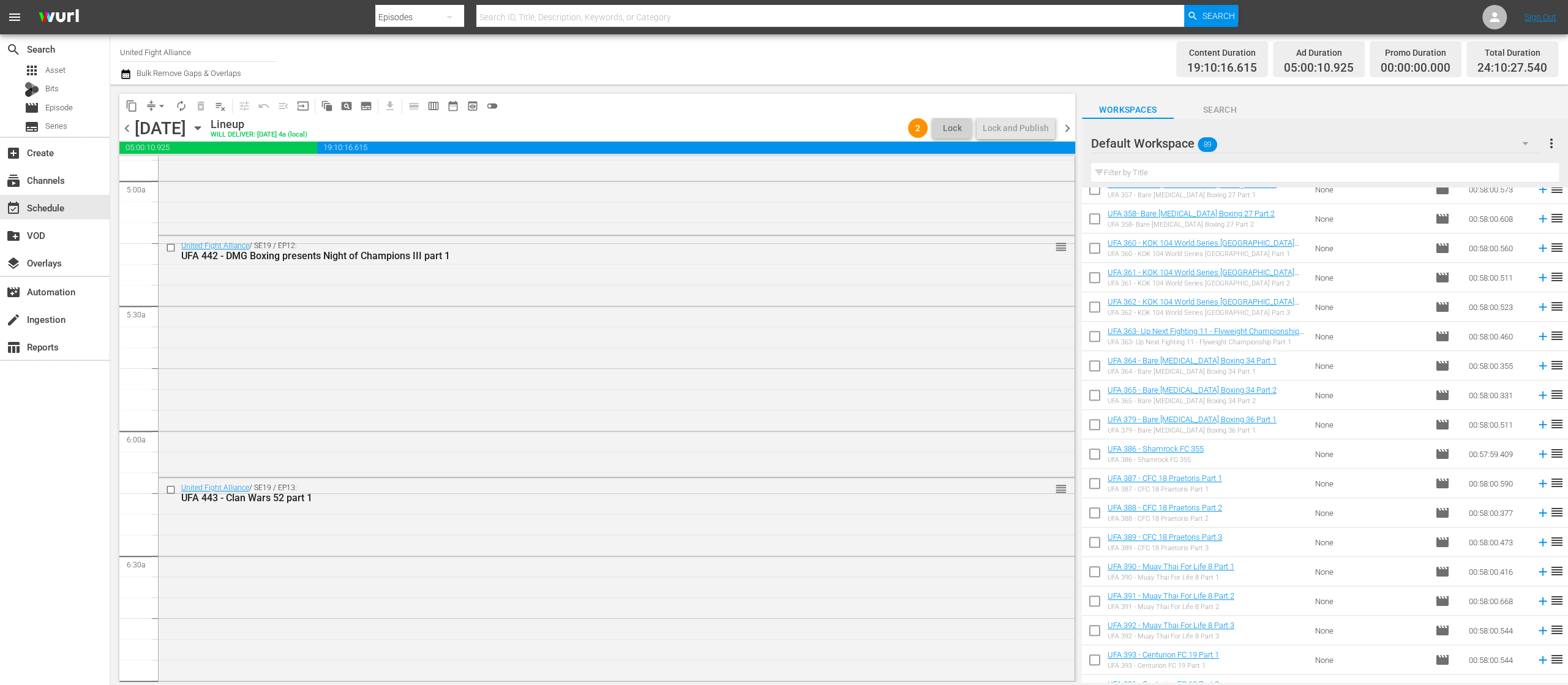
click at [127, 126] on span "chevron_left" at bounding box center [127, 128] width 15 height 15
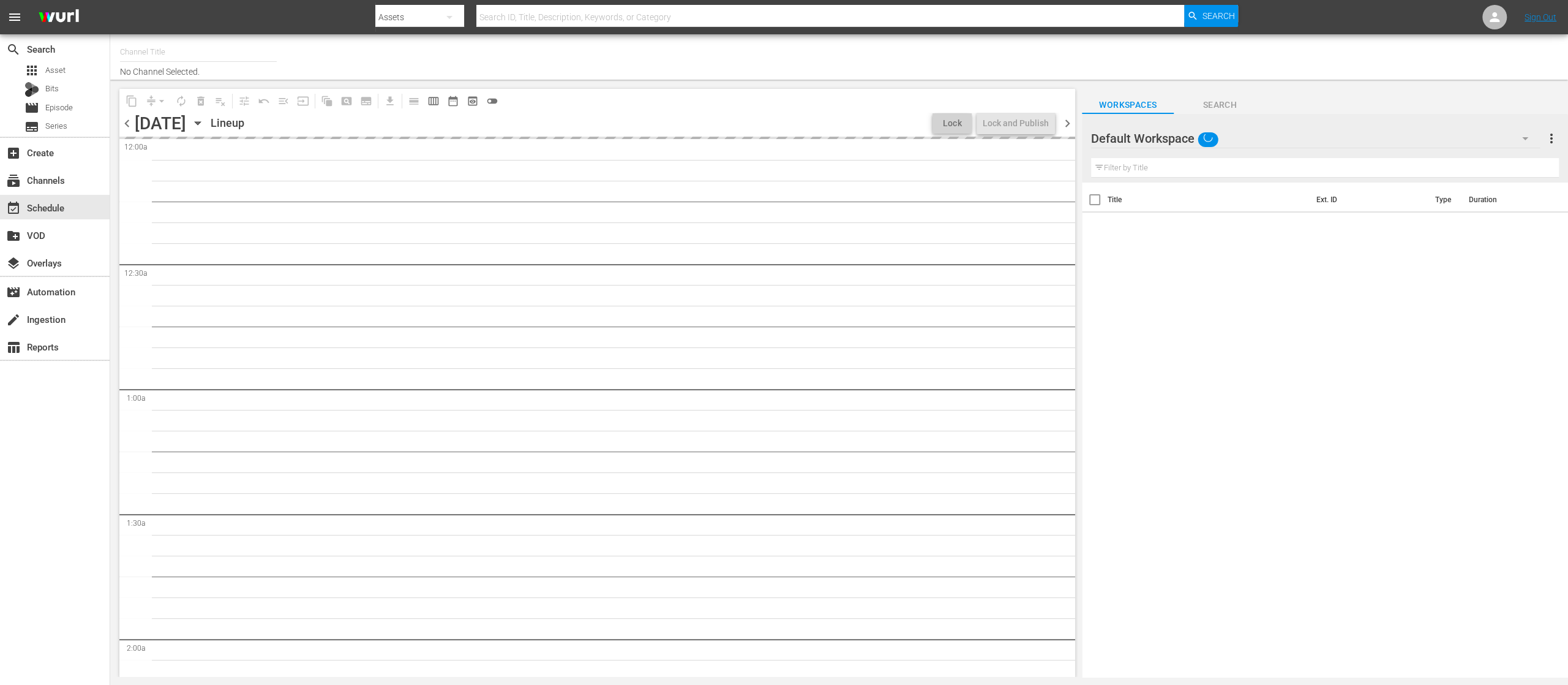
type input "United Fight Alliance (1569)"
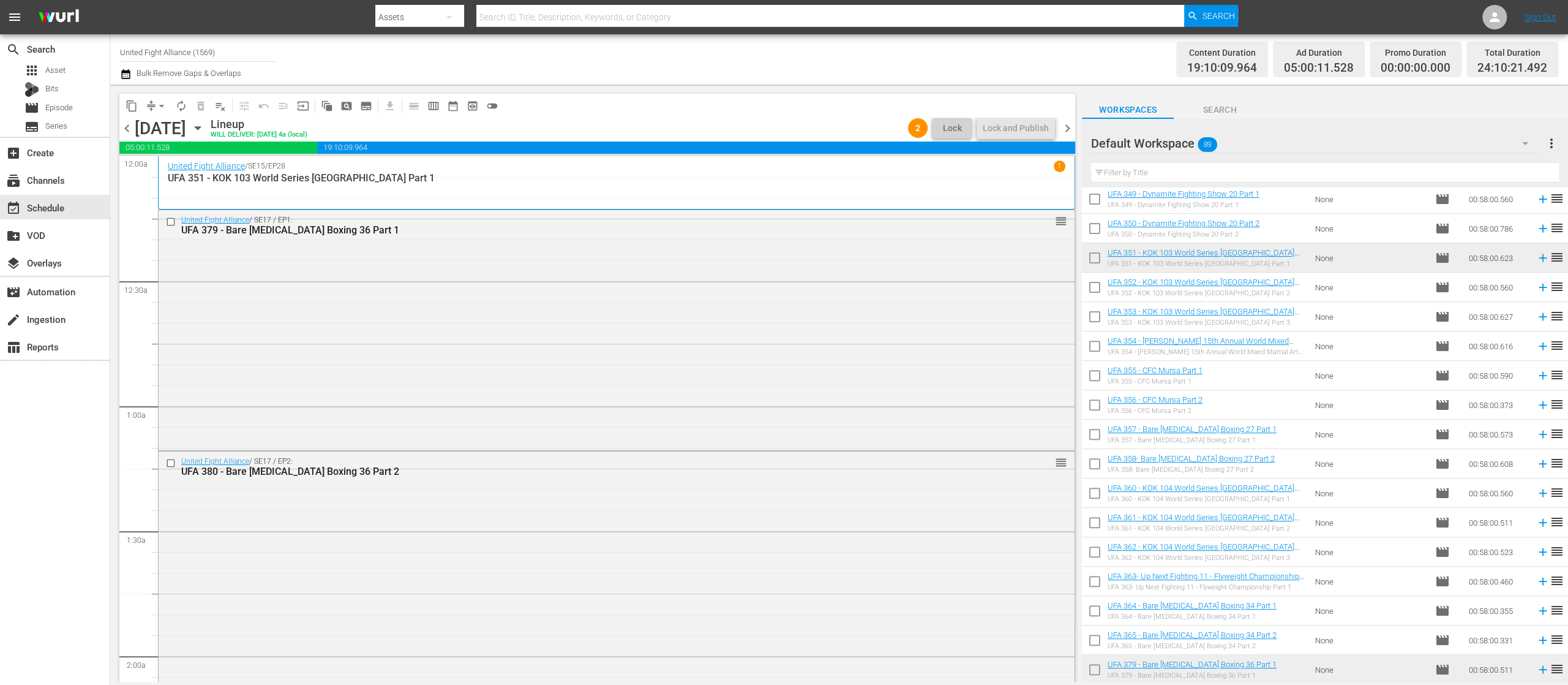
scroll to position [690, 0]
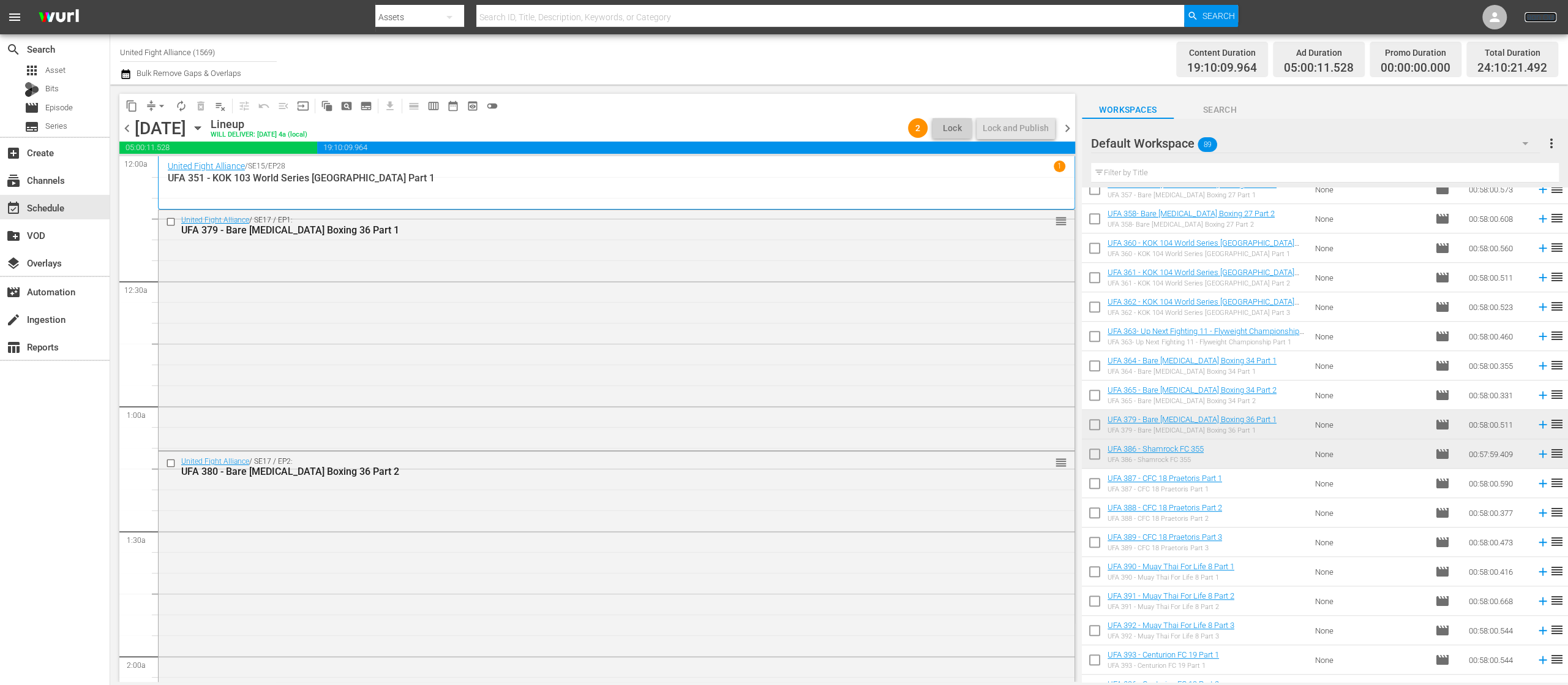
click at [1548, 14] on link "Sign Out" at bounding box center [1541, 17] width 32 height 10
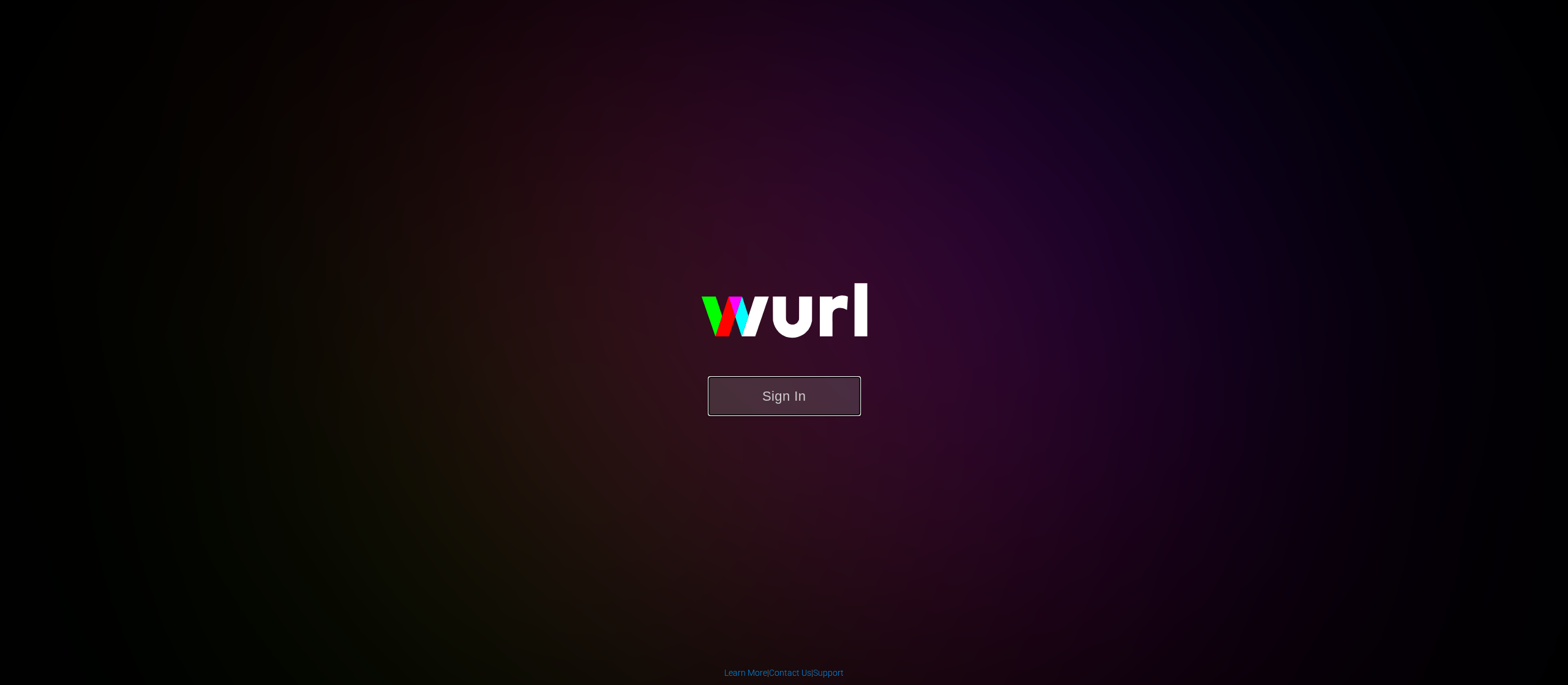
click at [826, 390] on button "Sign In" at bounding box center [784, 396] width 153 height 40
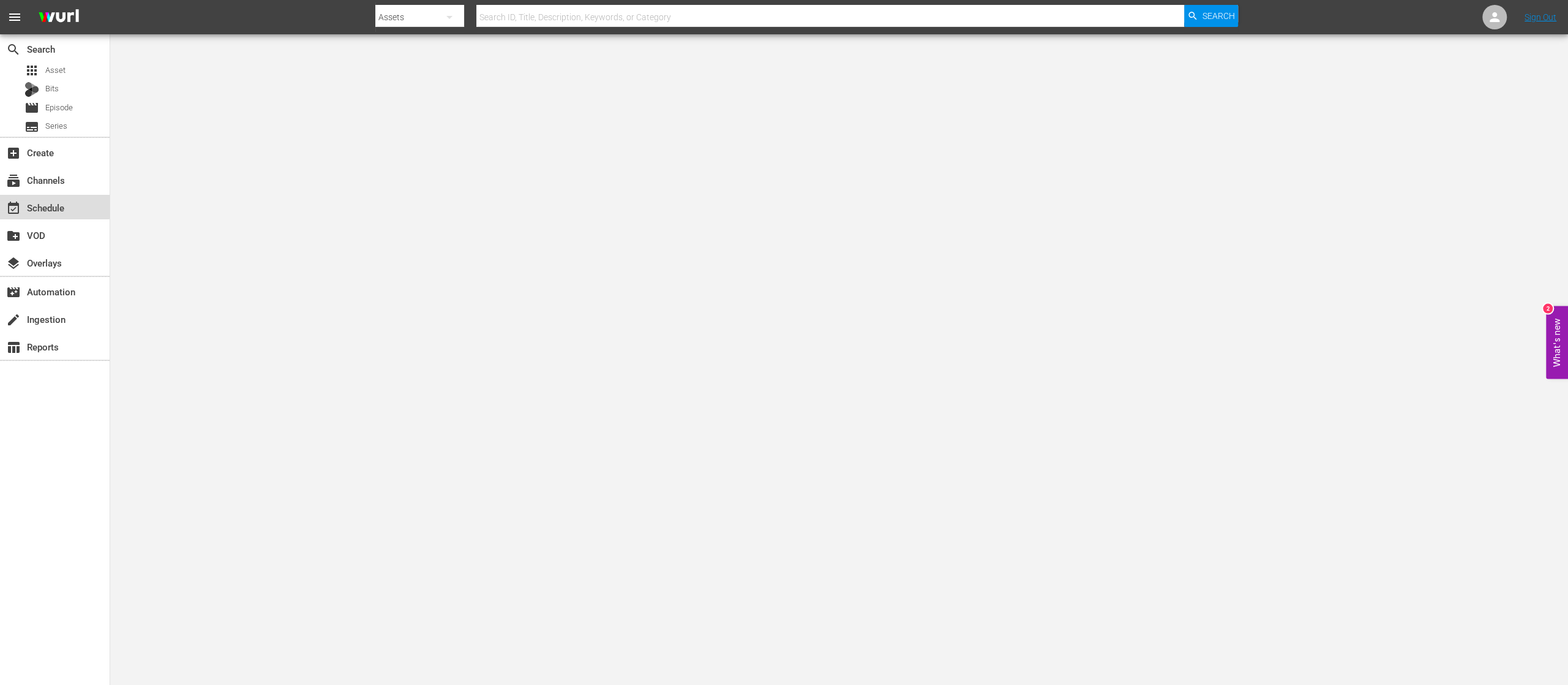
click at [40, 199] on div "event_available Schedule" at bounding box center [55, 207] width 110 height 24
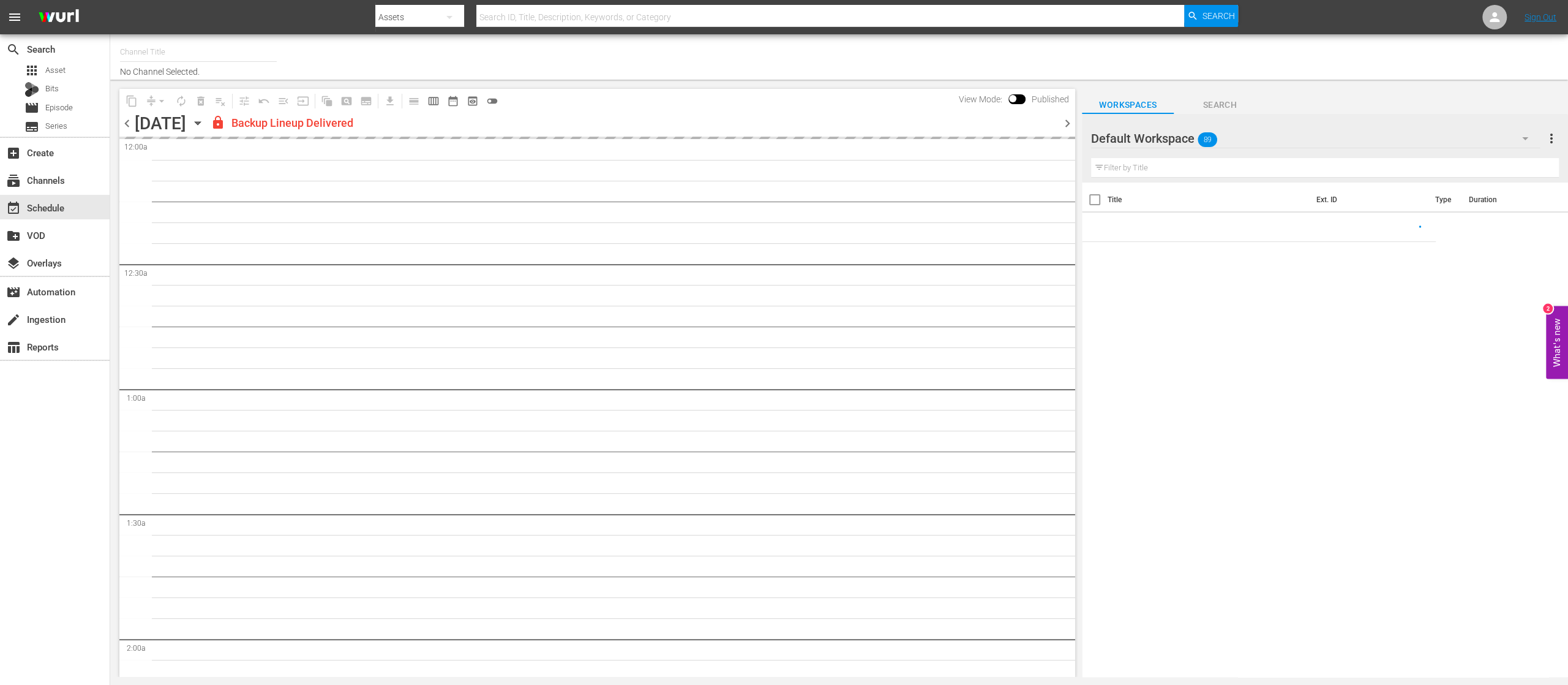
type input "United Fight Alliance (1569)"
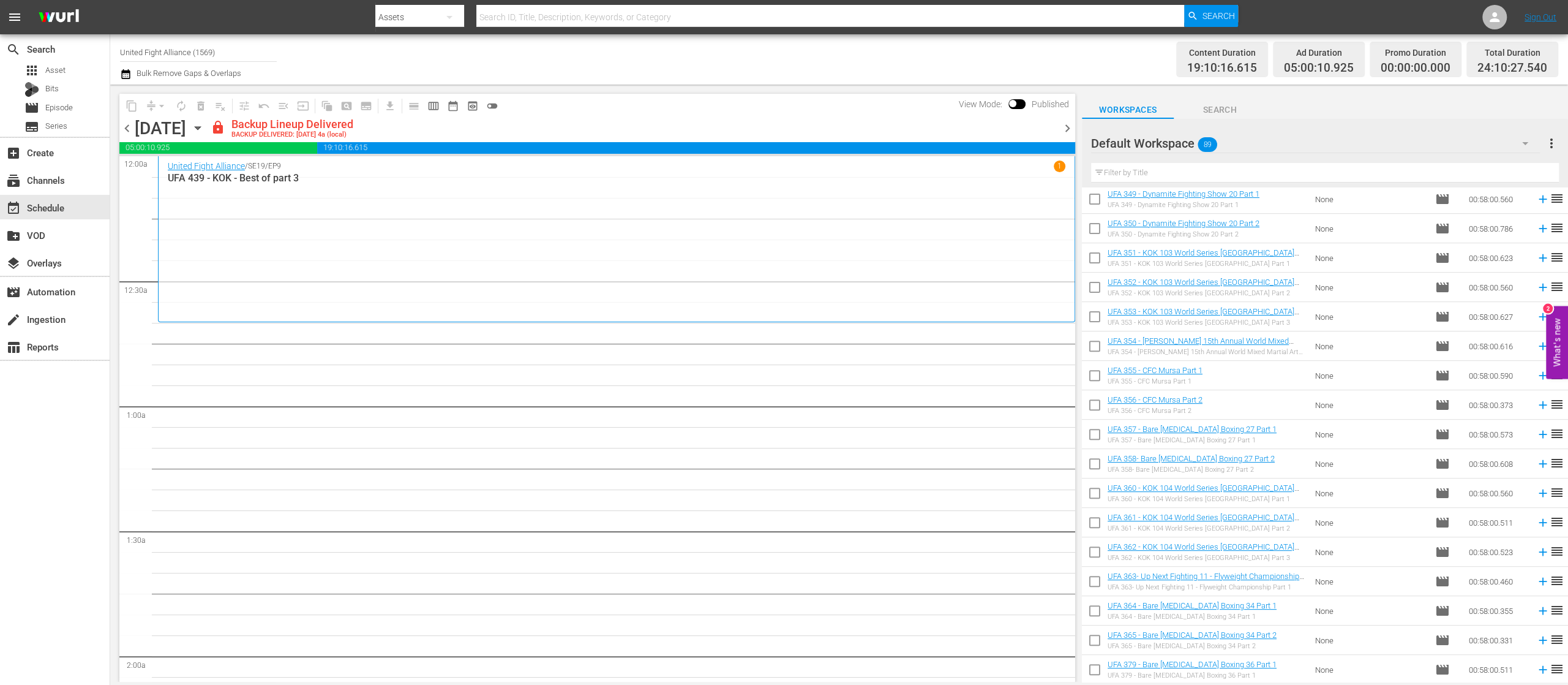
scroll to position [690, 0]
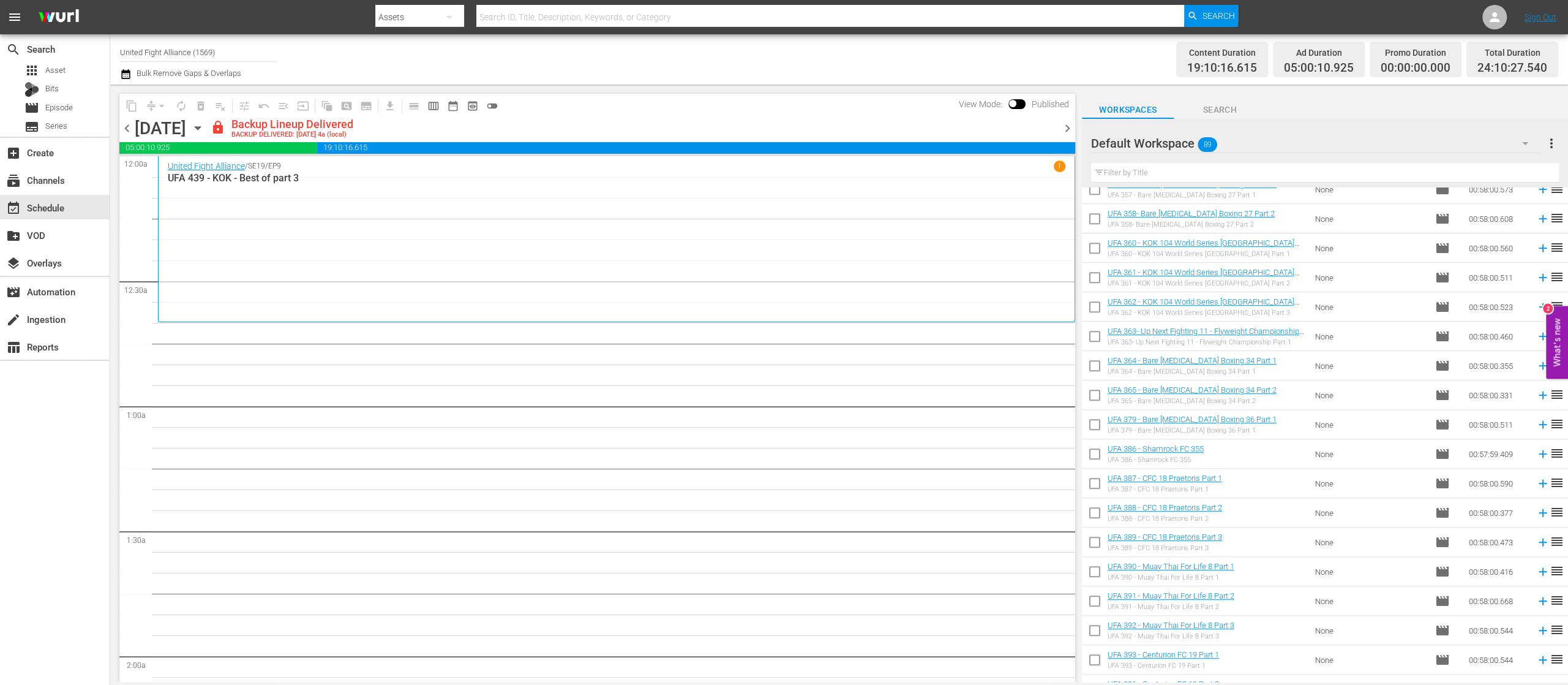
click at [1268, 97] on div "Workspaces Search" at bounding box center [1325, 107] width 486 height 24
click at [1067, 123] on span "chevron_right" at bounding box center [1067, 128] width 15 height 15
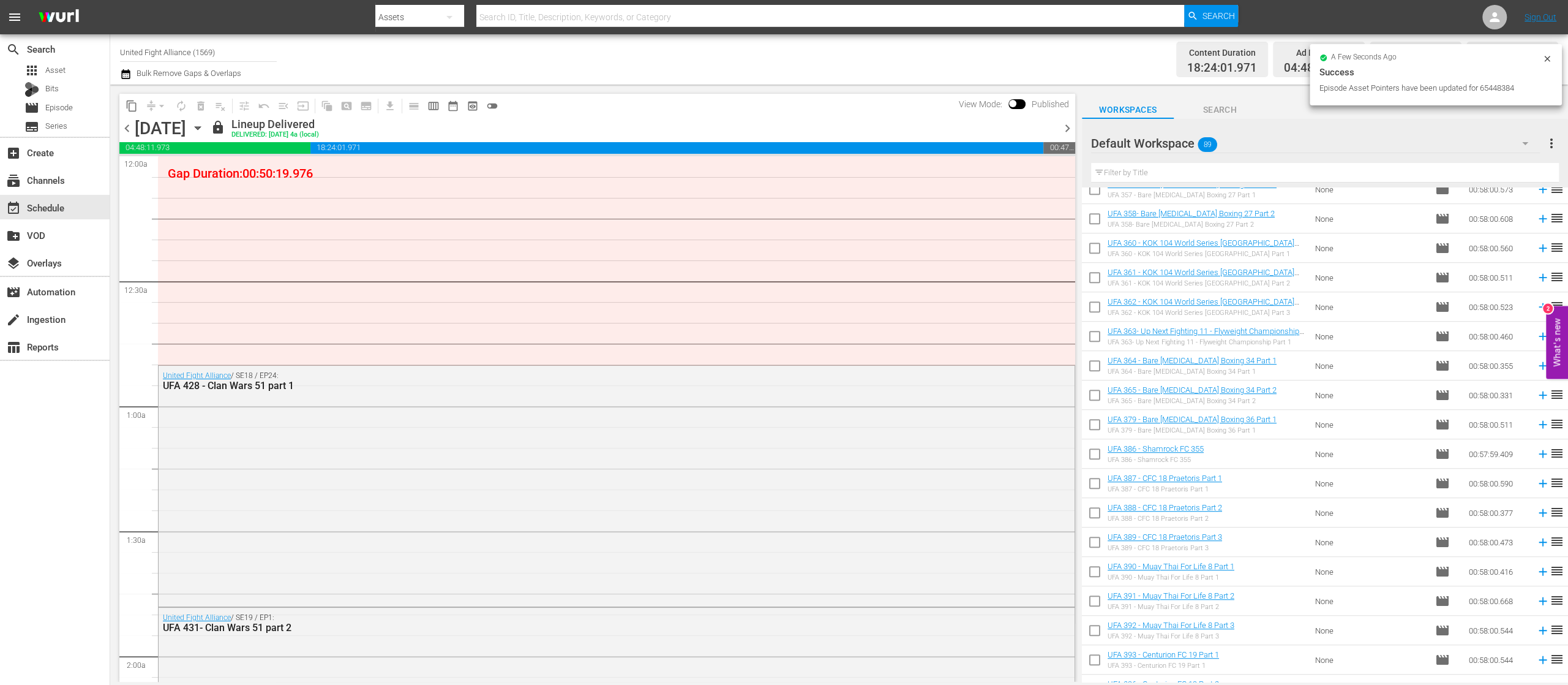
click at [1067, 123] on span "chevron_right" at bounding box center [1067, 128] width 15 height 15
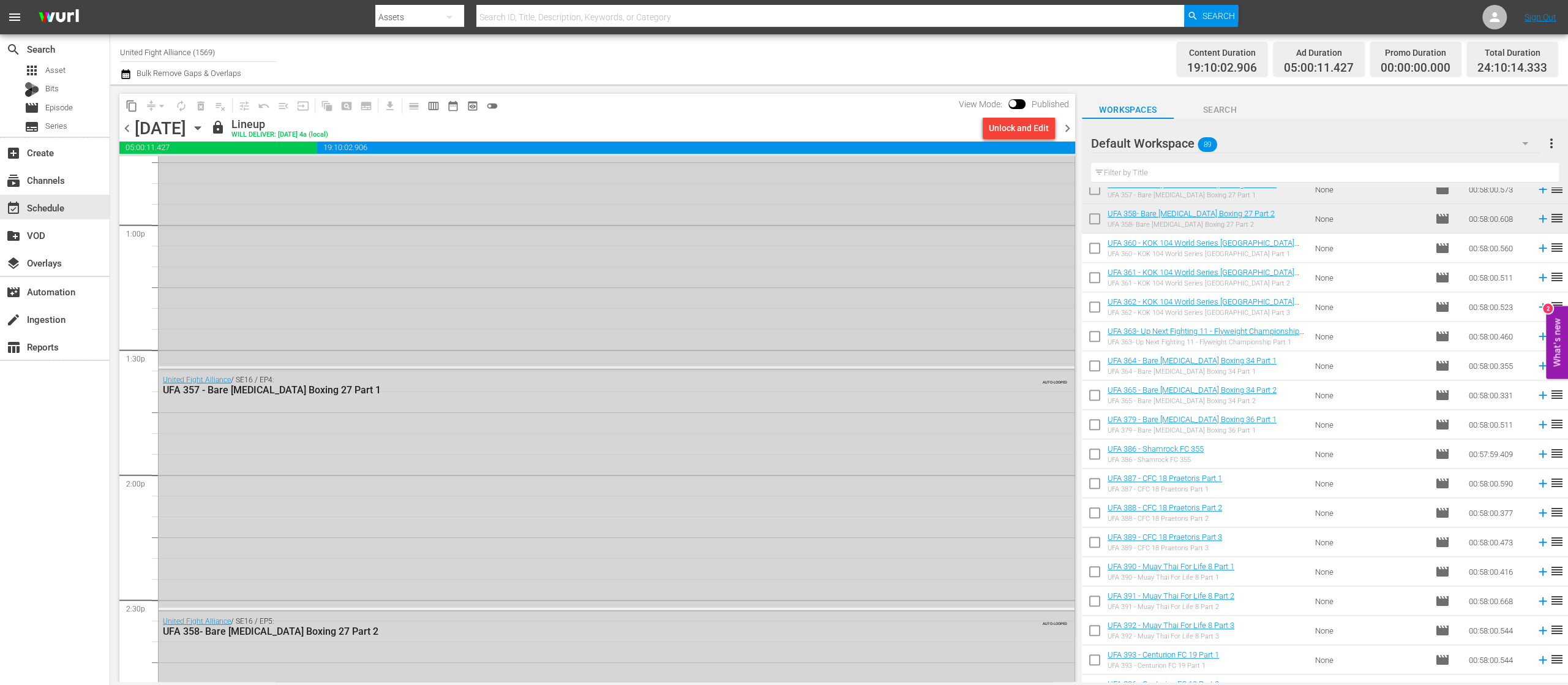
scroll to position [3186, 0]
click at [1066, 133] on span "chevron_right" at bounding box center [1067, 128] width 15 height 15
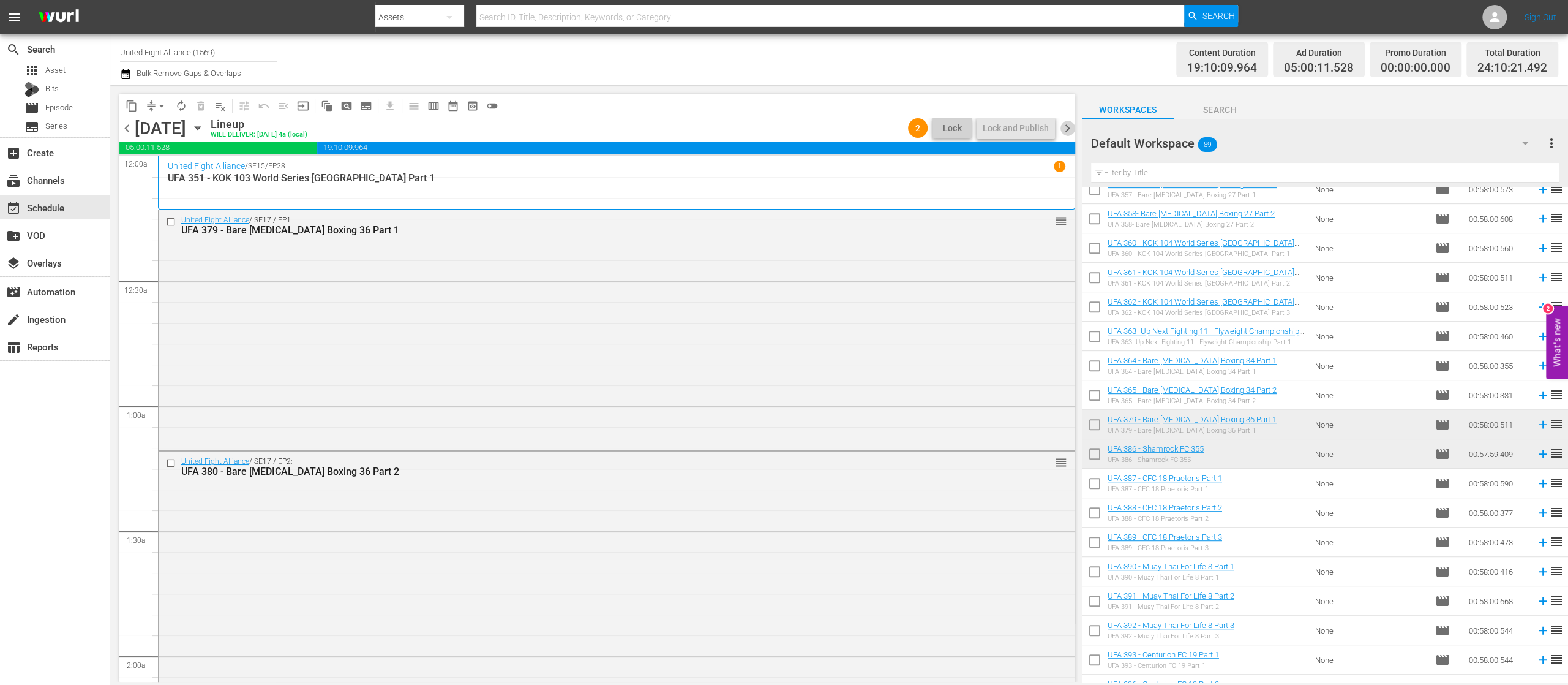
click at [1070, 131] on span "chevron_right" at bounding box center [1067, 128] width 15 height 15
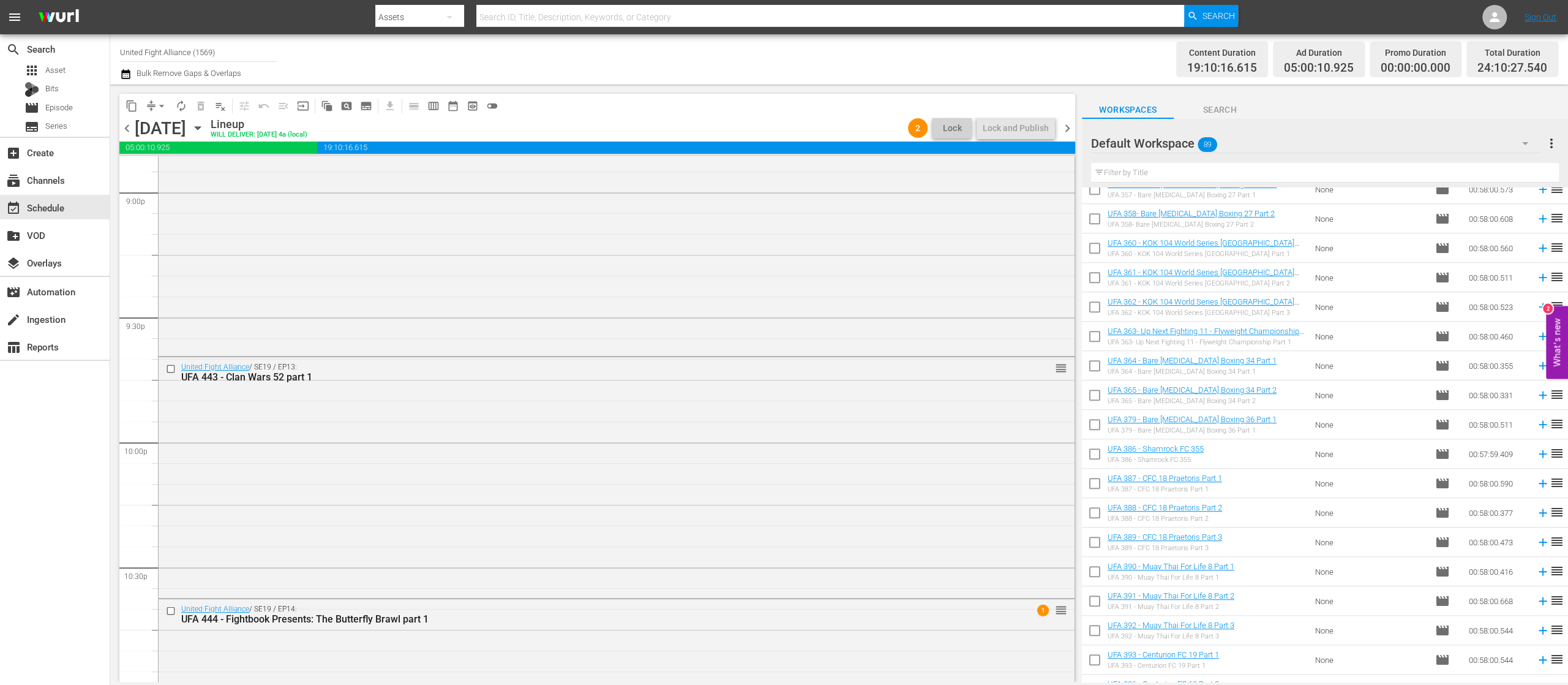
scroll to position [5613, 0]
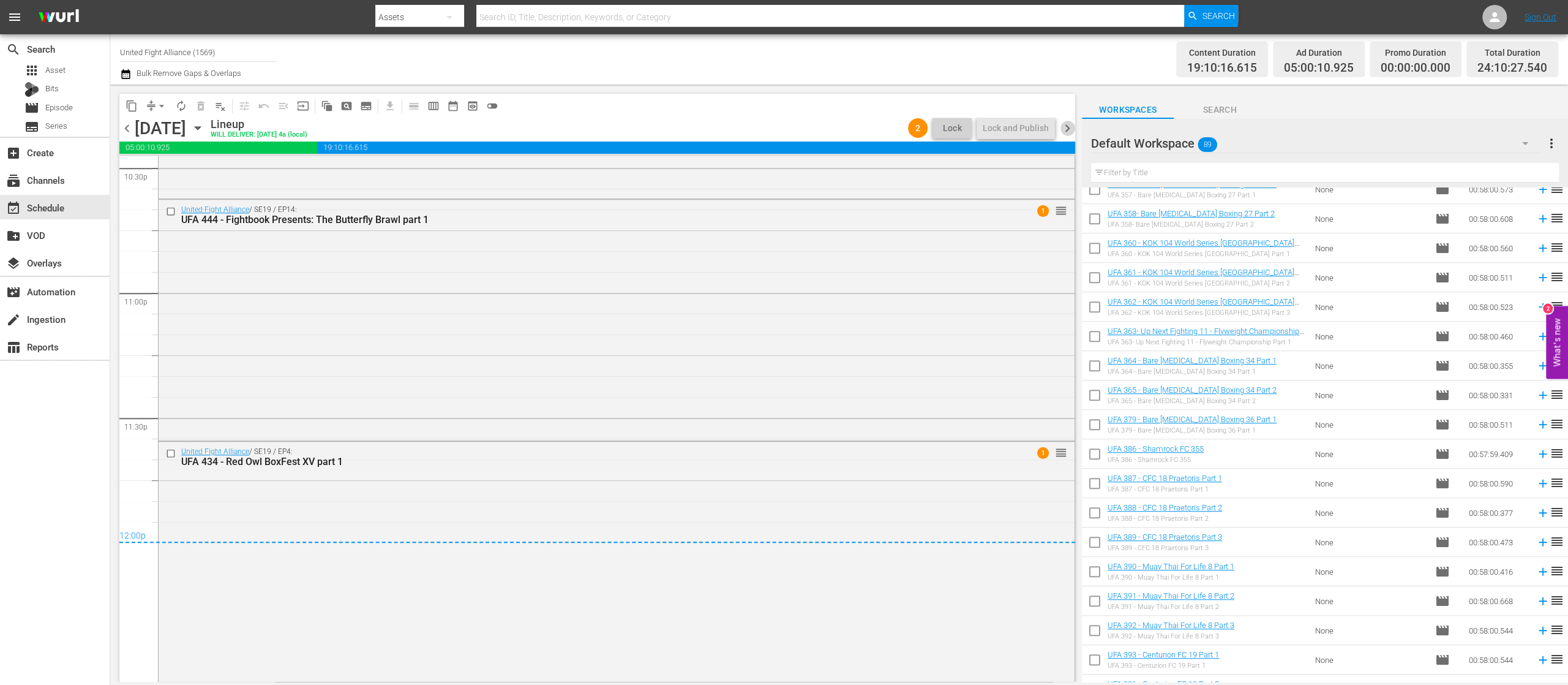
click at [1068, 127] on span "chevron_right" at bounding box center [1067, 128] width 15 height 15
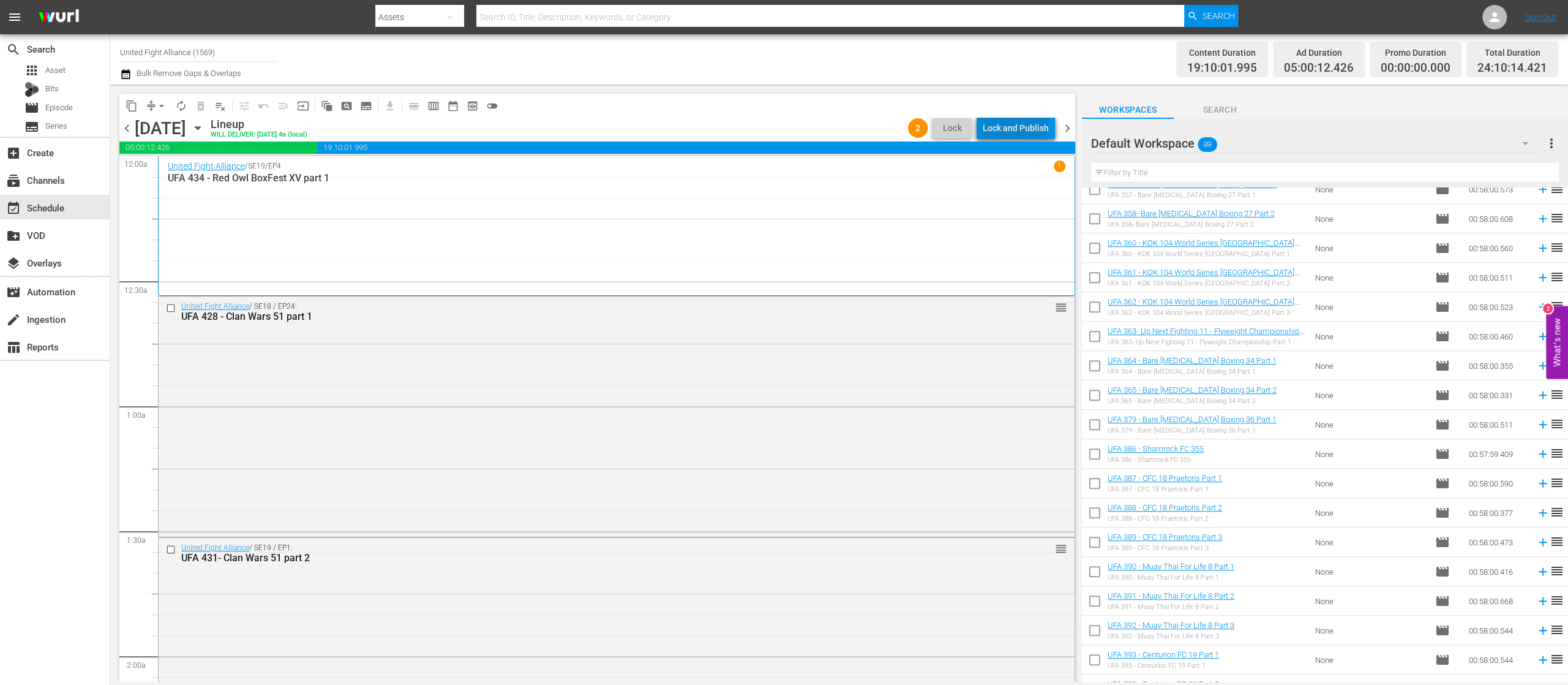
click at [1017, 121] on div "Lock and Publish" at bounding box center [1015, 127] width 66 height 22
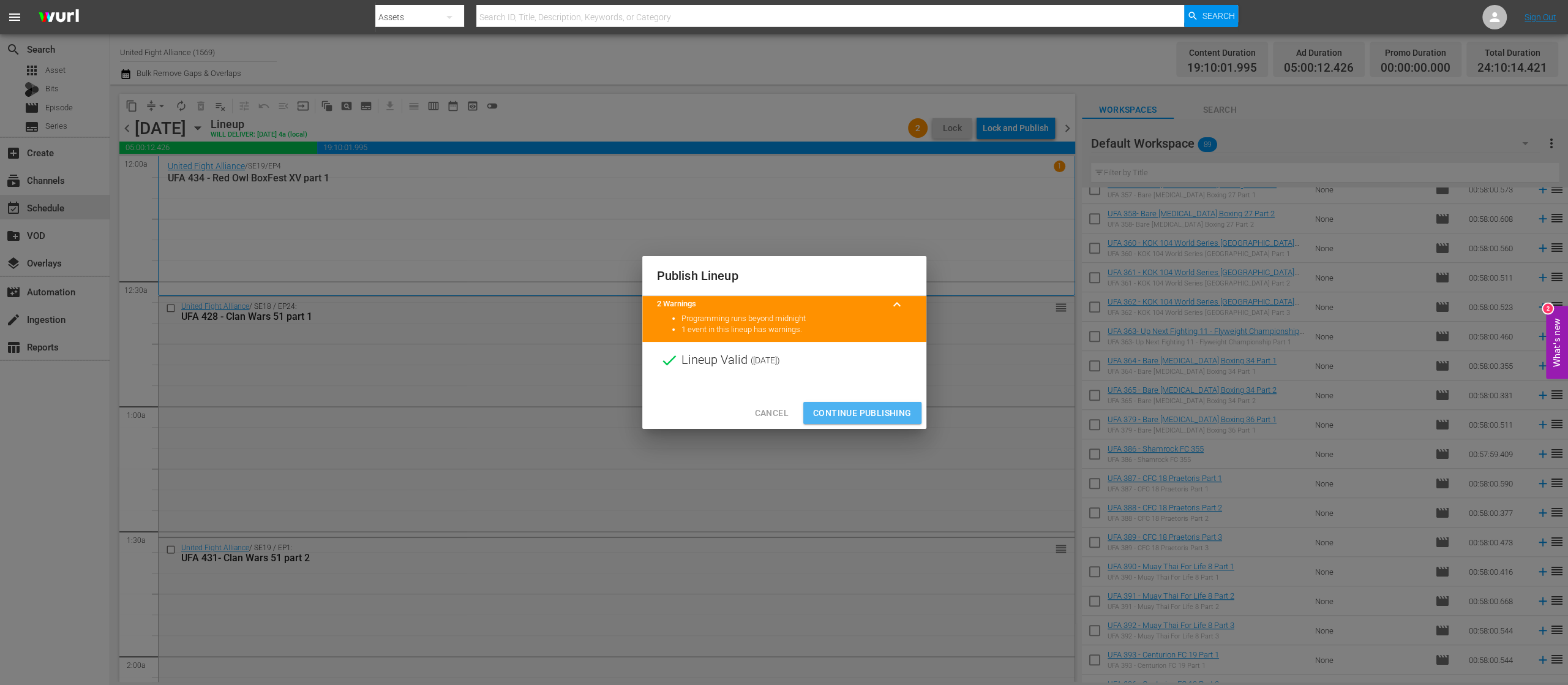
click at [878, 408] on span "Continue Publishing" at bounding box center [862, 413] width 98 height 15
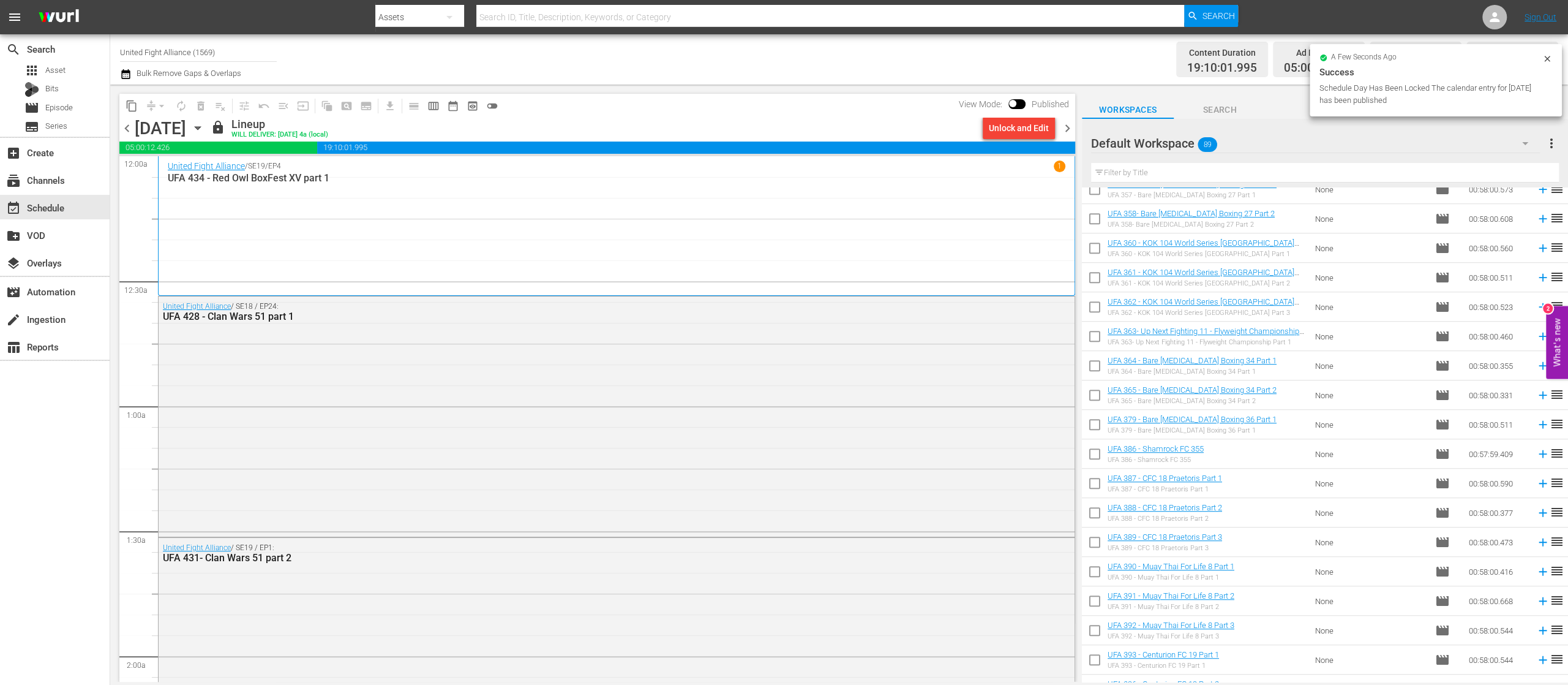
click at [1066, 130] on span "chevron_right" at bounding box center [1067, 128] width 15 height 15
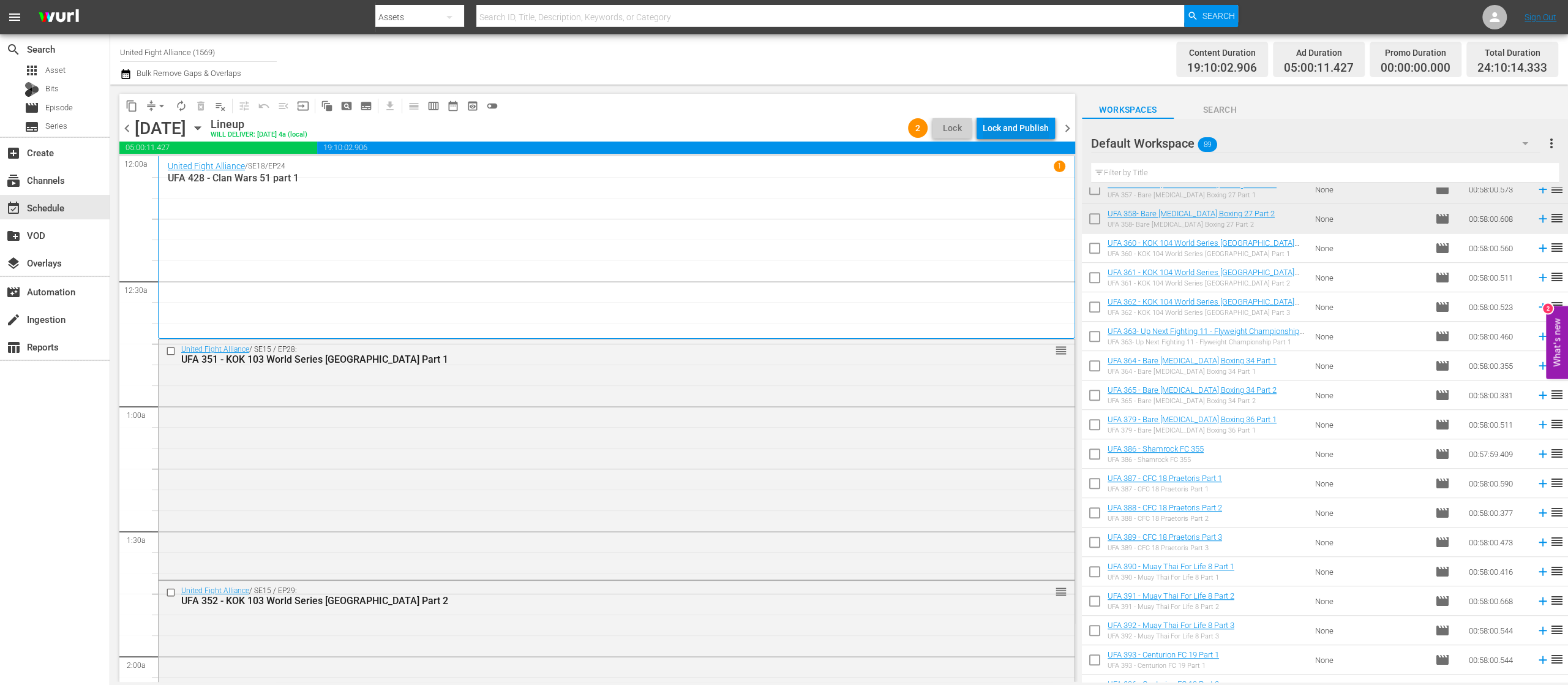
click at [1025, 126] on div "Lock and Publish" at bounding box center [1015, 127] width 66 height 22
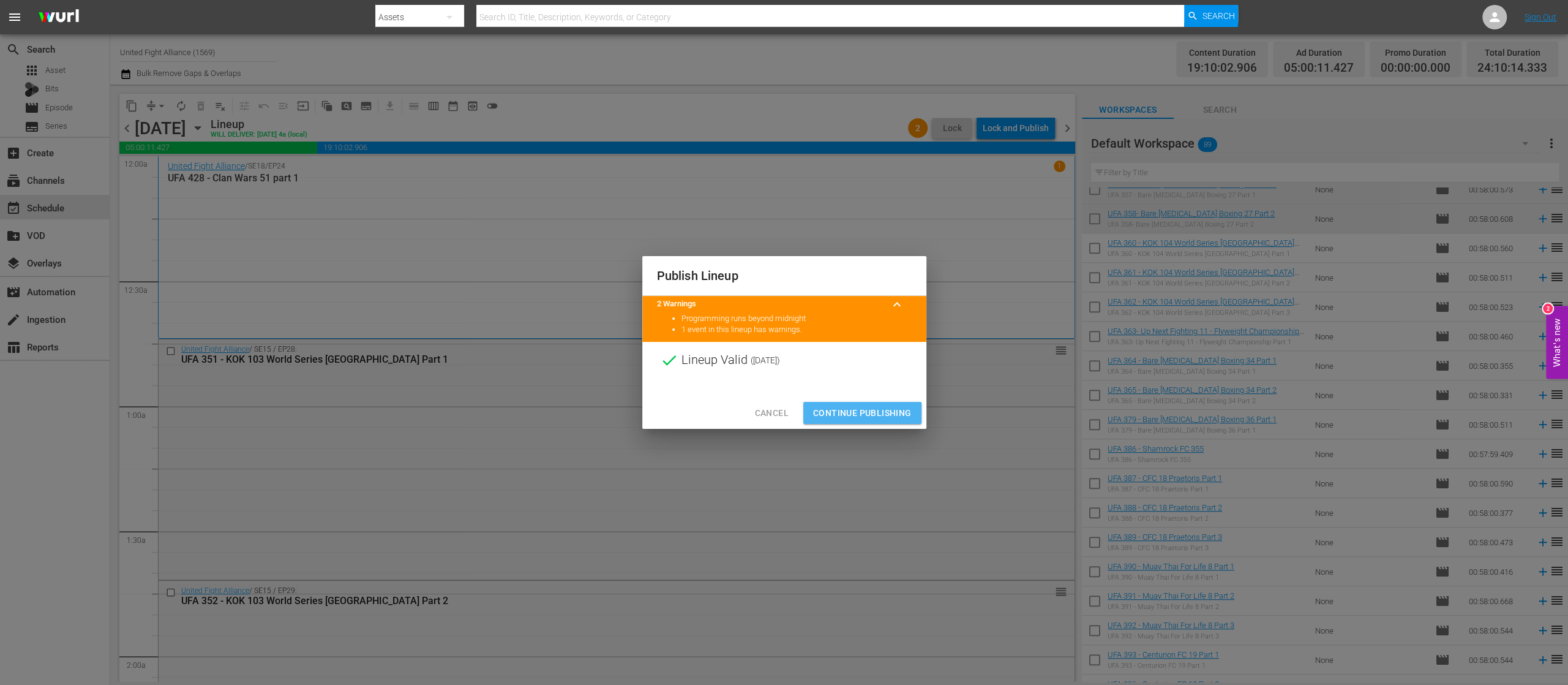
click at [887, 417] on span "Continue Publishing" at bounding box center [862, 413] width 98 height 15
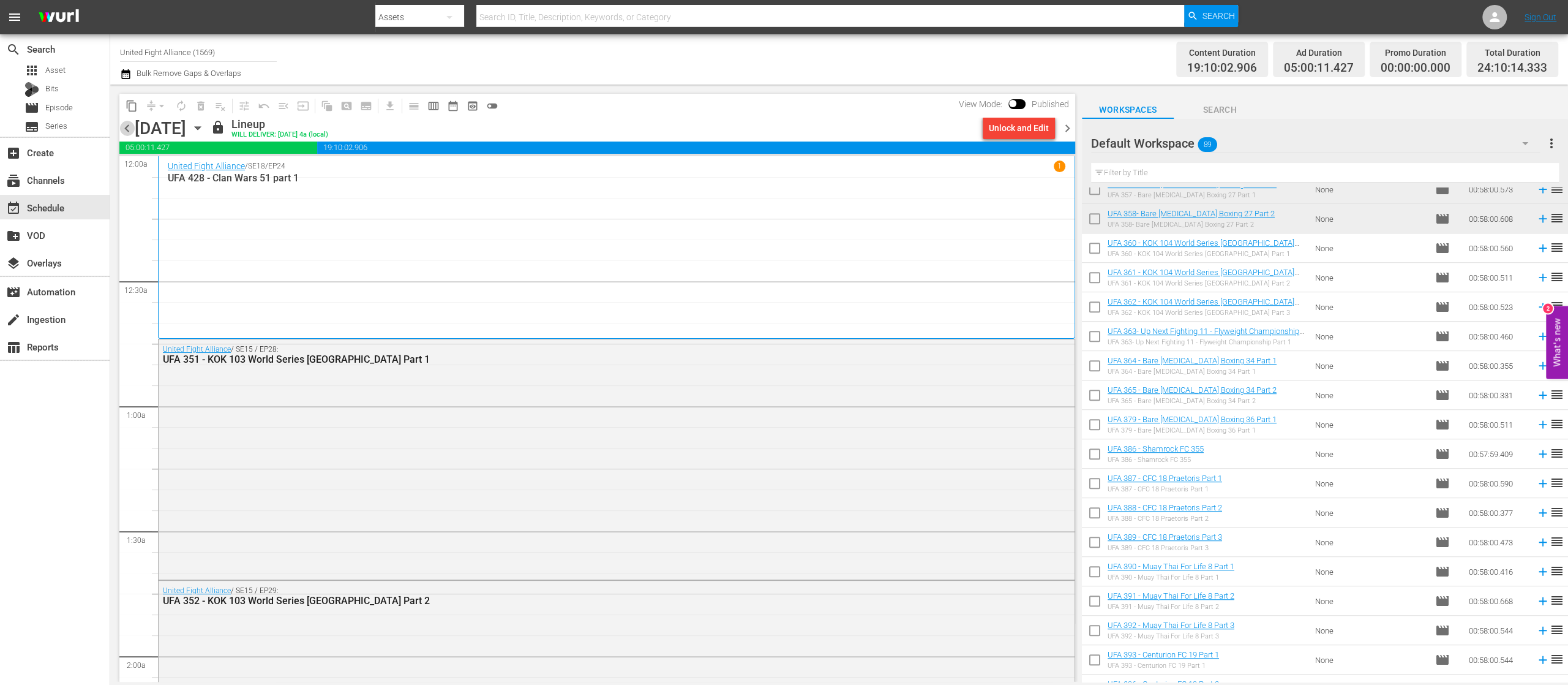
click at [125, 125] on span "chevron_left" at bounding box center [127, 128] width 15 height 15
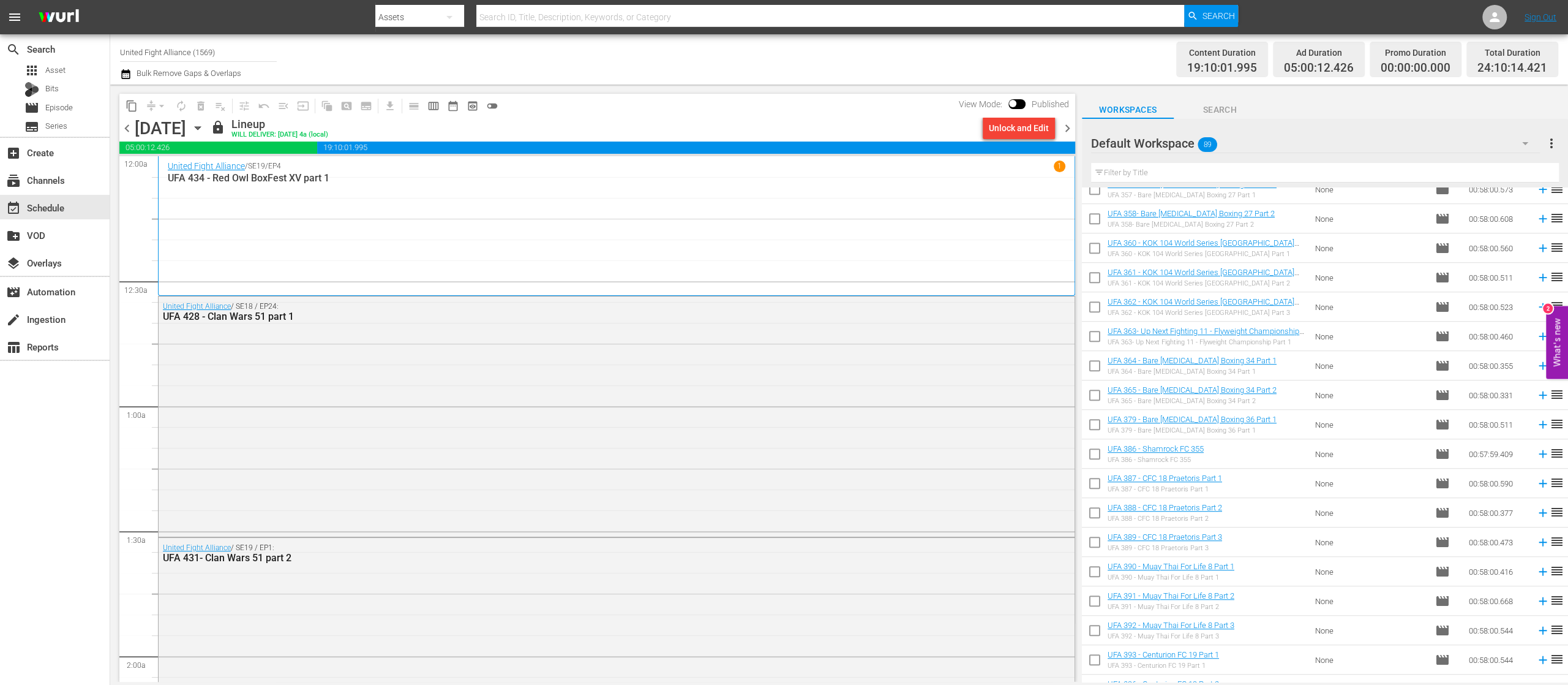
click at [125, 125] on span "chevron_left" at bounding box center [127, 128] width 15 height 15
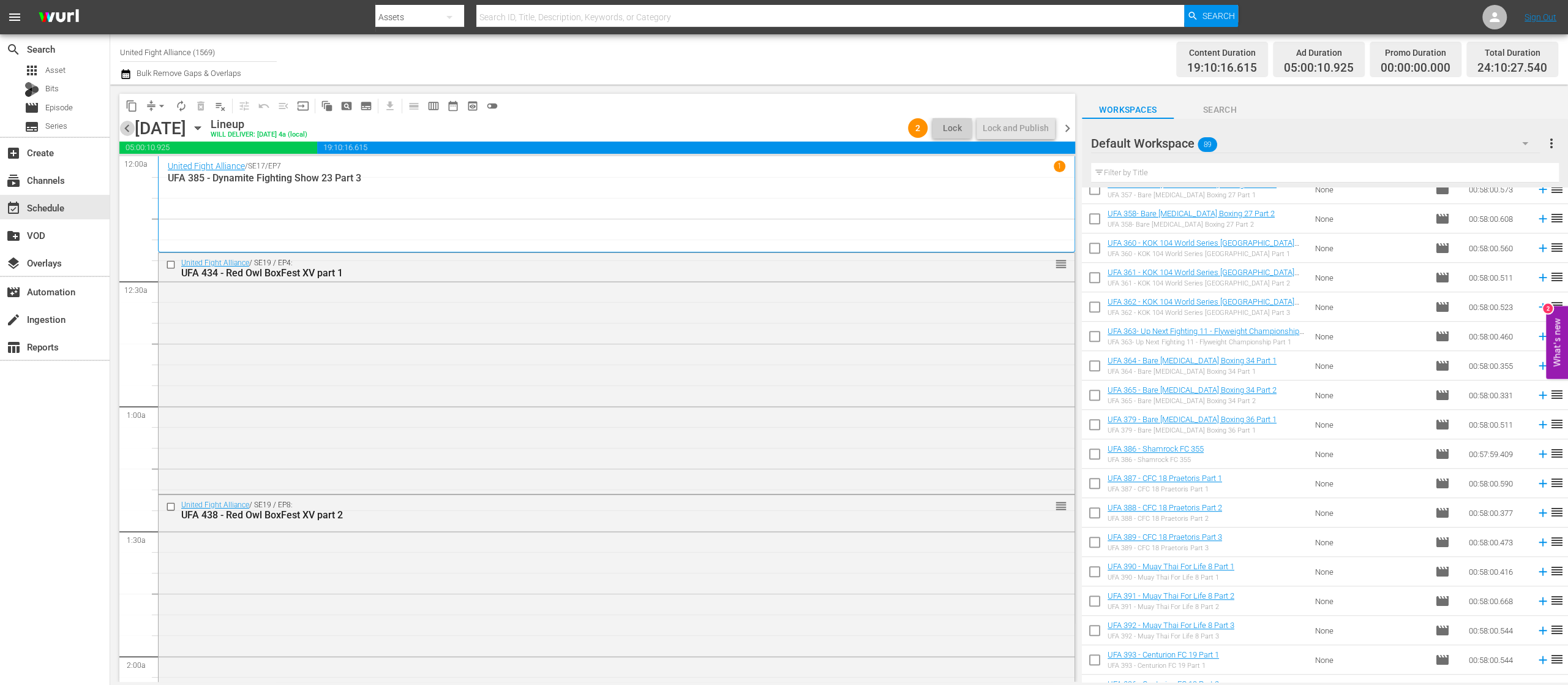
click at [125, 125] on span "chevron_left" at bounding box center [127, 128] width 15 height 15
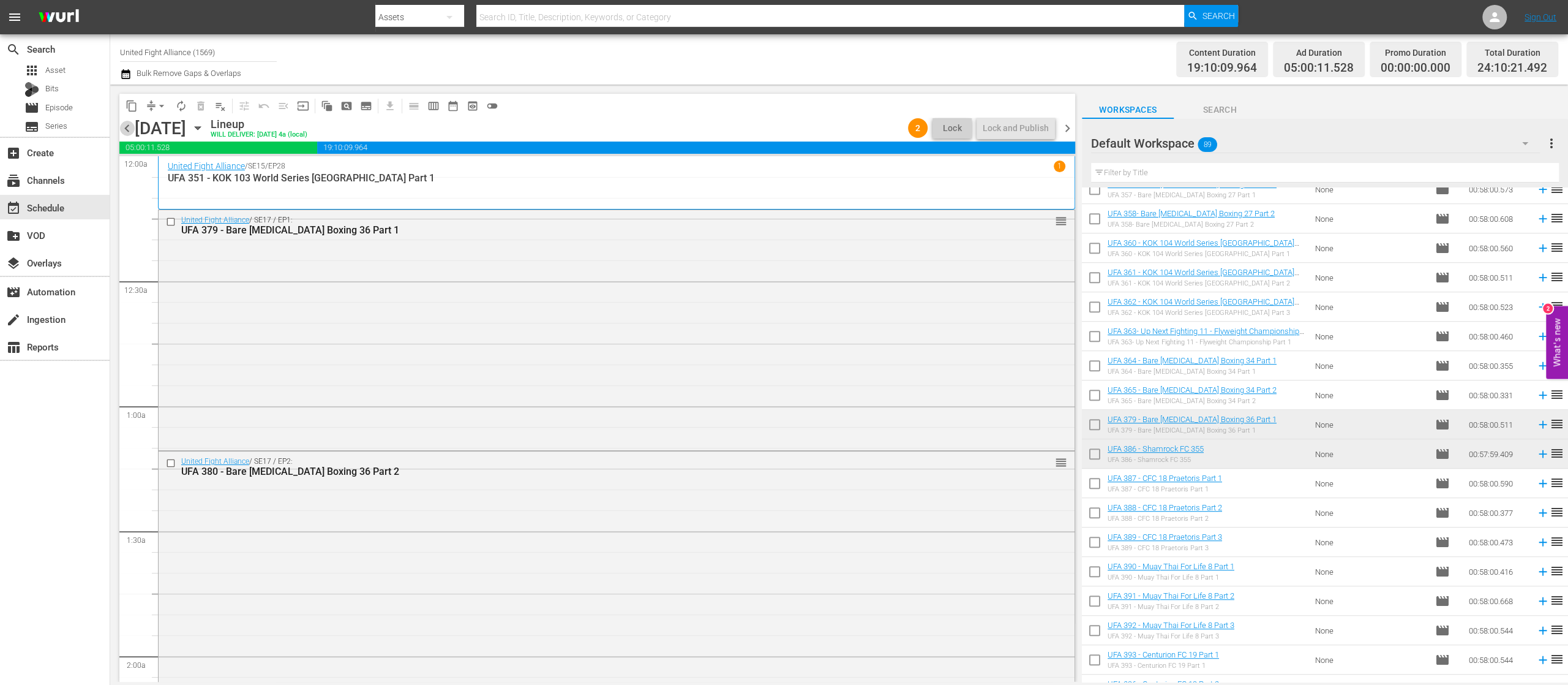
click at [125, 125] on span "chevron_left" at bounding box center [127, 128] width 15 height 15
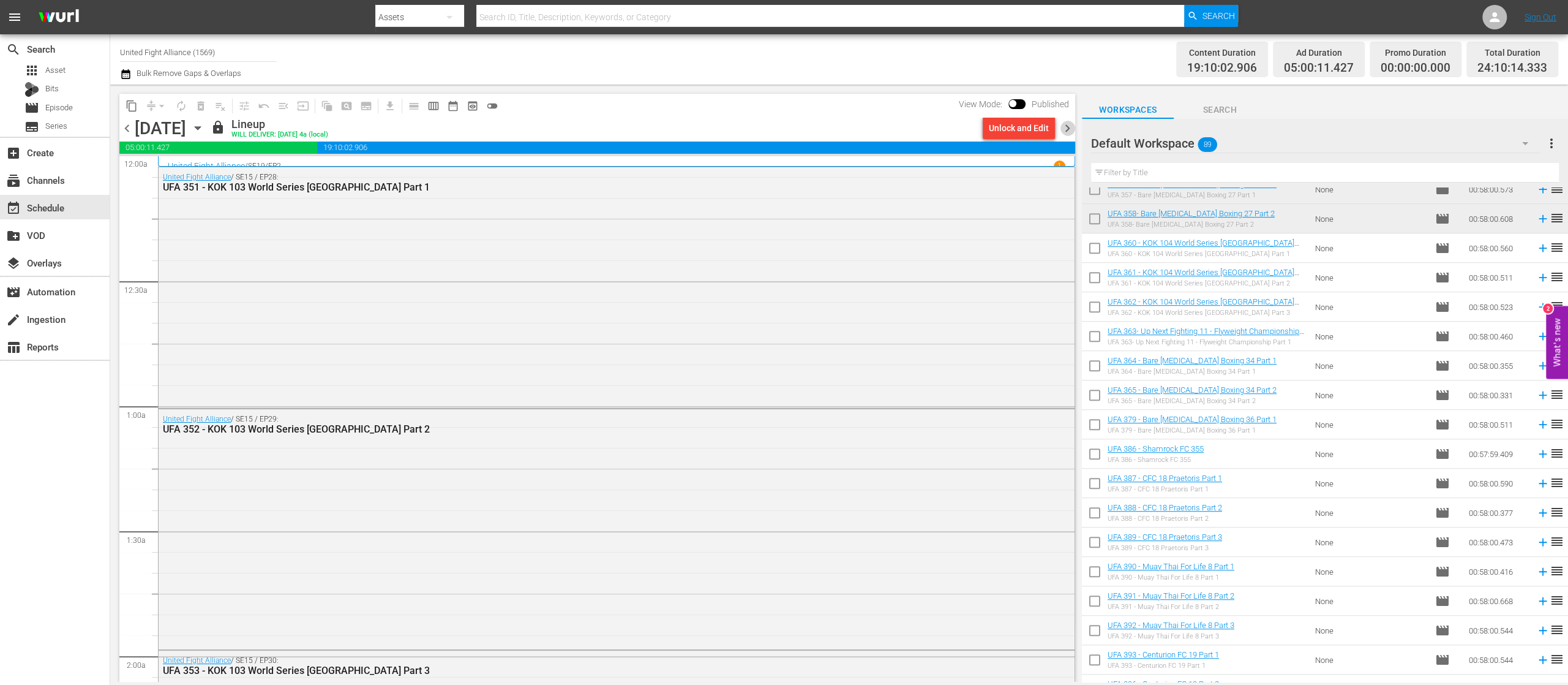
click at [1063, 127] on span "chevron_right" at bounding box center [1067, 128] width 15 height 15
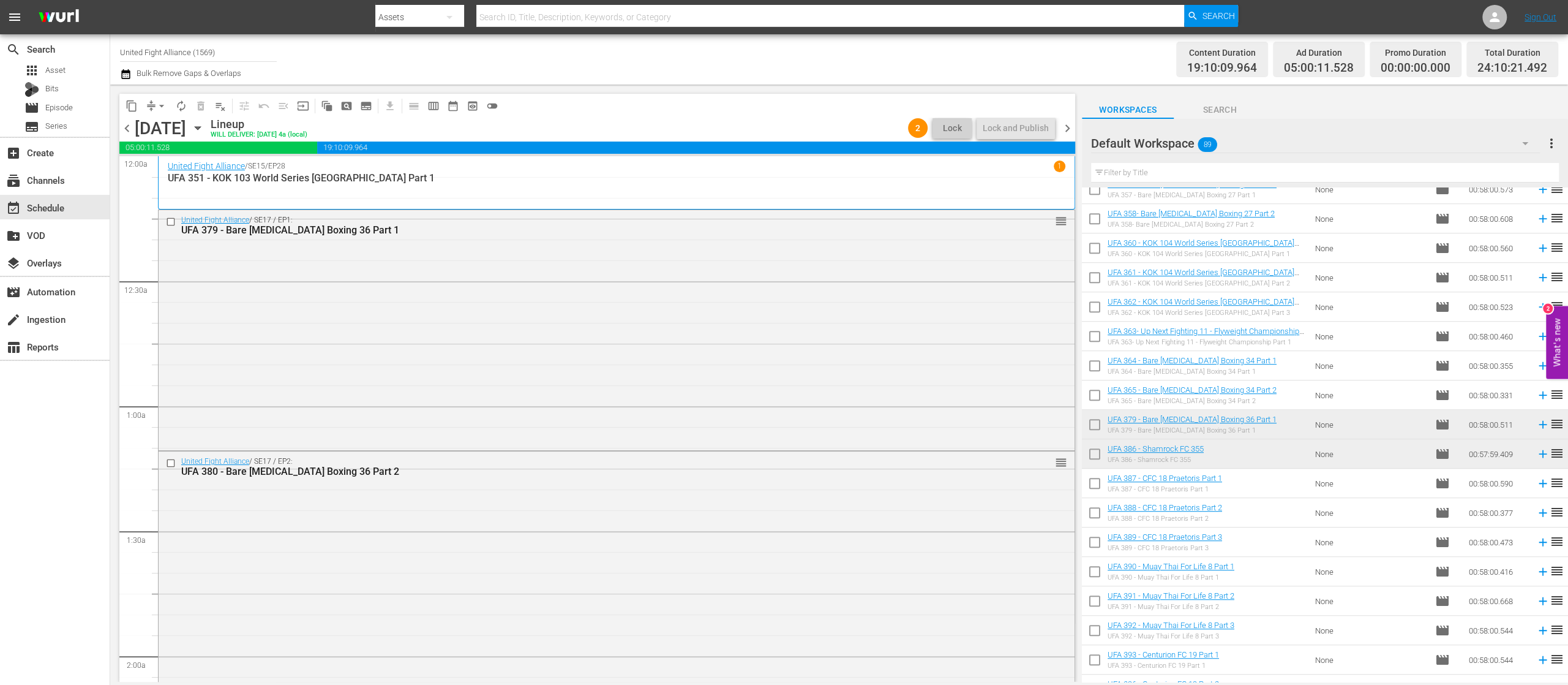
click at [129, 128] on span "chevron_left" at bounding box center [127, 128] width 15 height 15
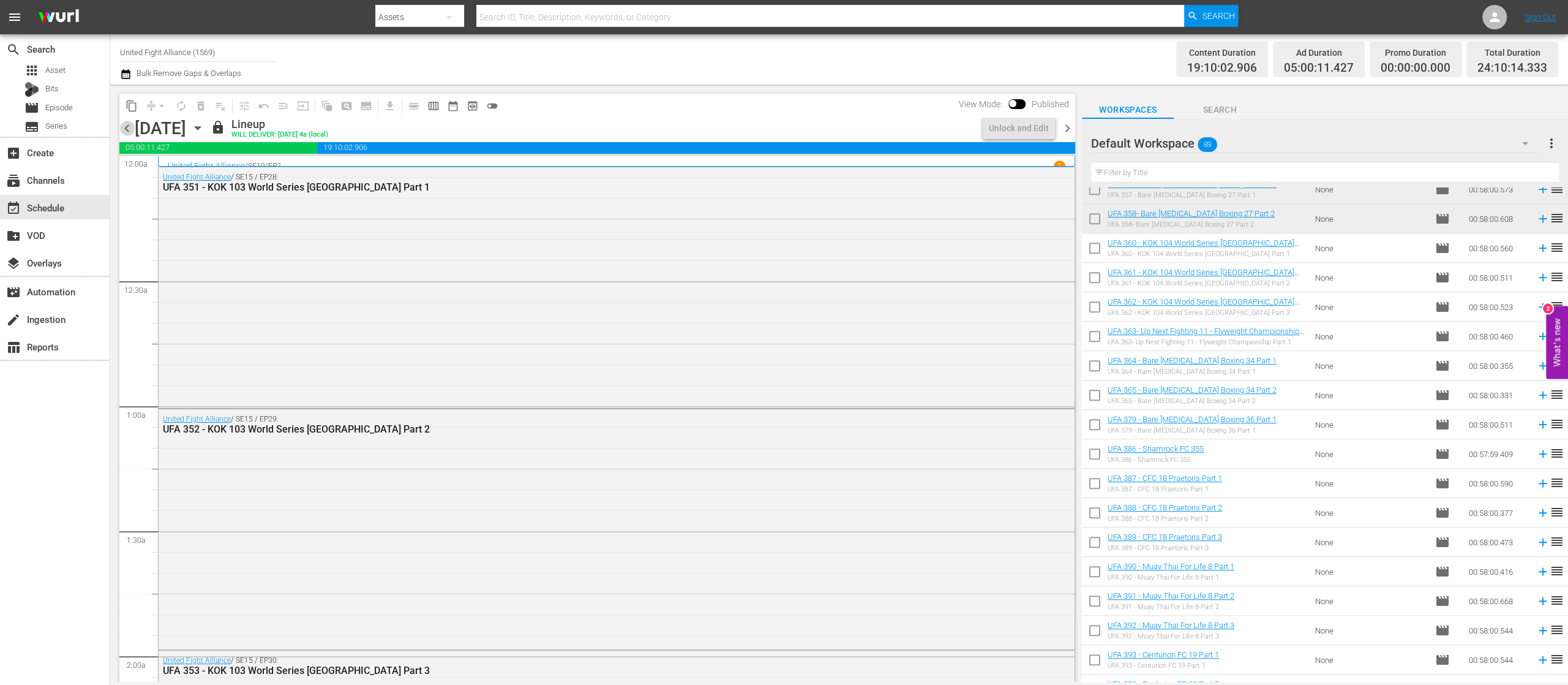
click at [129, 128] on span "chevron_left" at bounding box center [127, 128] width 15 height 15
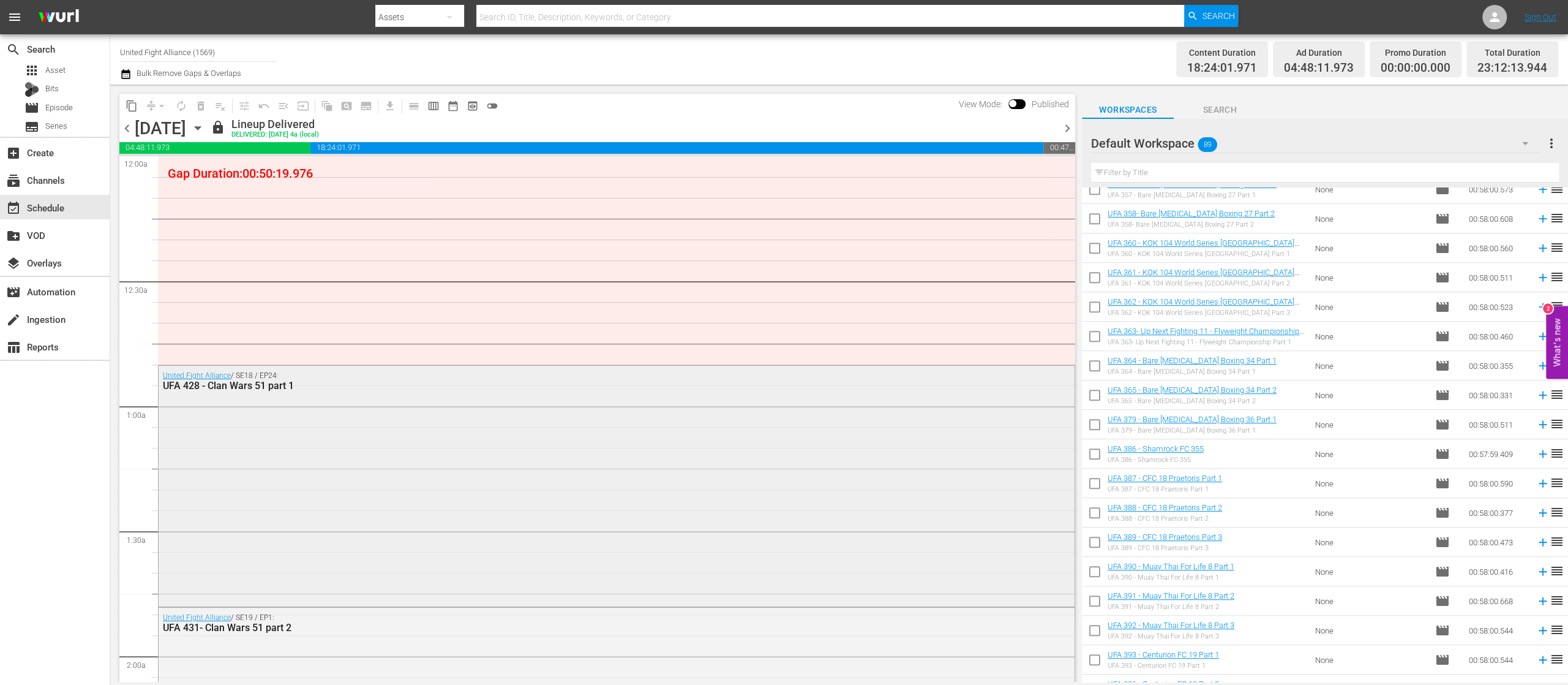
click at [504, 477] on div "United Fight Alliance / SE18 / EP24: UFA 428 - Clan Wars 51 part 1" at bounding box center [617, 485] width 916 height 238
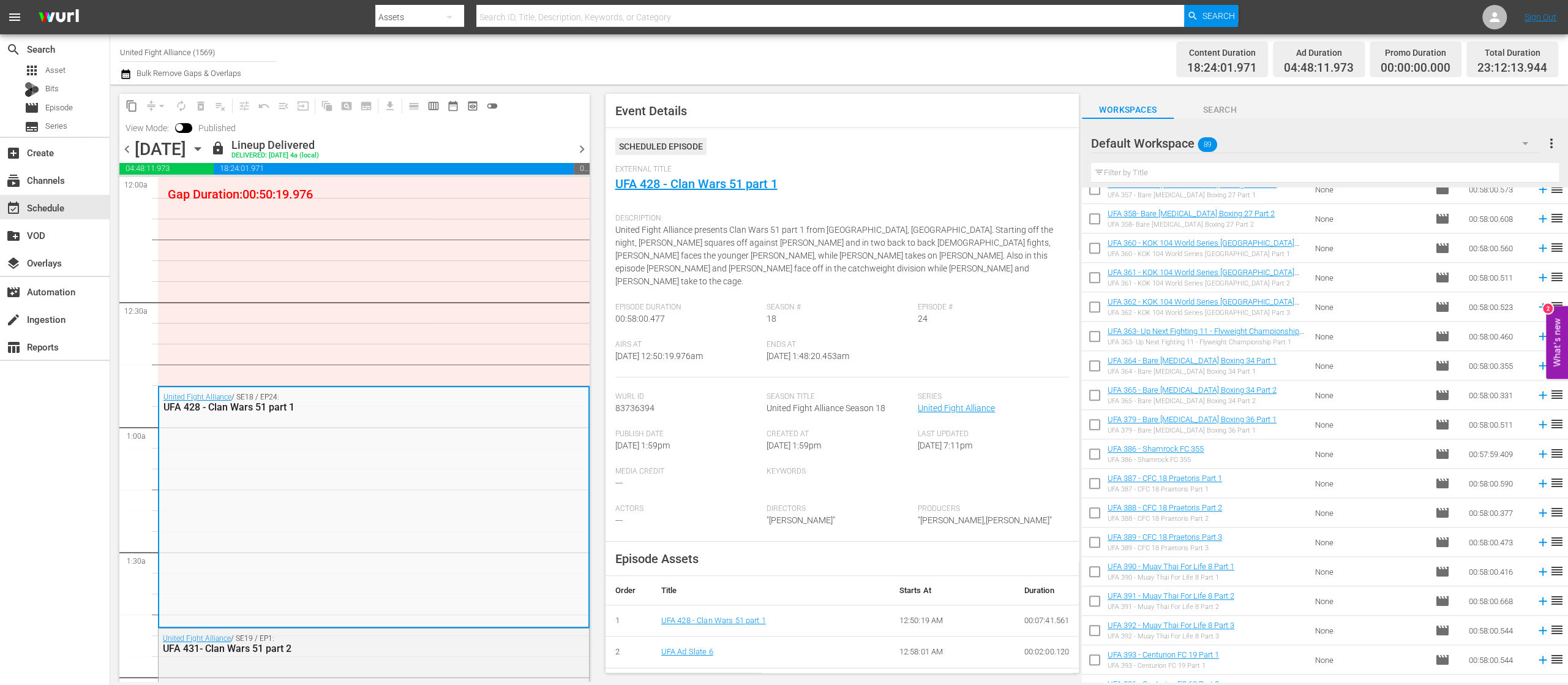
click at [582, 146] on span "chevron_right" at bounding box center [582, 150] width 15 height 15
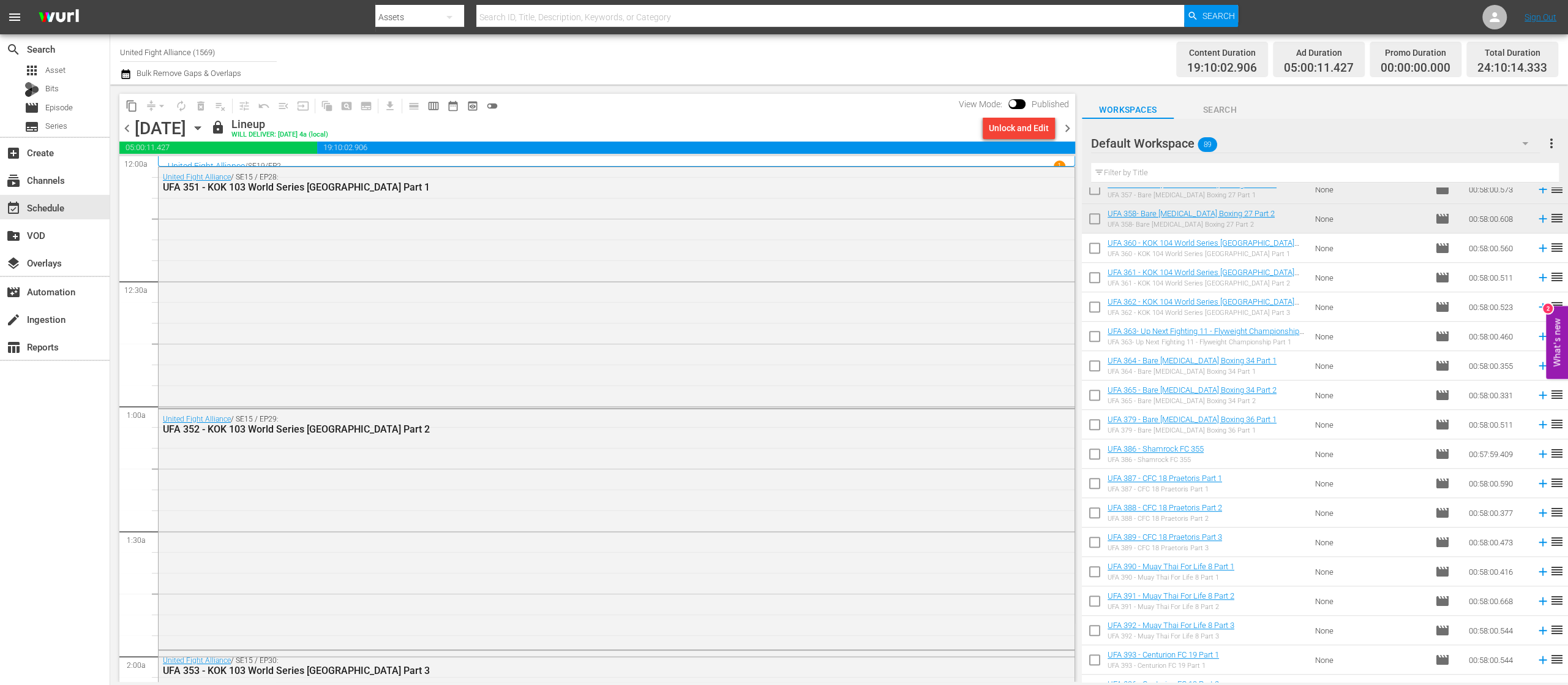
click at [1066, 123] on span "chevron_right" at bounding box center [1067, 128] width 15 height 15
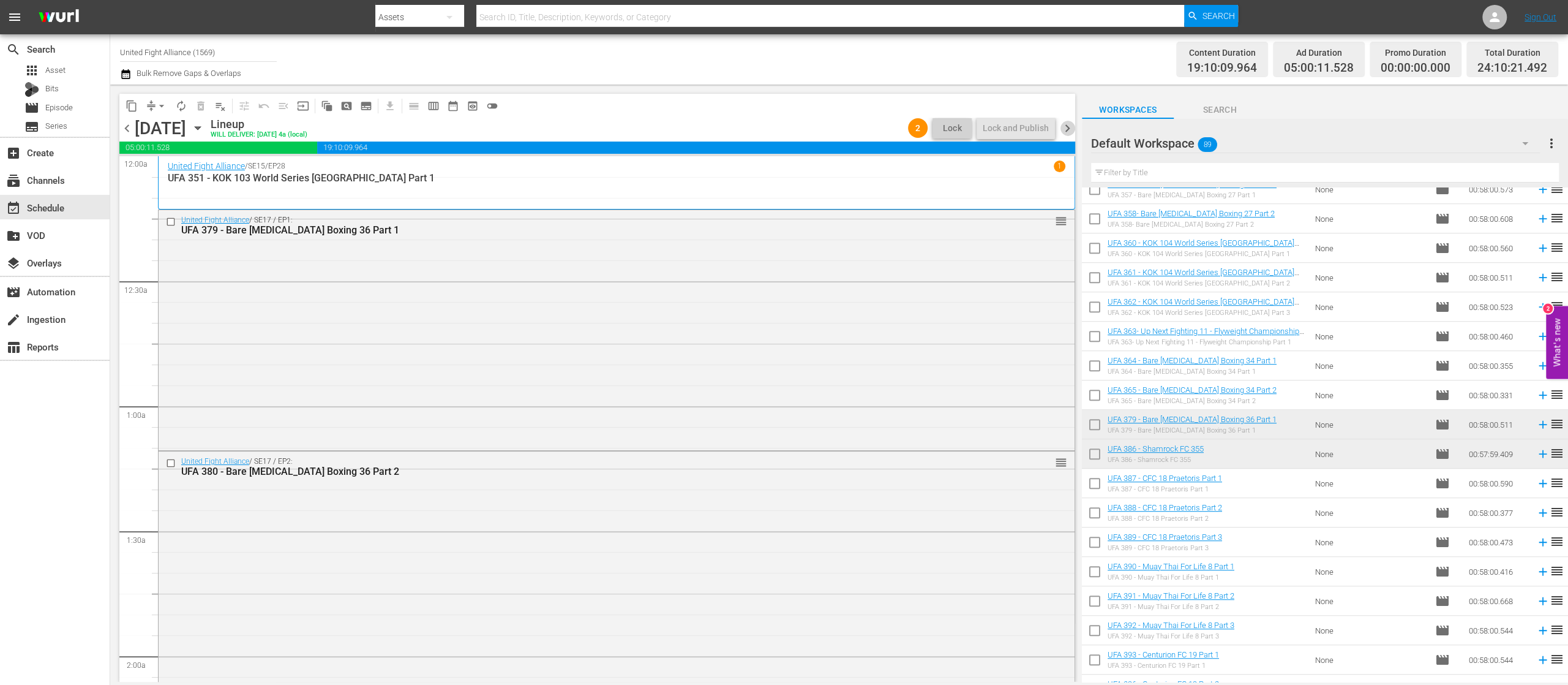
click at [1066, 123] on span "chevron_right" at bounding box center [1067, 128] width 15 height 15
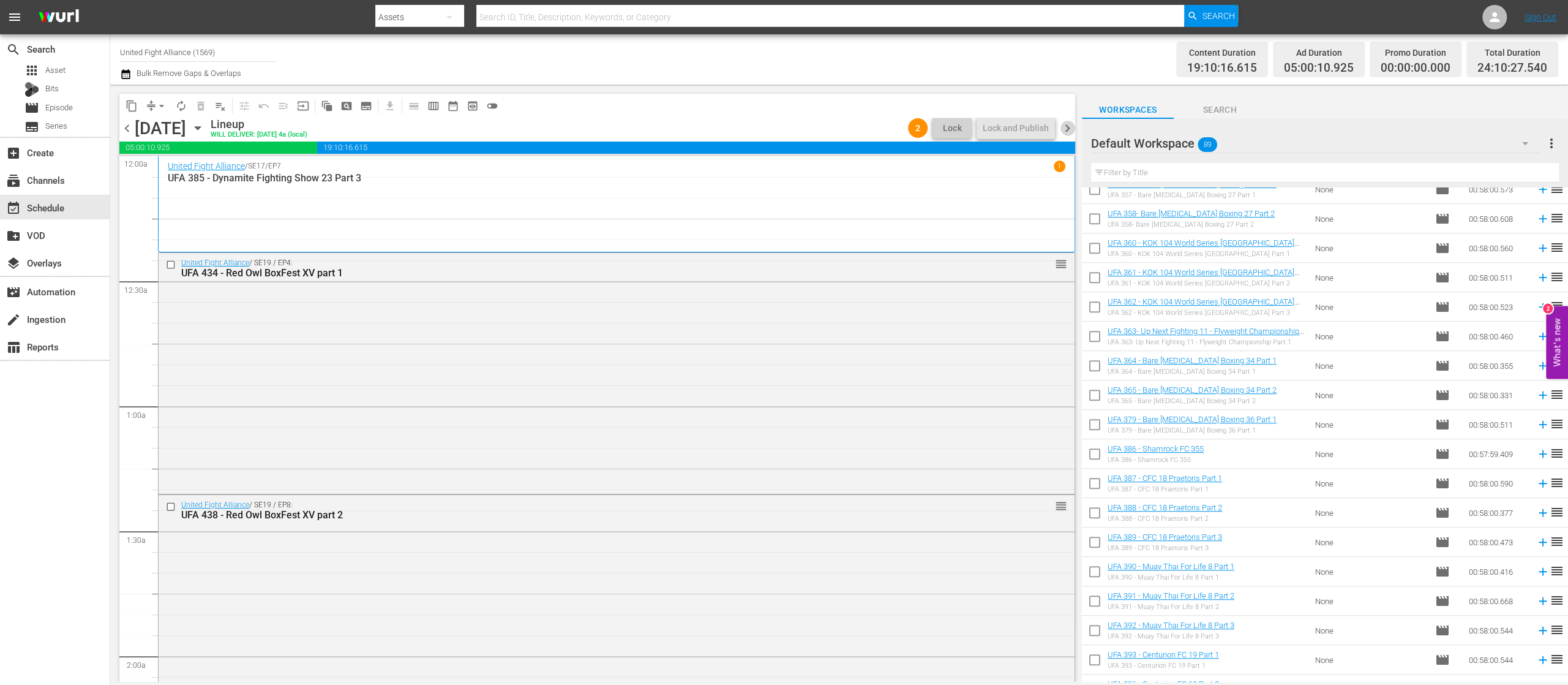
click at [1069, 129] on span "chevron_right" at bounding box center [1067, 128] width 15 height 15
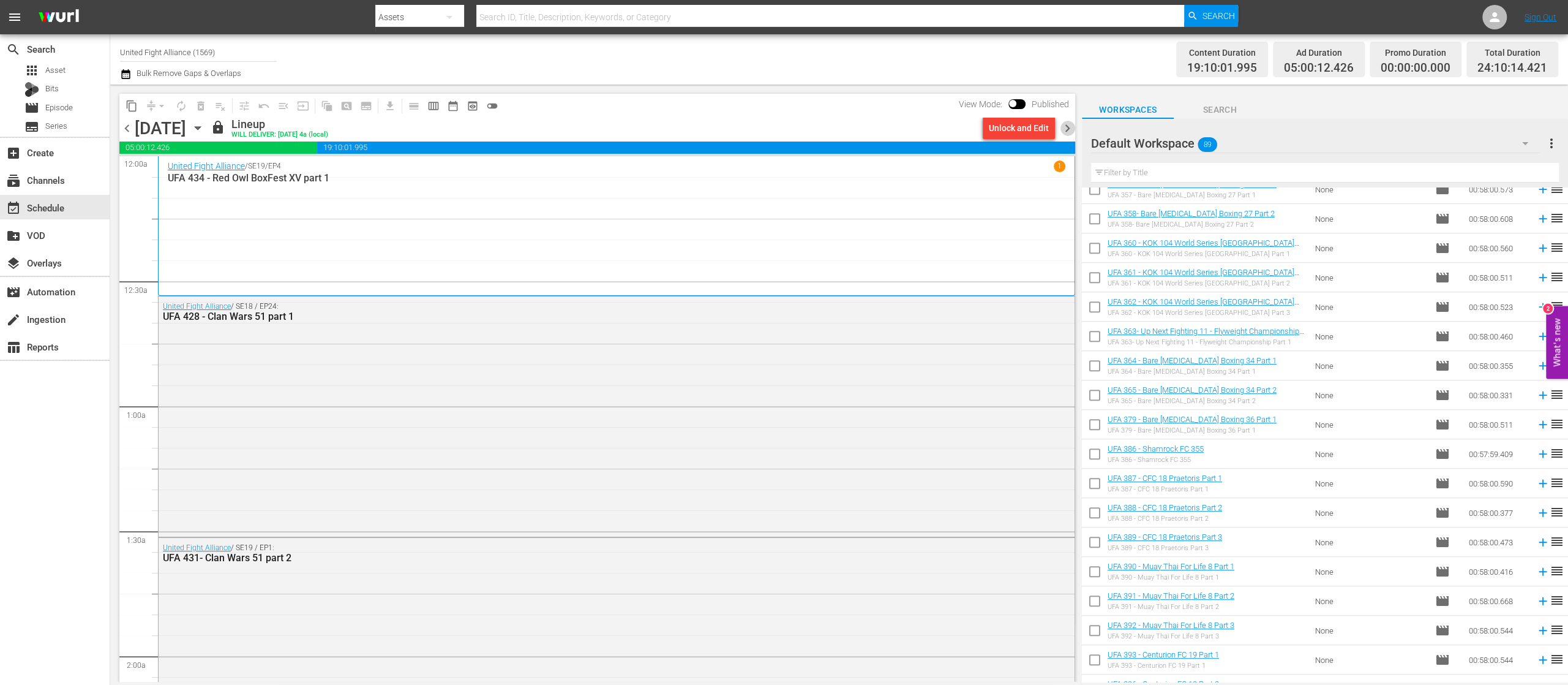
click at [1063, 135] on span "chevron_right" at bounding box center [1067, 128] width 15 height 15
